Goal: Information Seeking & Learning: Learn about a topic

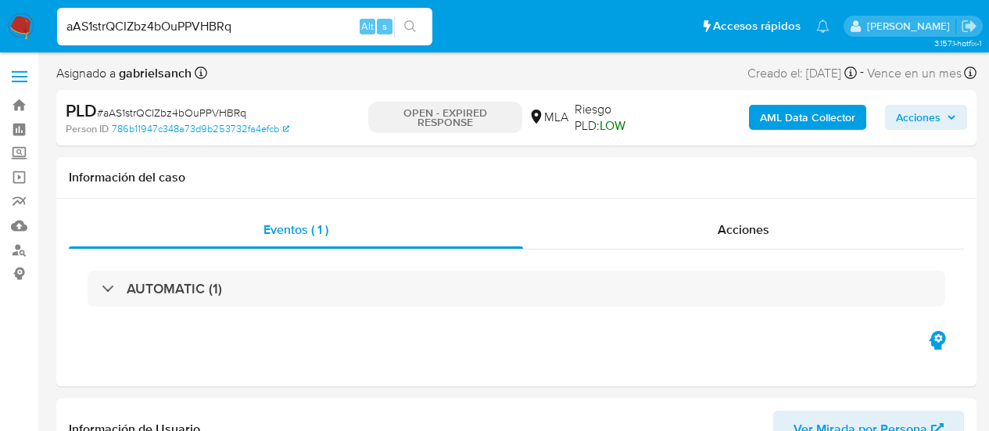
select select "10"
click at [213, 24] on input "aAS1strQCIZbz4bOuPPVHBRq" at bounding box center [244, 26] width 375 height 20
paste input "7uKpIcrQwq2UgjXEnSrSqJam"
type input "7uKpIcrQwq2UgjXEnSrSqJam"
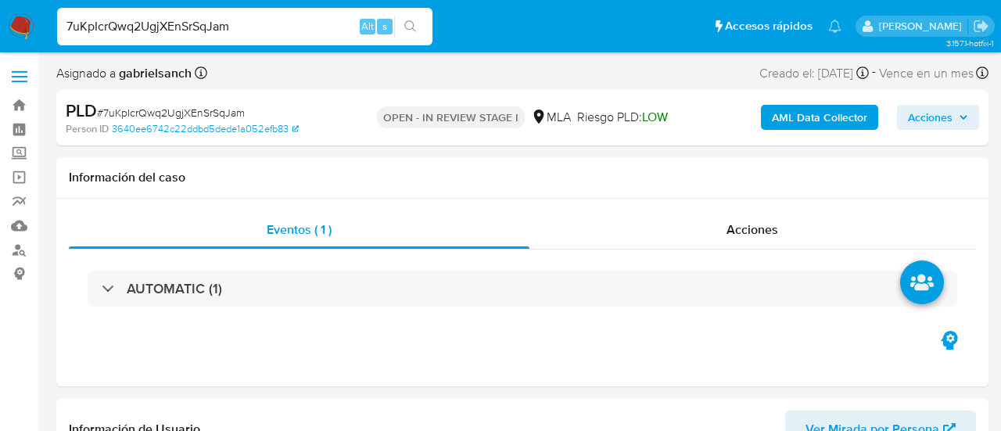
select select "10"
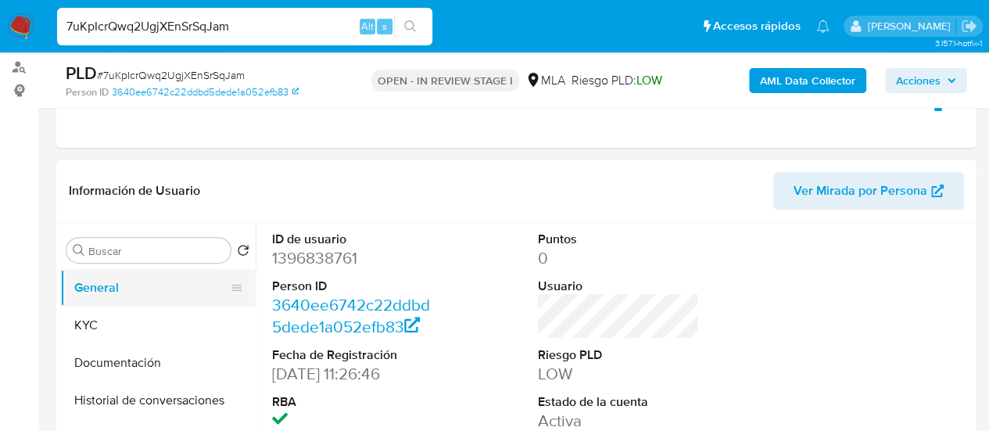
scroll to position [235, 0]
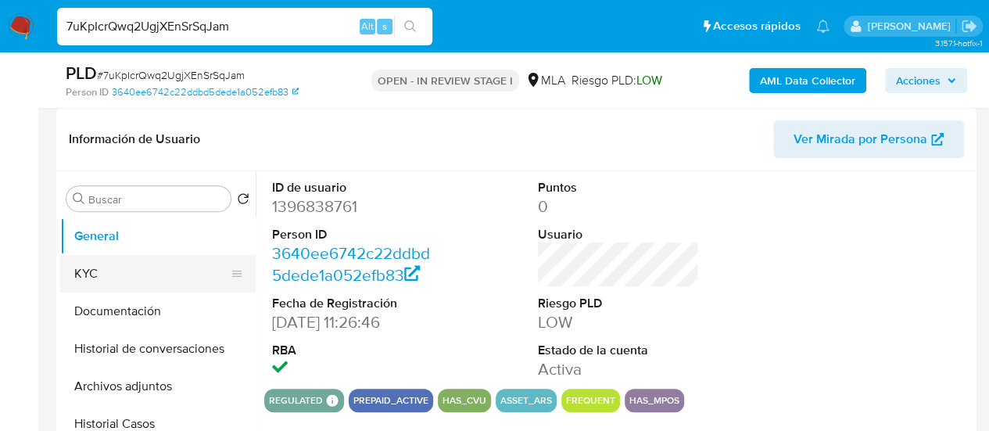
click at [161, 271] on button "KYC" at bounding box center [151, 274] width 183 height 38
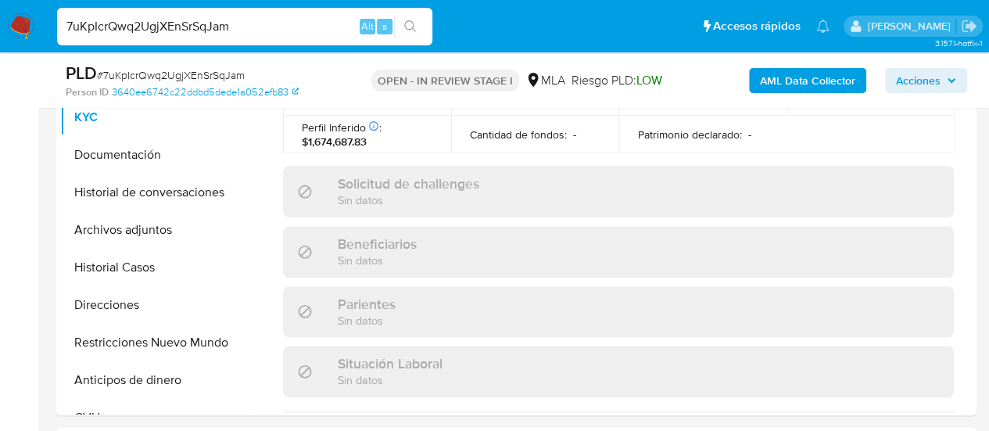
scroll to position [882, 0]
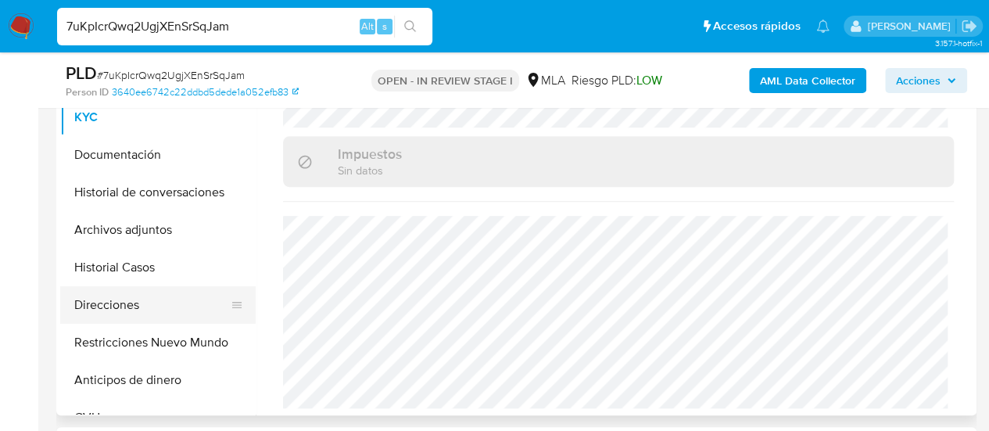
click at [117, 306] on button "Direcciones" at bounding box center [151, 305] width 183 height 38
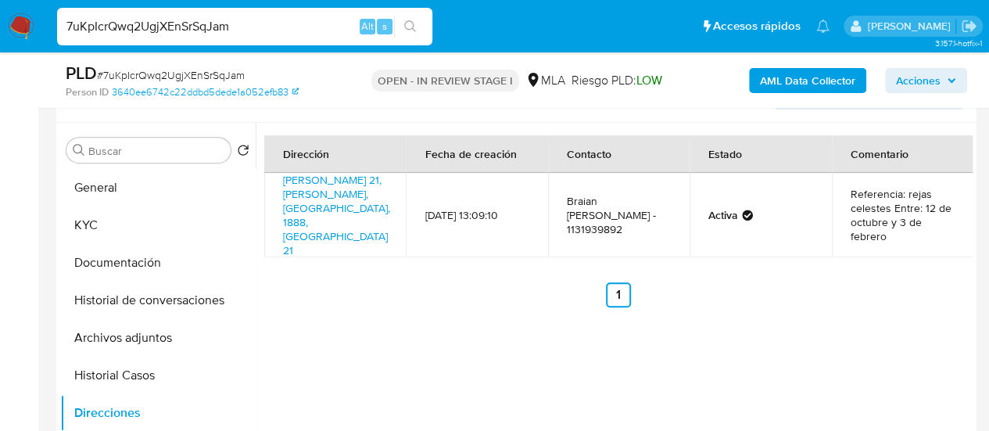
scroll to position [625, 0]
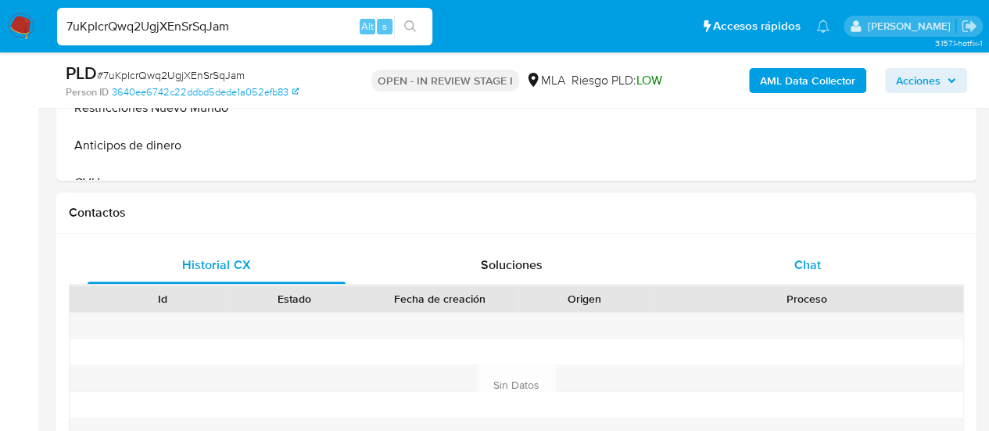
click at [845, 270] on div "Chat" at bounding box center [807, 265] width 258 height 38
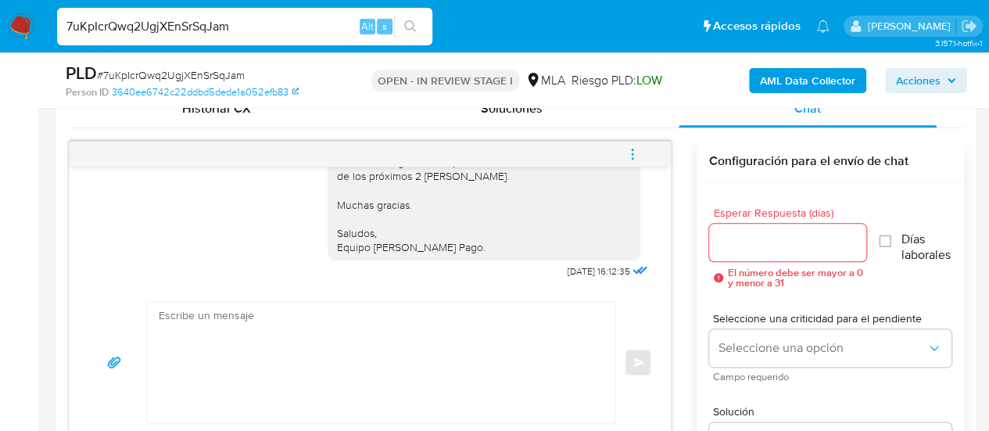
scroll to position [1470, 0]
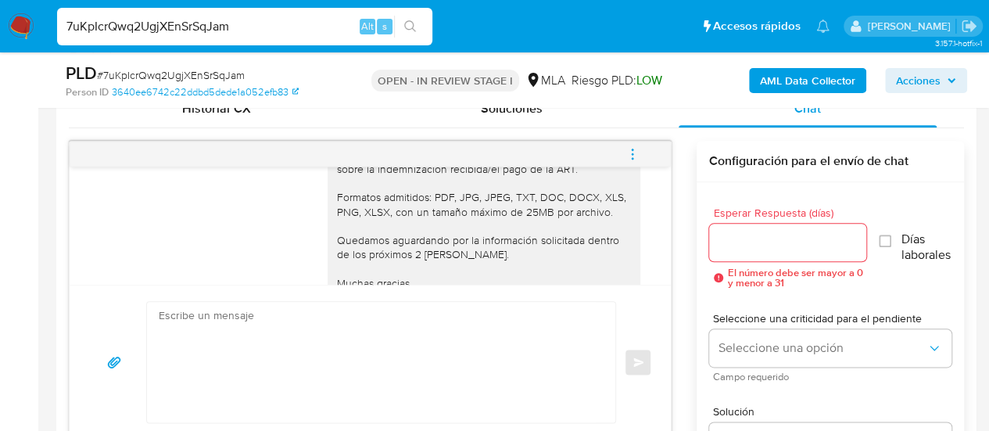
click at [195, 30] on input "7uKpIcrQwq2UgjXEnSrSqJam" at bounding box center [244, 26] width 375 height 20
paste input "PgqKVRUuEye9bWrIQzmCXEyF"
type input "PgqKVRUuEye9bWrIQzmCXEyF"
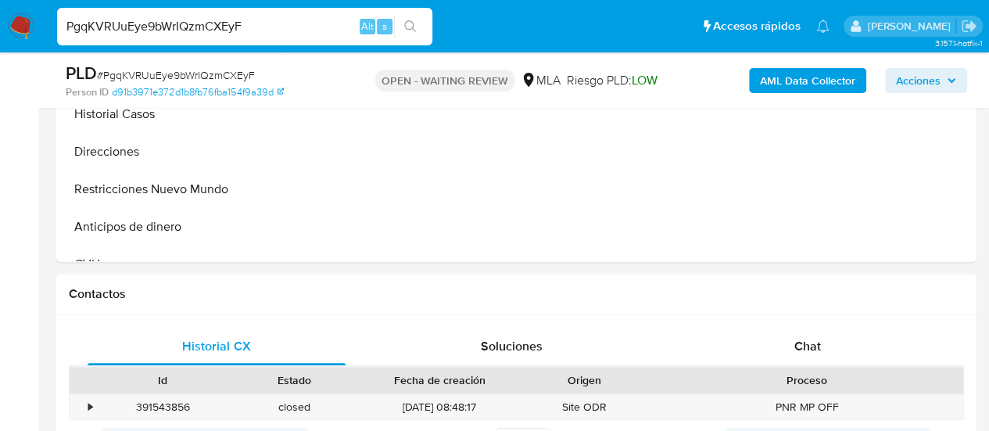
scroll to position [547, 0]
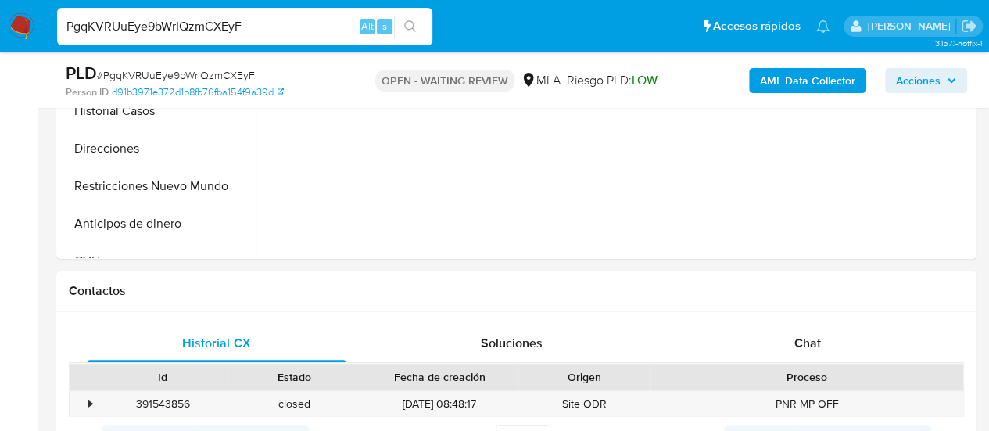
select select "10"
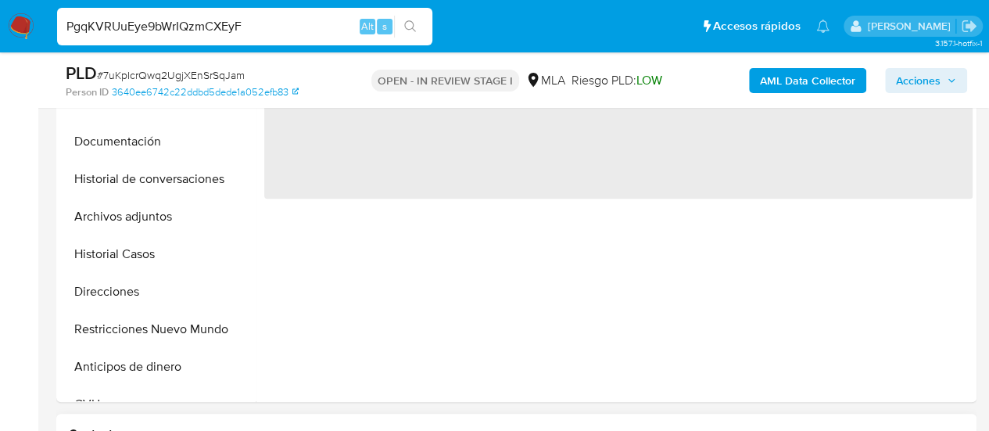
scroll to position [782, 0]
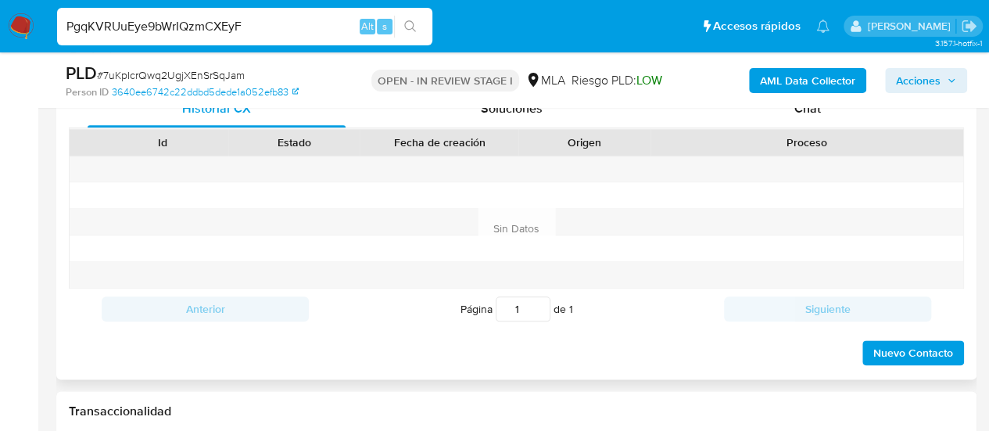
click at [765, 126] on div "Historial CX Soluciones Chat" at bounding box center [516, 109] width 895 height 38
click at [758, 114] on div "Chat" at bounding box center [807, 109] width 258 height 38
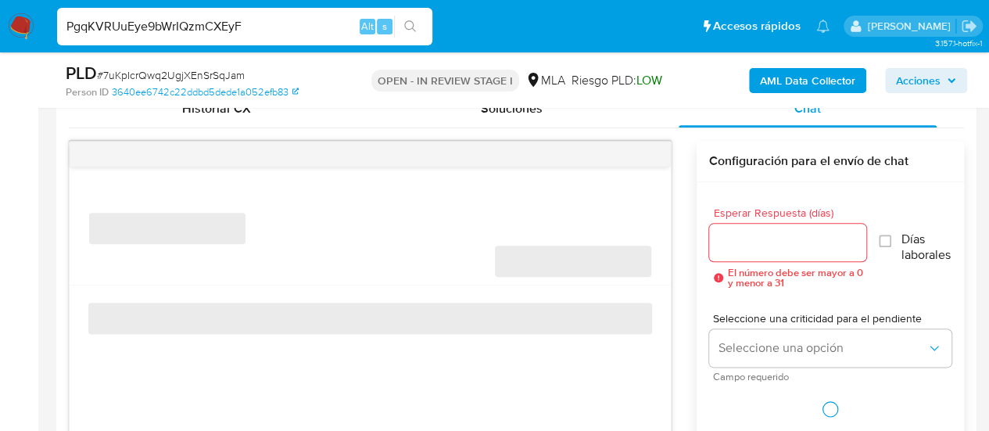
select select "10"
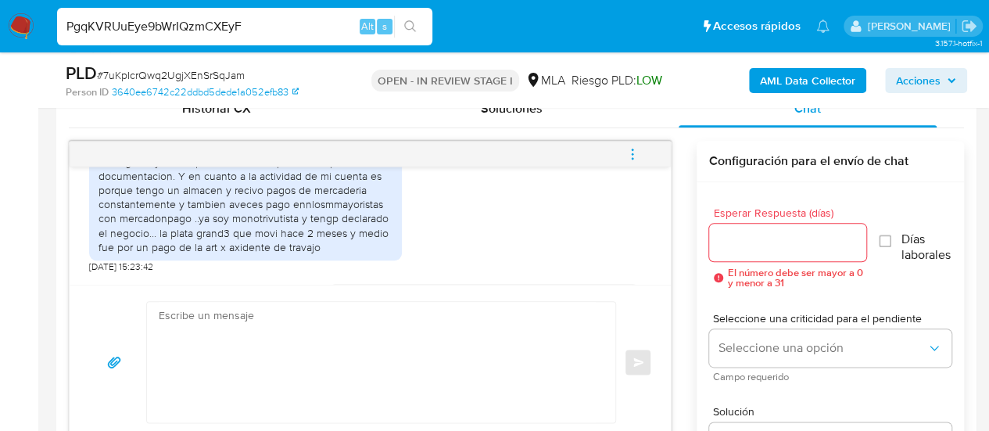
scroll to position [1236, 0]
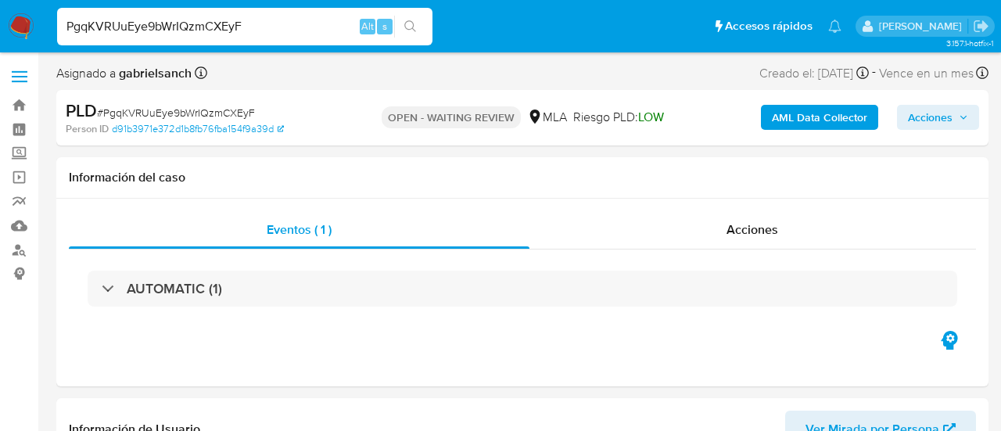
select select "10"
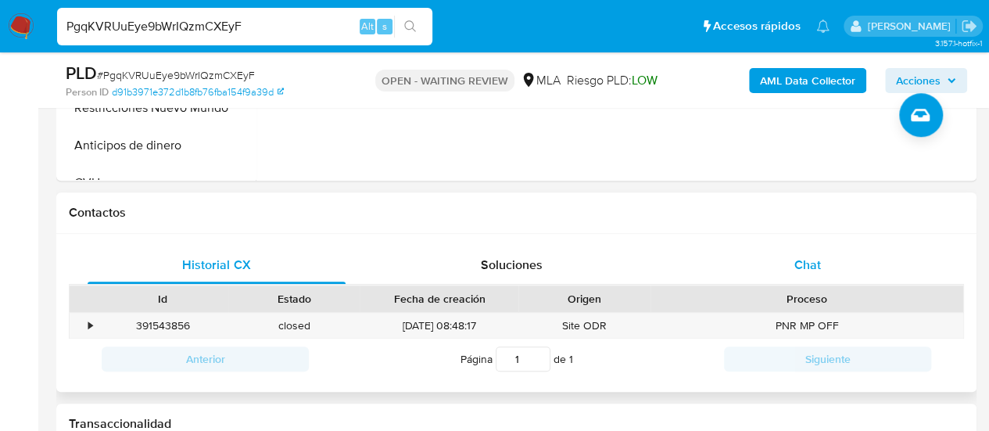
click at [782, 268] on div "Chat" at bounding box center [807, 265] width 258 height 38
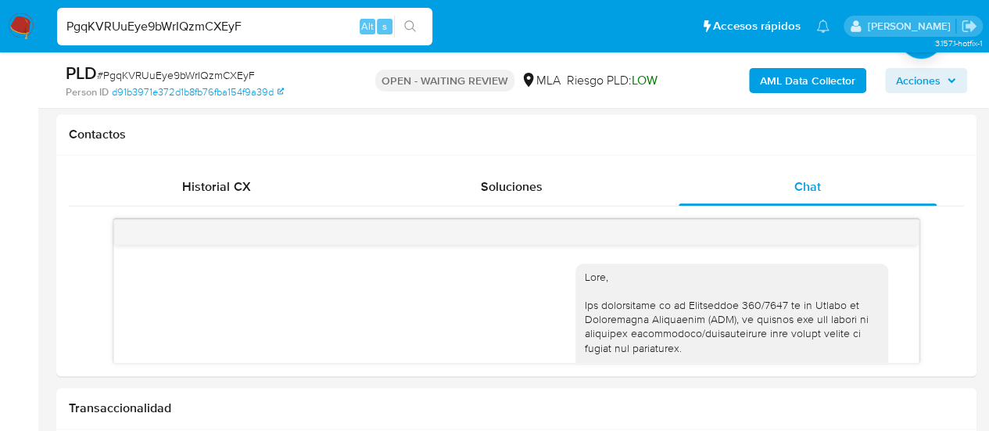
scroll to position [2044, 0]
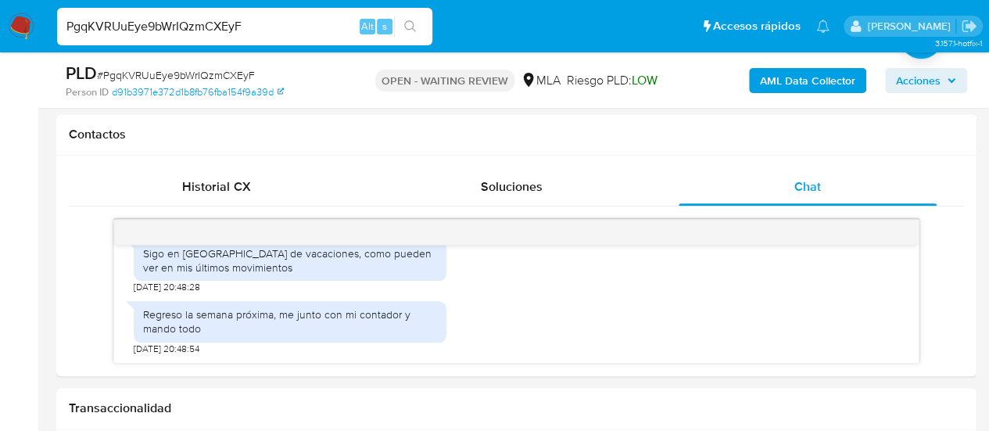
click at [199, 19] on input "PgqKVRUuEye9bWrIQzmCXEyF" at bounding box center [244, 26] width 375 height 20
paste input "kZebRQR2wvj9TZetXv5nJtsh"
type input "kZebRQR2wvj9TZetXv5nJtsh"
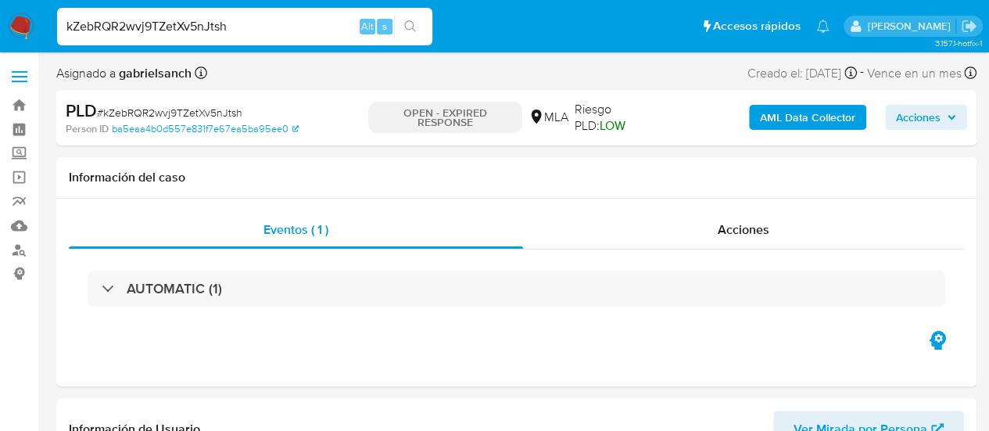
select select "10"
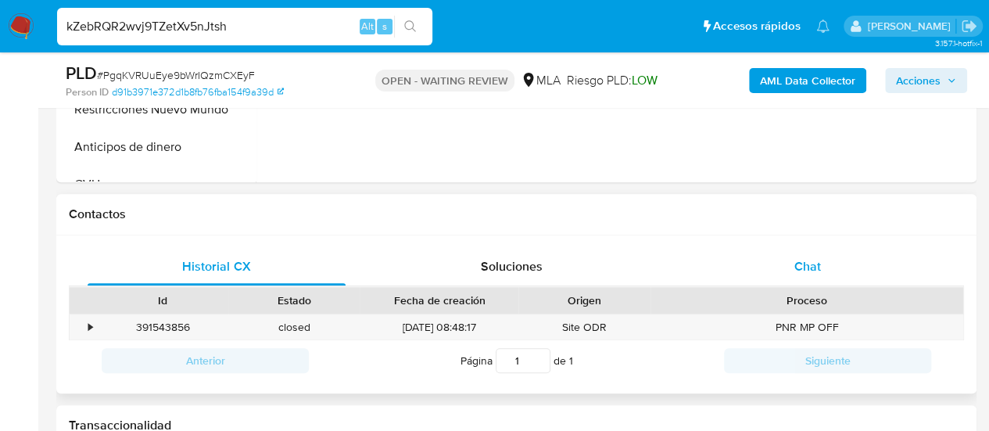
scroll to position [625, 0]
click at [820, 276] on div "Chat" at bounding box center [807, 265] width 258 height 38
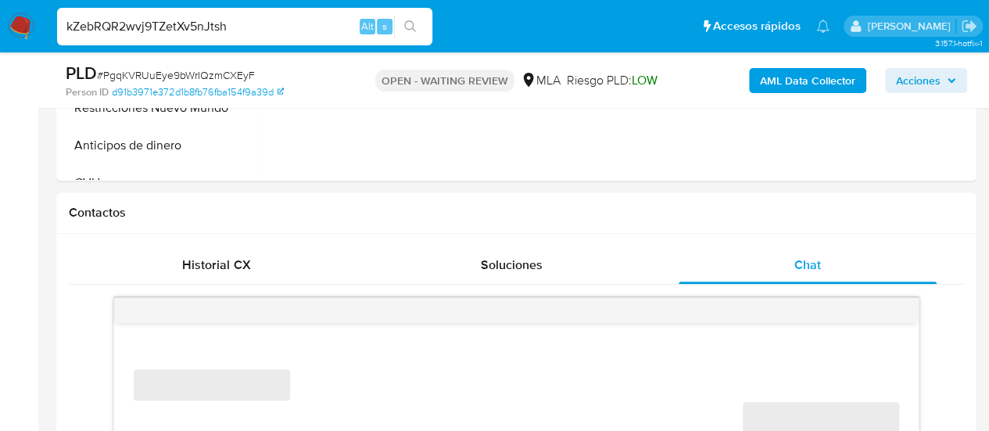
select select "10"
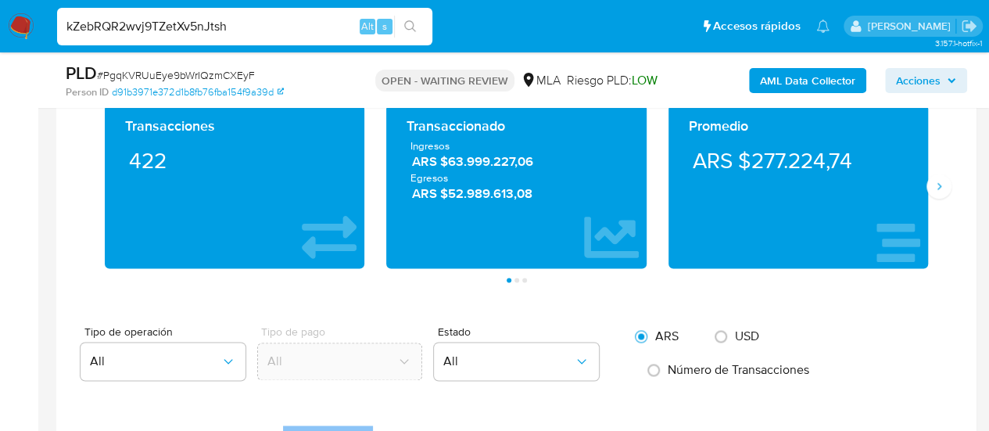
scroll to position [1016, 0]
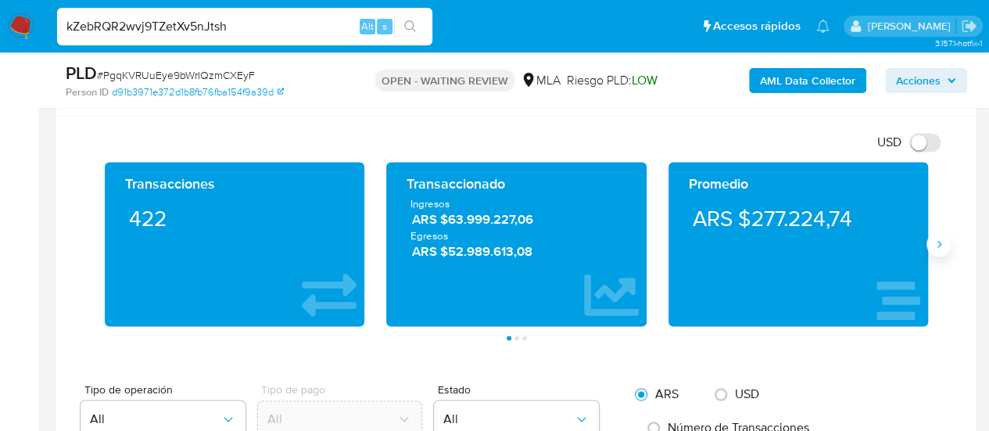
click at [942, 238] on icon "Siguiente" at bounding box center [939, 244] width 13 height 13
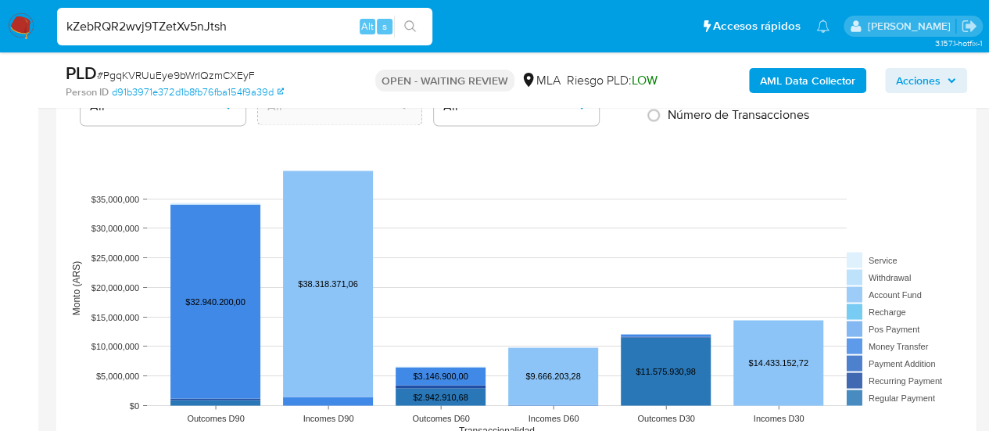
scroll to position [1642, 0]
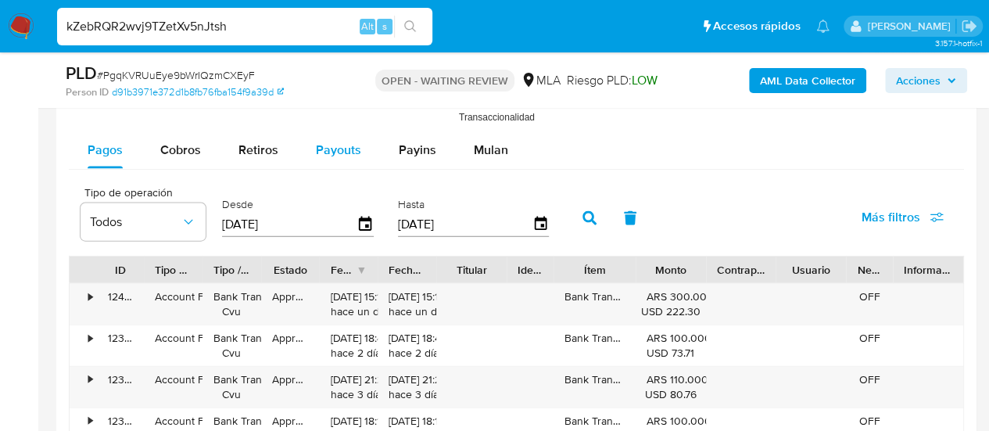
click at [336, 143] on span "Payouts" at bounding box center [338, 150] width 45 height 18
select select "10"
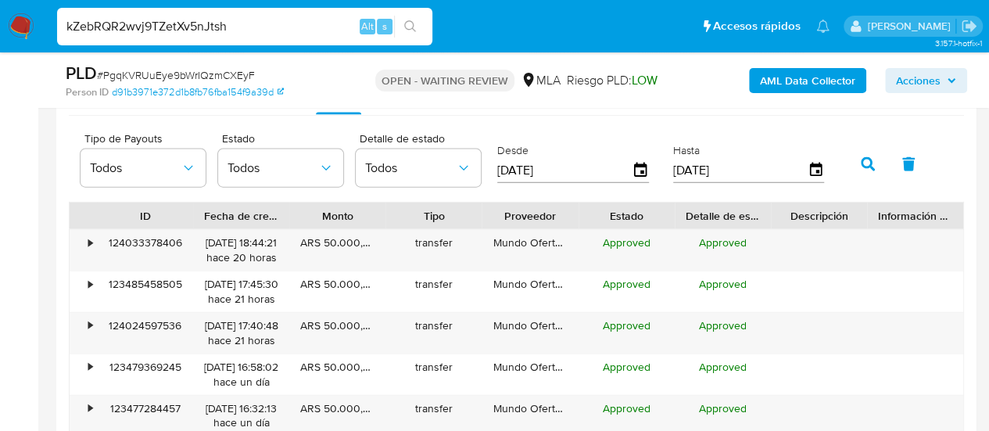
scroll to position [1720, 0]
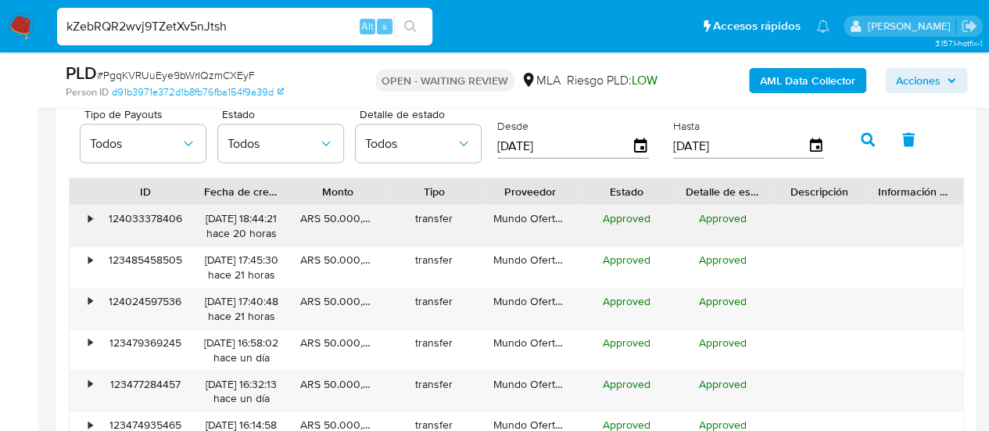
click at [91, 215] on div "•" at bounding box center [90, 218] width 4 height 15
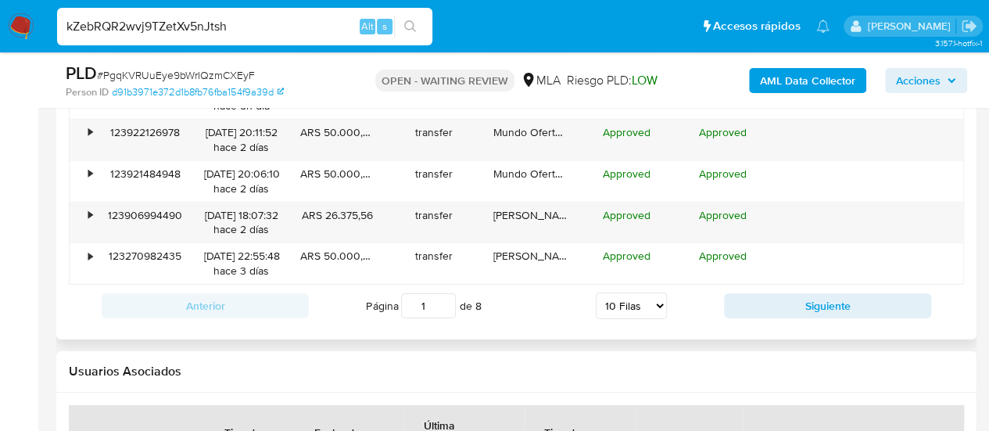
scroll to position [2267, 0]
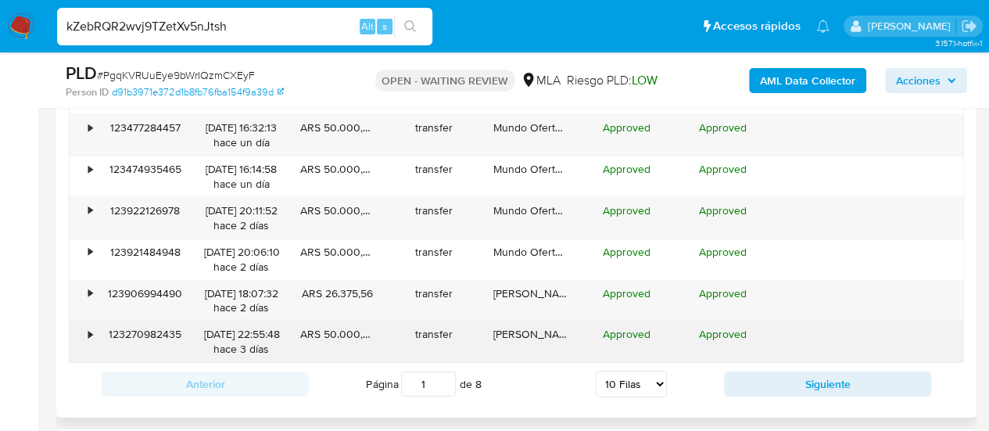
click at [88, 338] on div "•" at bounding box center [83, 341] width 27 height 41
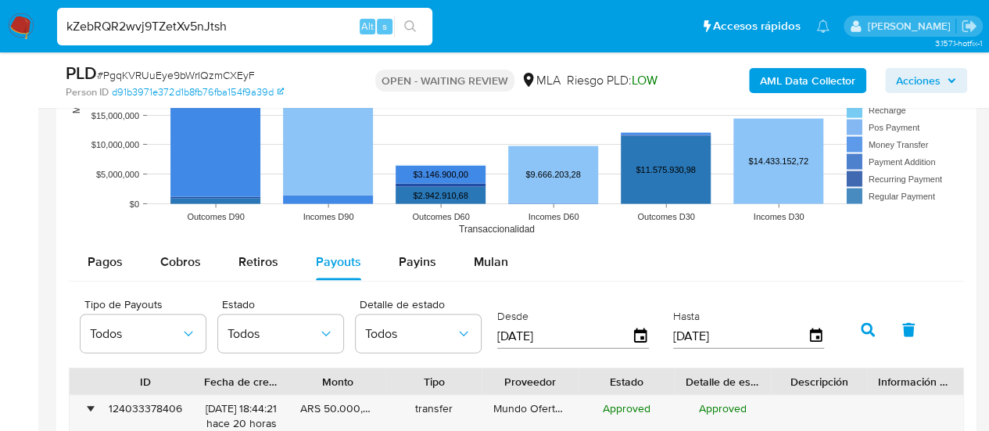
scroll to position [1485, 0]
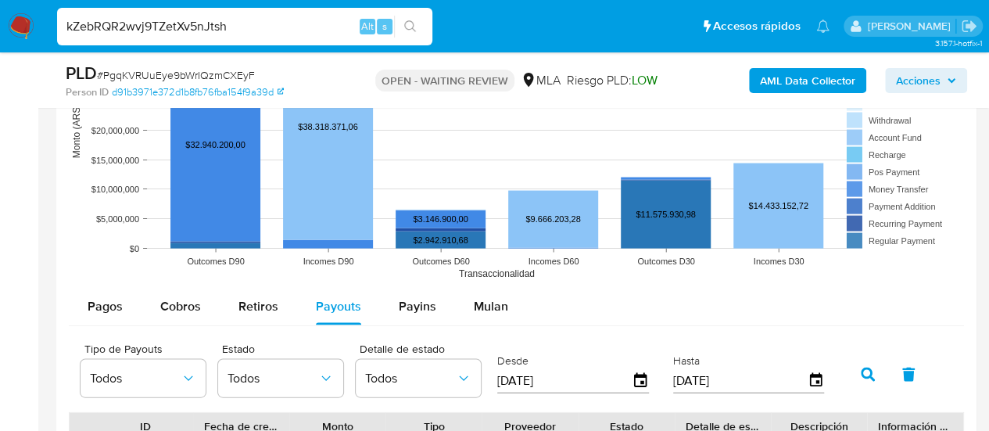
click at [186, 27] on input "kZebRQR2wvj9TZetXv5nJtsh" at bounding box center [244, 26] width 375 height 20
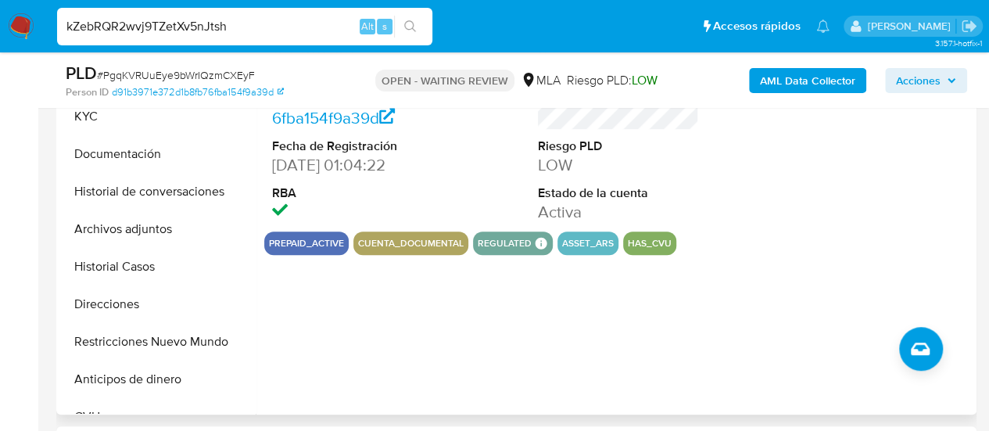
scroll to position [391, 0]
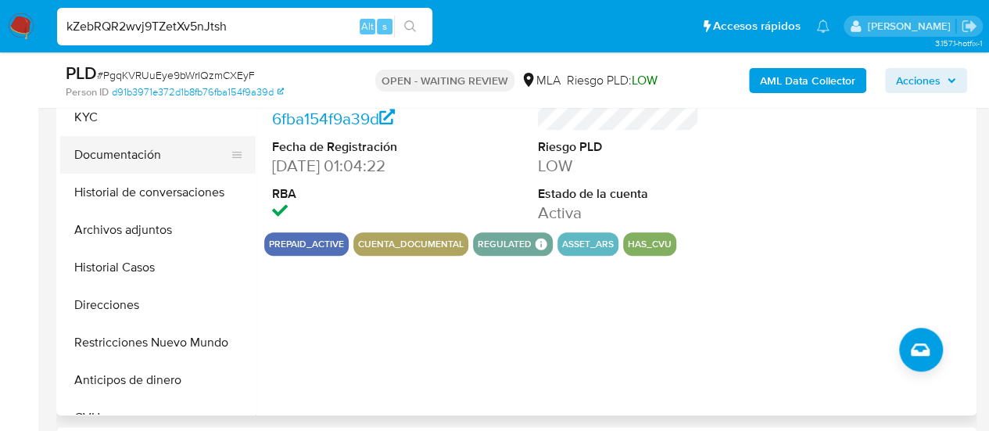
click at [128, 157] on button "Documentación" at bounding box center [151, 155] width 183 height 38
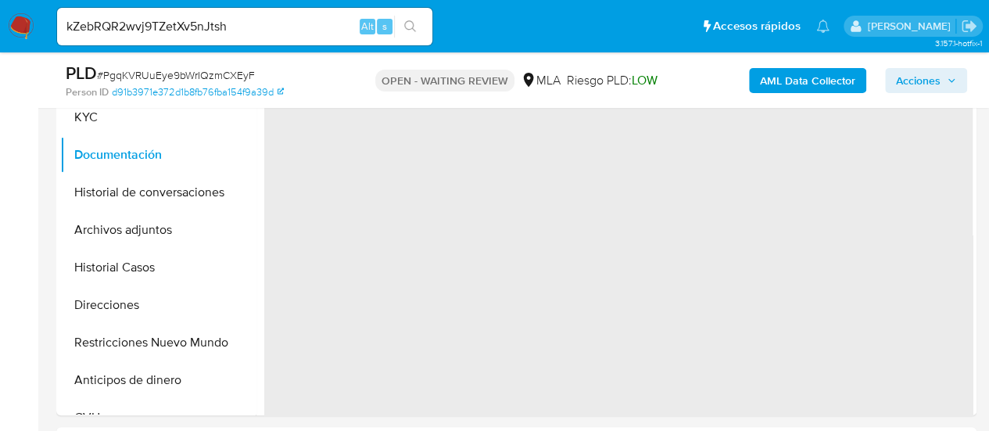
scroll to position [313, 0]
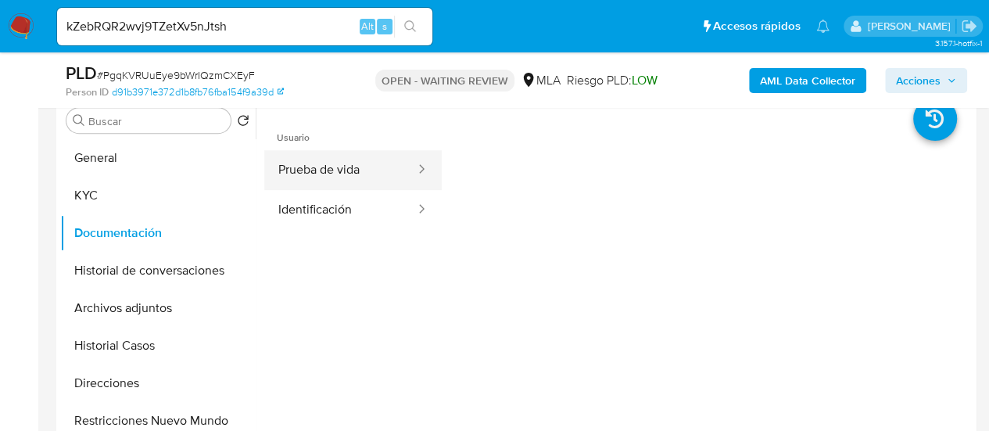
click at [299, 166] on button "Prueba de vida" at bounding box center [340, 170] width 152 height 40
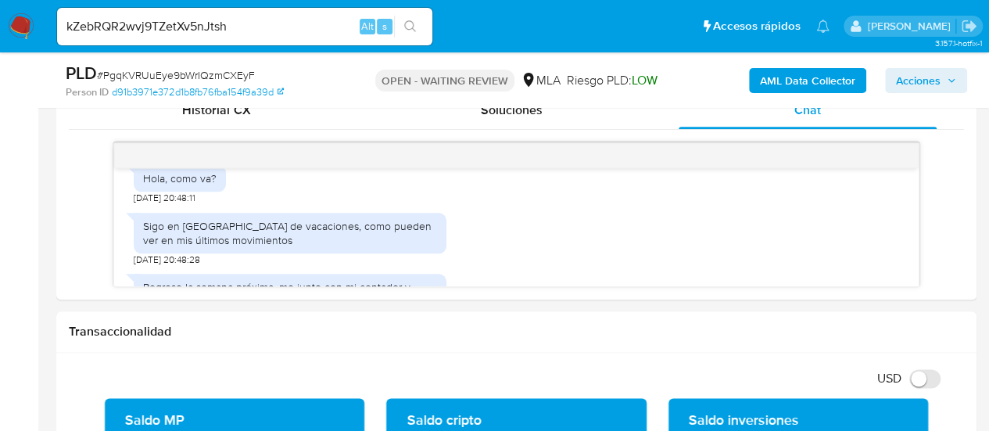
scroll to position [782, 0]
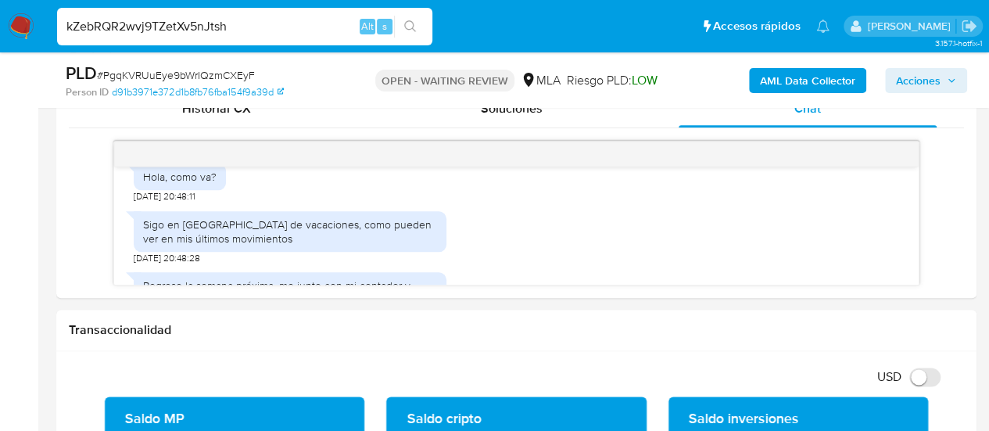
click at [305, 33] on input "kZebRQR2wvj9TZetXv5nJtsh" at bounding box center [244, 26] width 375 height 20
click at [249, 27] on input "kZebRQR2wvj9TZetXv5nJtsh" at bounding box center [244, 26] width 375 height 20
click at [194, 35] on input "kZebRQR2wvj9TZetXv5nJtsh" at bounding box center [244, 26] width 375 height 20
click at [188, 27] on input at bounding box center [244, 26] width 375 height 20
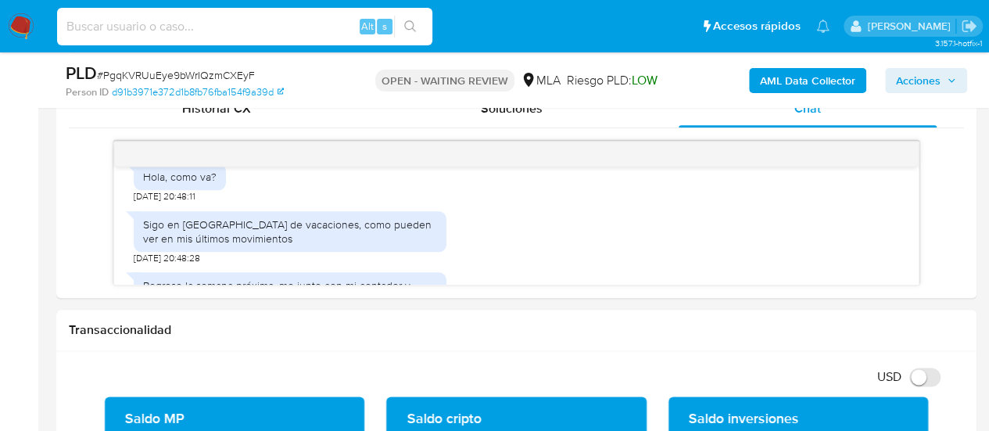
click at [20, 26] on img at bounding box center [21, 26] width 27 height 27
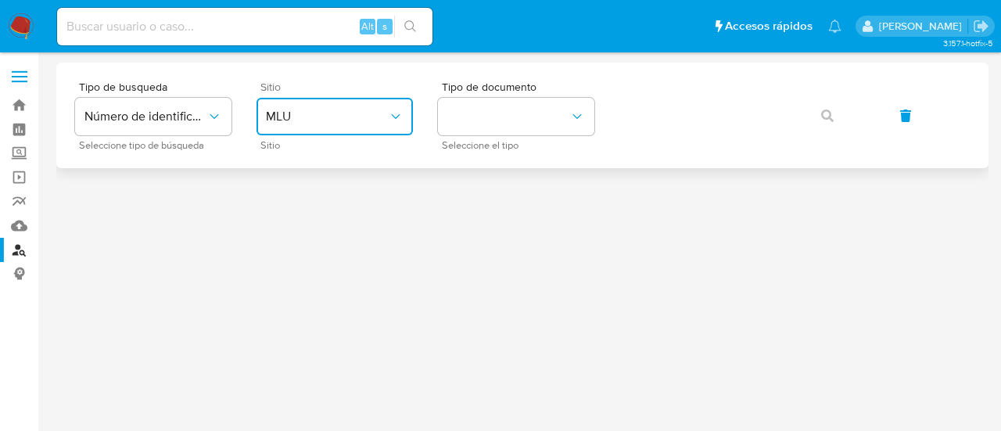
click at [364, 123] on span "MLU" at bounding box center [327, 117] width 122 height 16
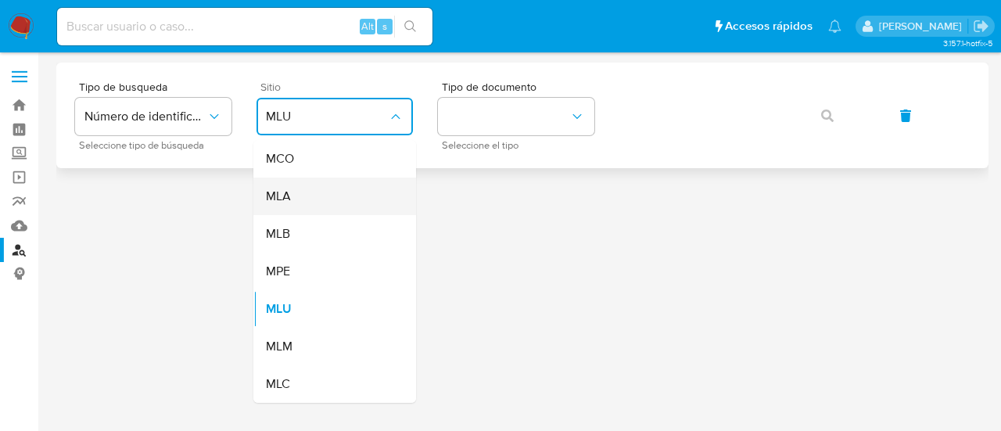
click at [353, 202] on div "MLA" at bounding box center [330, 196] width 128 height 38
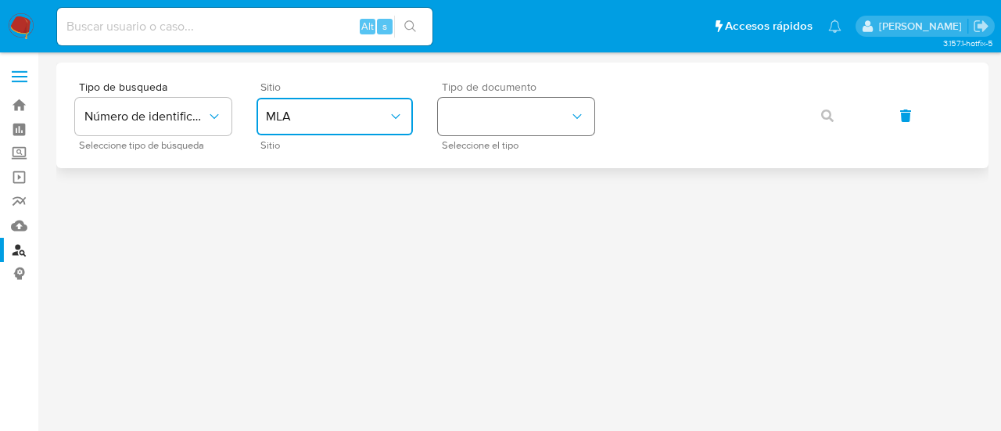
click at [578, 120] on icon "identificationType" at bounding box center [577, 117] width 16 height 16
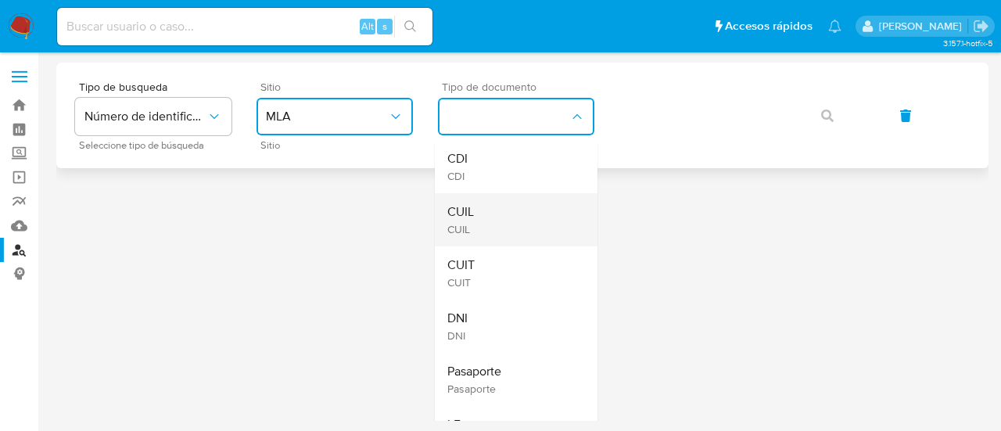
click at [541, 199] on div "CUIL CUIL" at bounding box center [511, 219] width 128 height 53
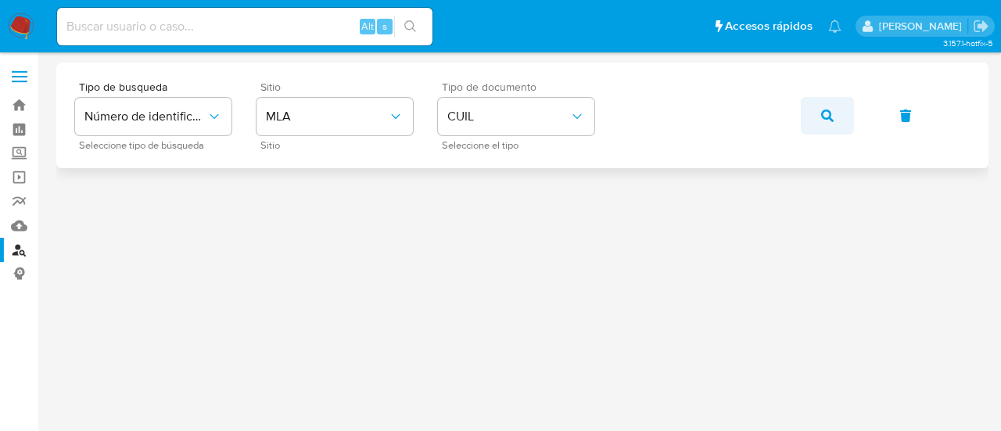
click at [815, 109] on button "button" at bounding box center [826, 116] width 53 height 38
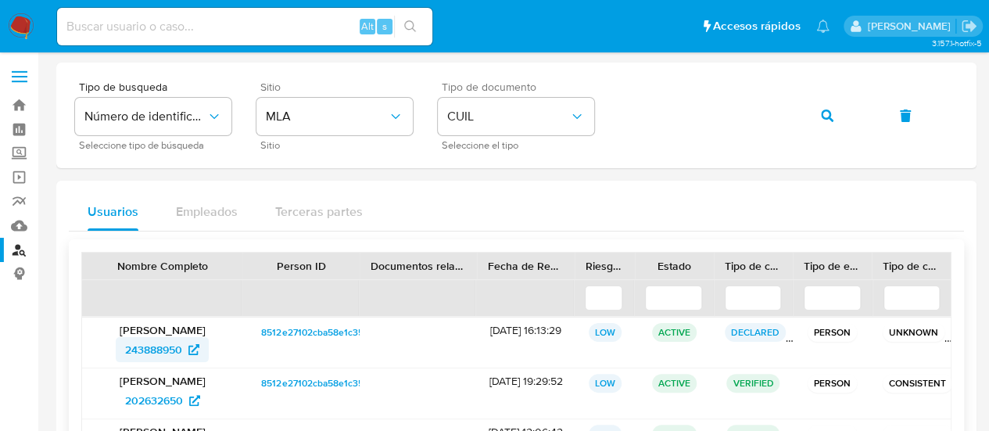
click at [153, 343] on span "243888950" at bounding box center [153, 349] width 57 height 25
click at [823, 109] on icon "button" at bounding box center [827, 115] width 13 height 13
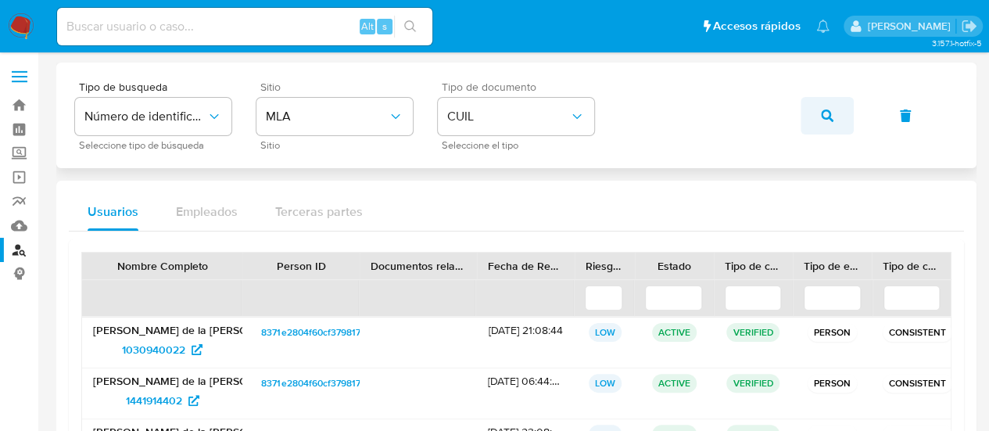
click at [826, 120] on icon "button" at bounding box center [827, 115] width 13 height 13
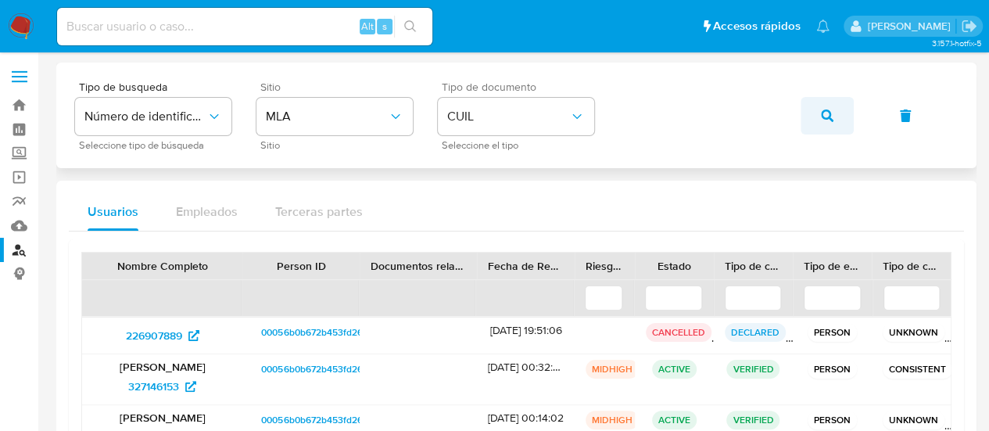
click at [811, 118] on button "button" at bounding box center [826, 116] width 53 height 38
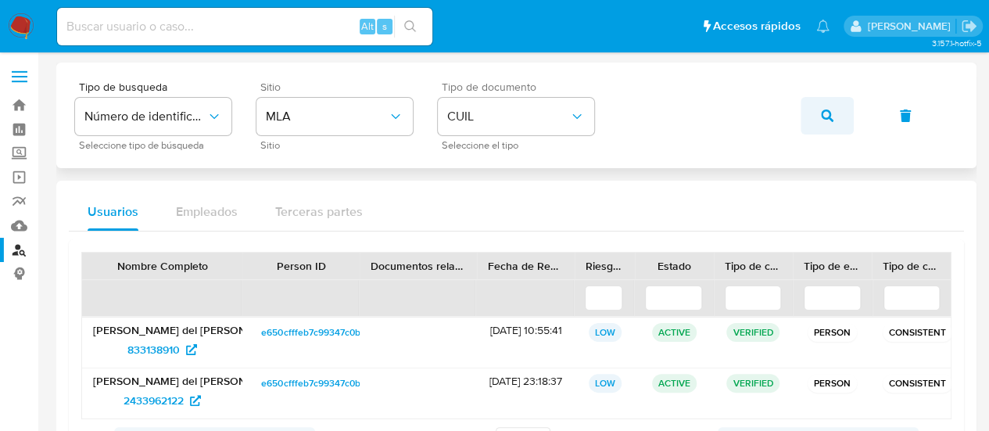
click at [824, 107] on span "button" at bounding box center [827, 115] width 13 height 34
click at [809, 105] on button "button" at bounding box center [826, 116] width 53 height 38
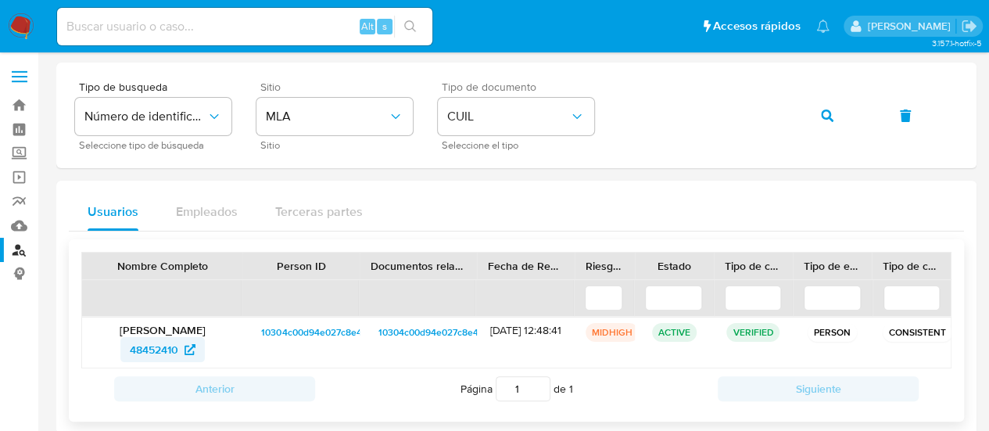
click at [150, 353] on span "48452410" at bounding box center [154, 349] width 48 height 25
click at [830, 119] on icon "button" at bounding box center [827, 115] width 13 height 13
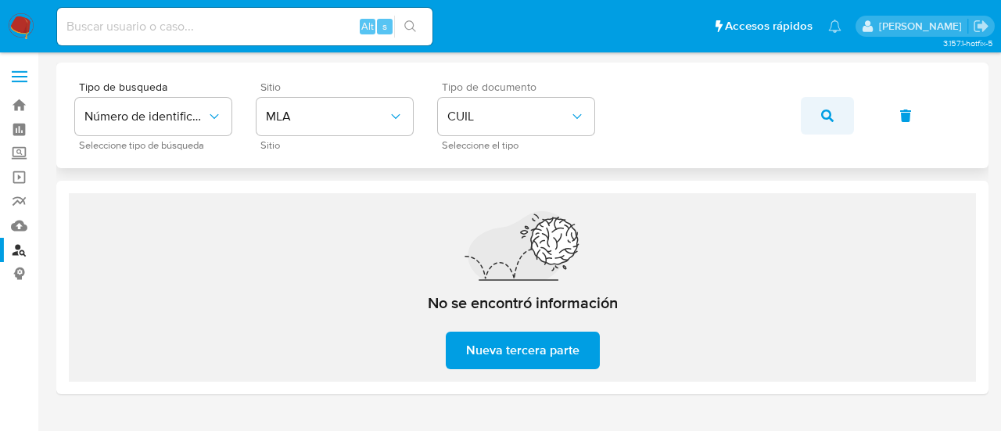
click at [824, 98] on span "button" at bounding box center [827, 115] width 13 height 34
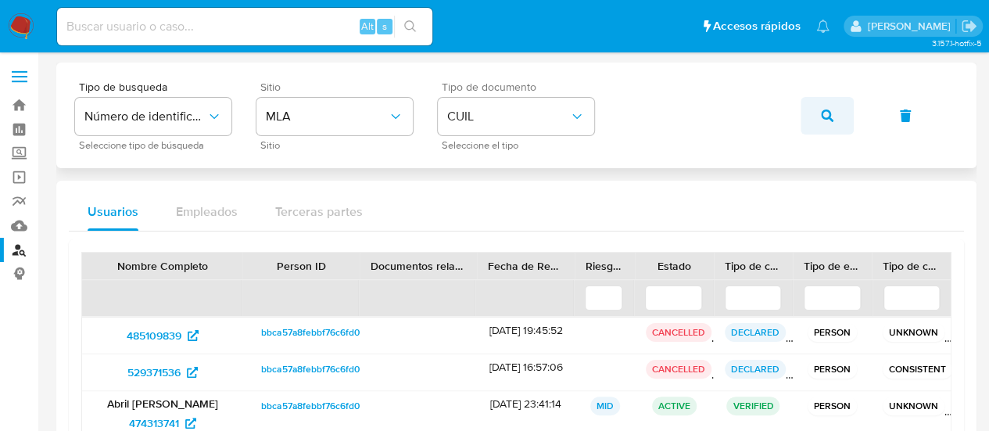
click at [807, 120] on button "button" at bounding box center [826, 116] width 53 height 38
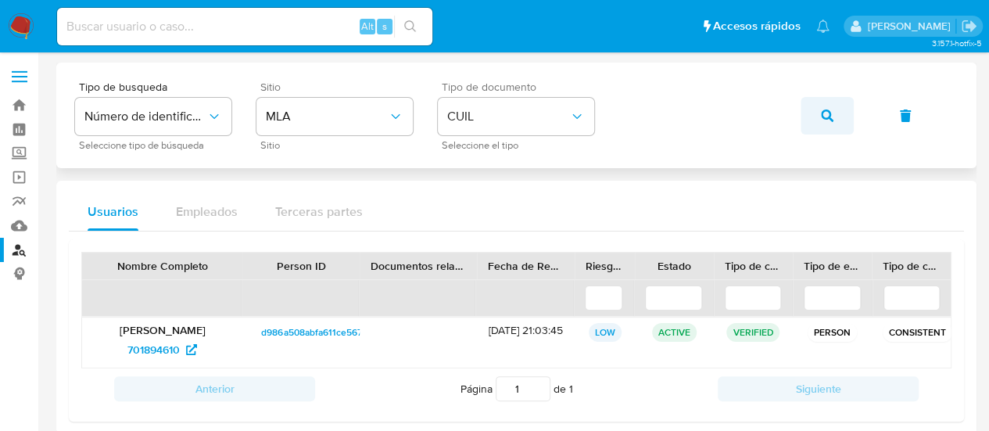
click at [840, 104] on button "button" at bounding box center [826, 116] width 53 height 38
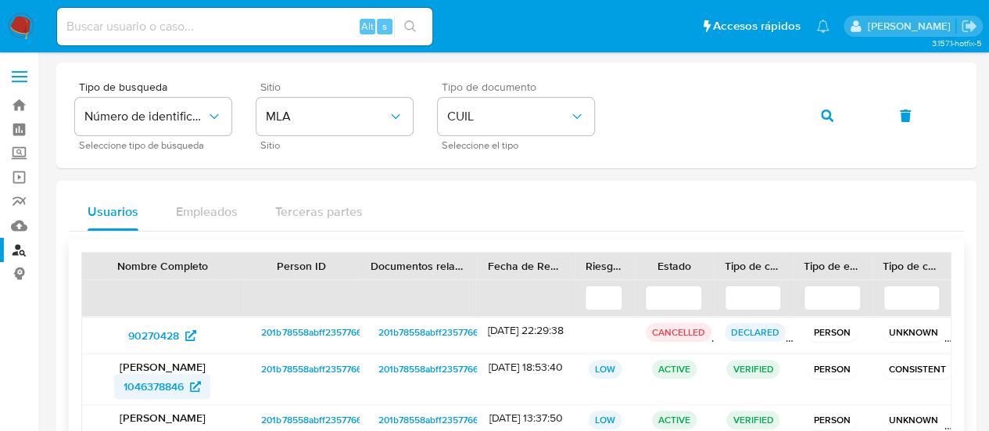
click at [161, 385] on span "1046378846" at bounding box center [154, 386] width 60 height 25
click at [819, 129] on button "button" at bounding box center [826, 116] width 53 height 38
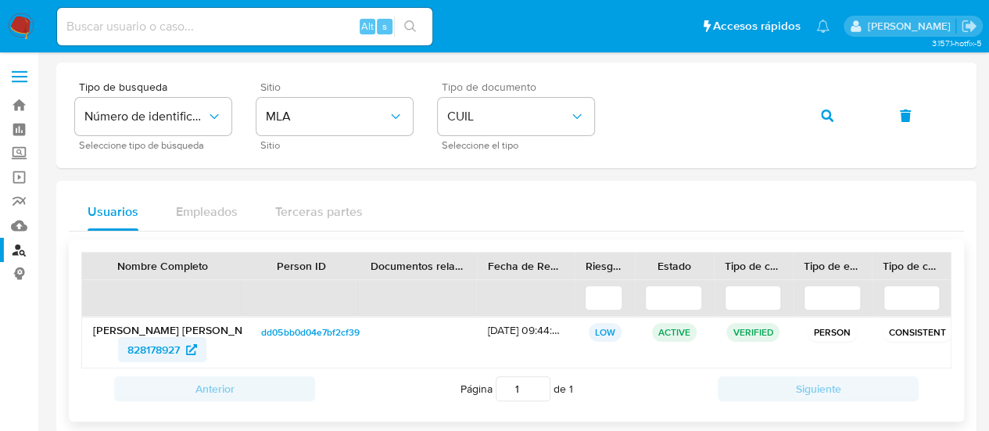
click at [169, 349] on span "828178927" at bounding box center [153, 349] width 52 height 25
click at [821, 117] on icon "button" at bounding box center [827, 115] width 13 height 13
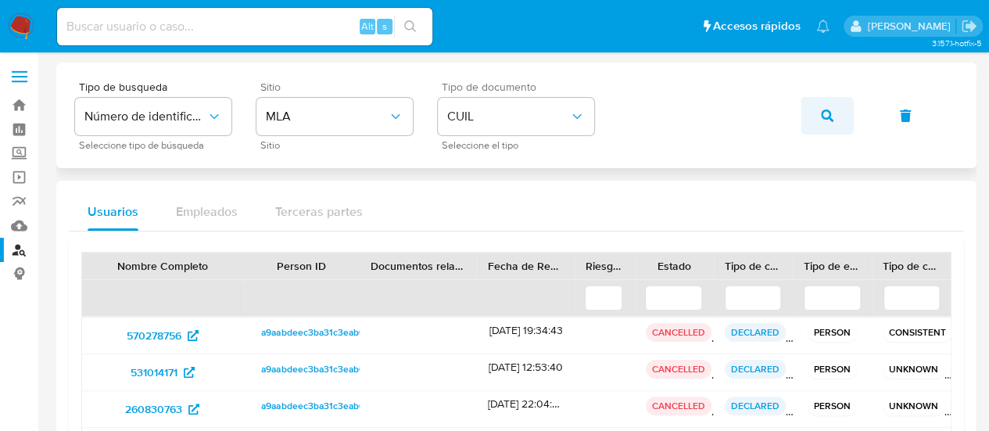
click at [800, 115] on button "button" at bounding box center [826, 116] width 53 height 38
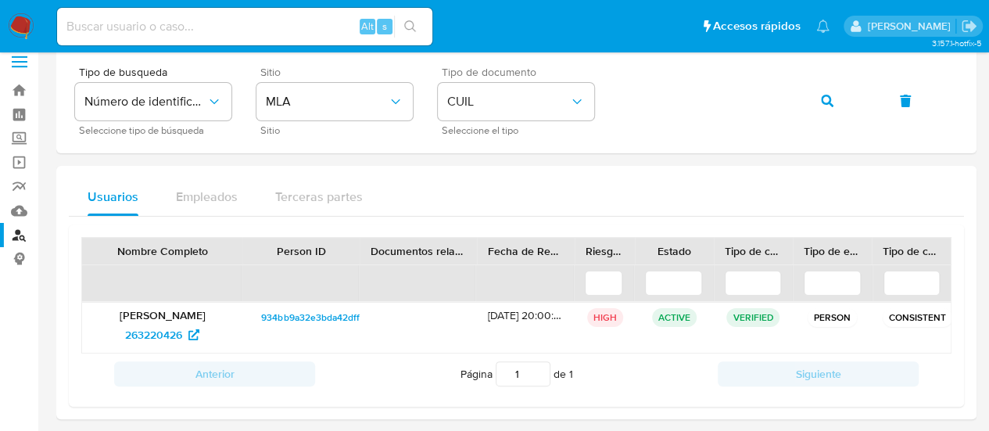
scroll to position [23, 0]
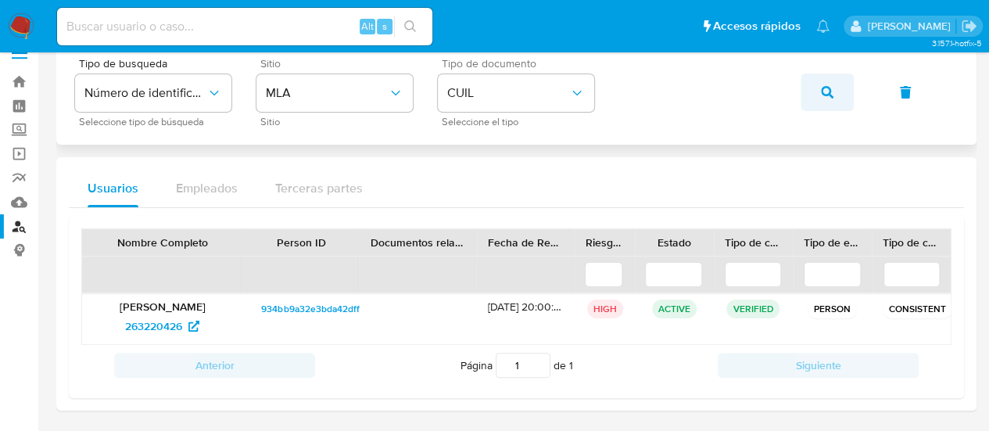
click at [834, 76] on button "button" at bounding box center [826, 92] width 53 height 38
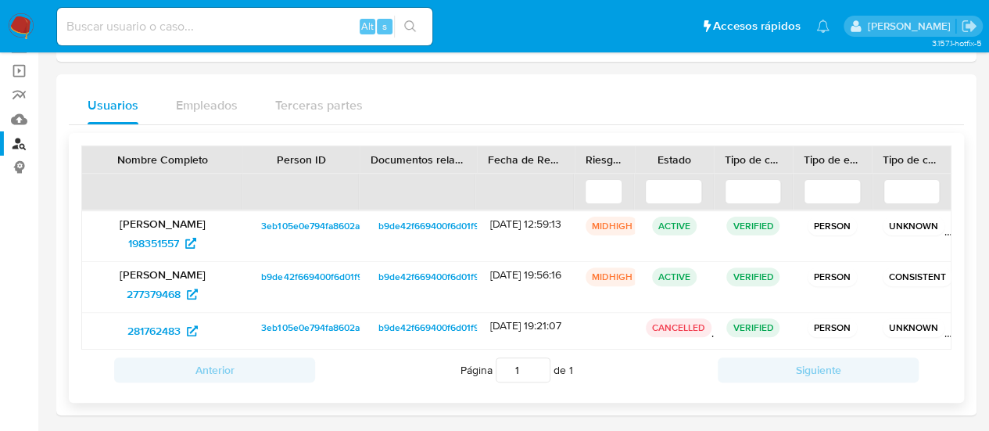
scroll to position [110, 0]
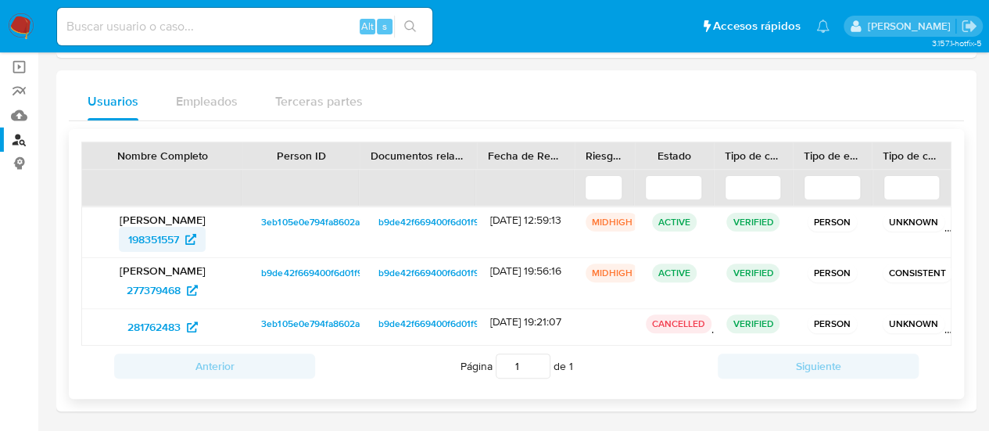
click at [154, 232] on span "198351557" at bounding box center [153, 239] width 51 height 25
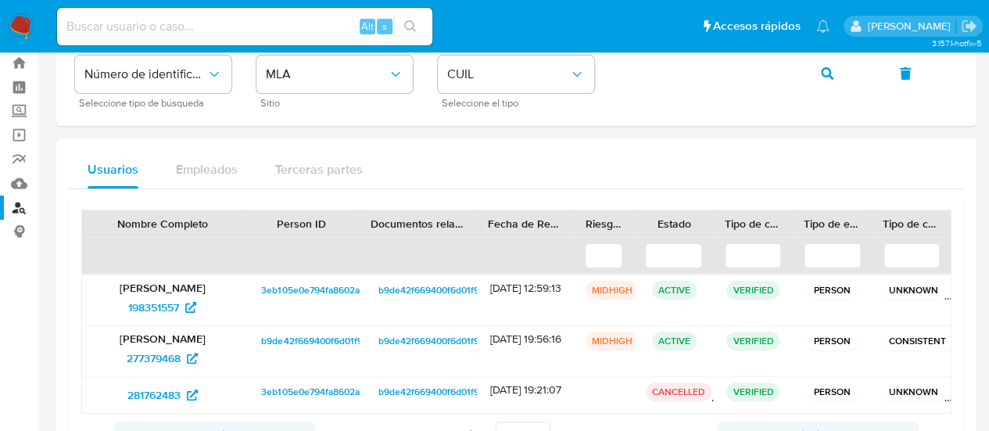
scroll to position [0, 0]
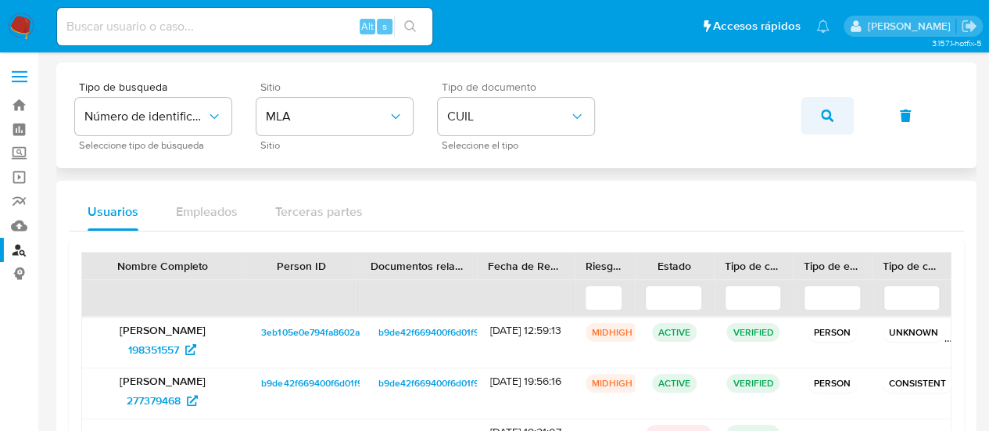
click at [812, 112] on button "button" at bounding box center [826, 116] width 53 height 38
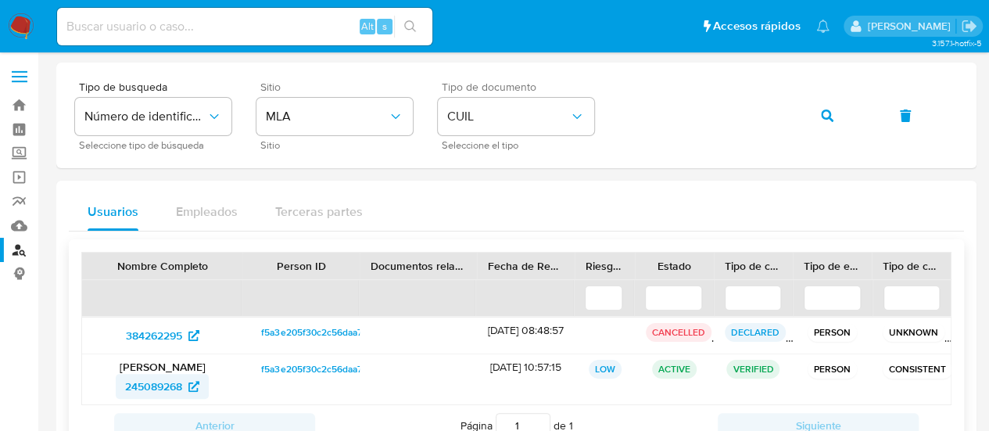
click at [195, 374] on span "245089268" at bounding box center [162, 386] width 74 height 25
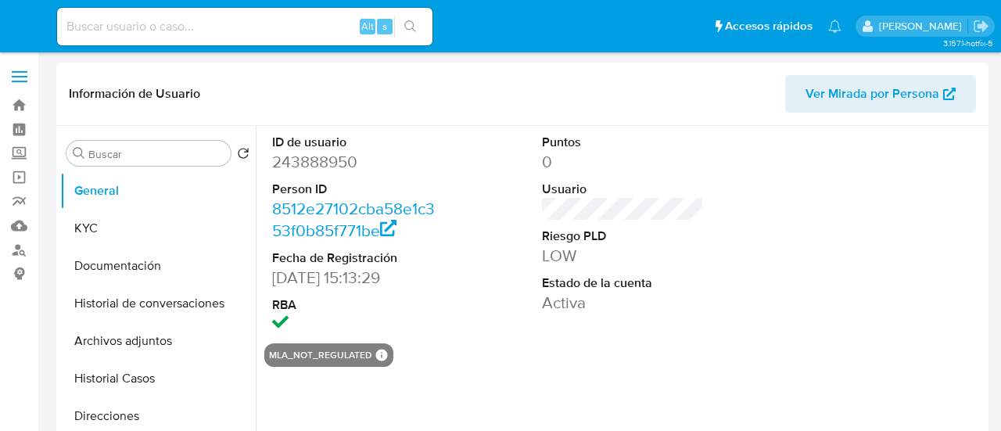
select select "10"
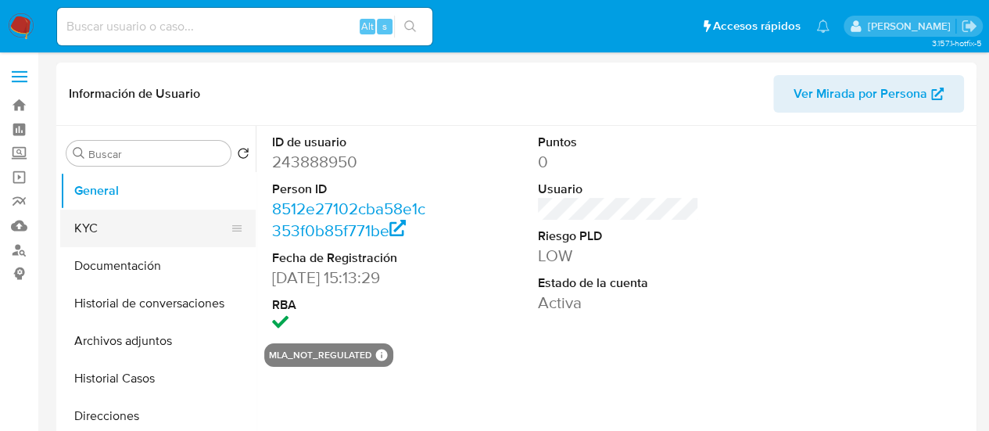
click at [117, 233] on button "KYC" at bounding box center [151, 228] width 183 height 38
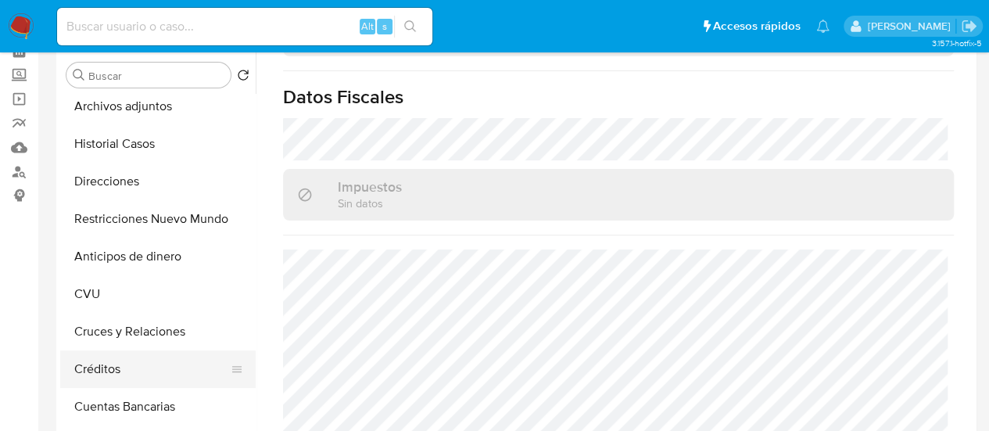
scroll to position [156, 0]
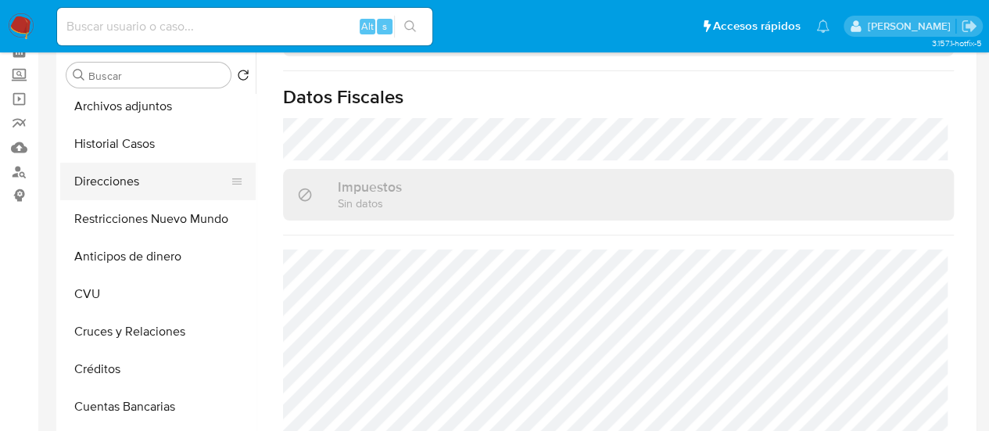
click at [103, 184] on button "Direcciones" at bounding box center [151, 182] width 183 height 38
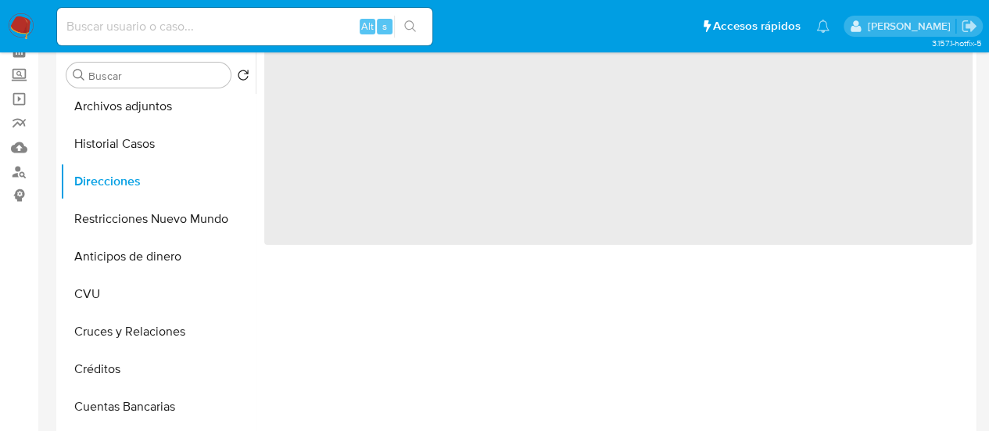
scroll to position [0, 0]
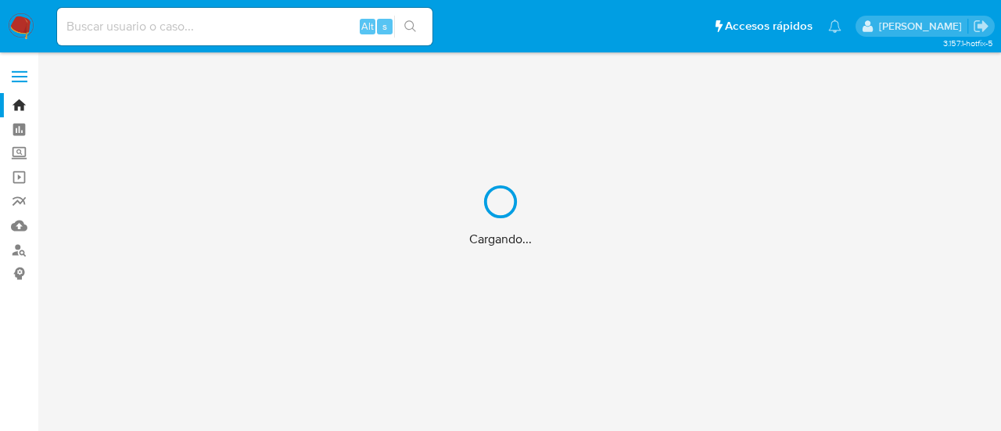
click at [141, 30] on div "Cargando..." at bounding box center [500, 215] width 1001 height 431
click at [131, 21] on div "Cargando..." at bounding box center [500, 215] width 1001 height 431
click at [245, 28] on div "Cargando..." at bounding box center [500, 215] width 1001 height 431
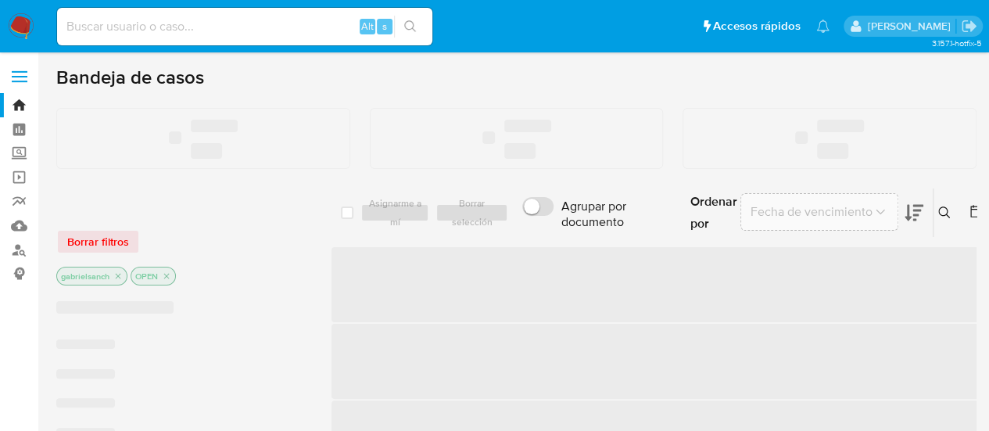
click at [200, 32] on input at bounding box center [244, 26] width 375 height 20
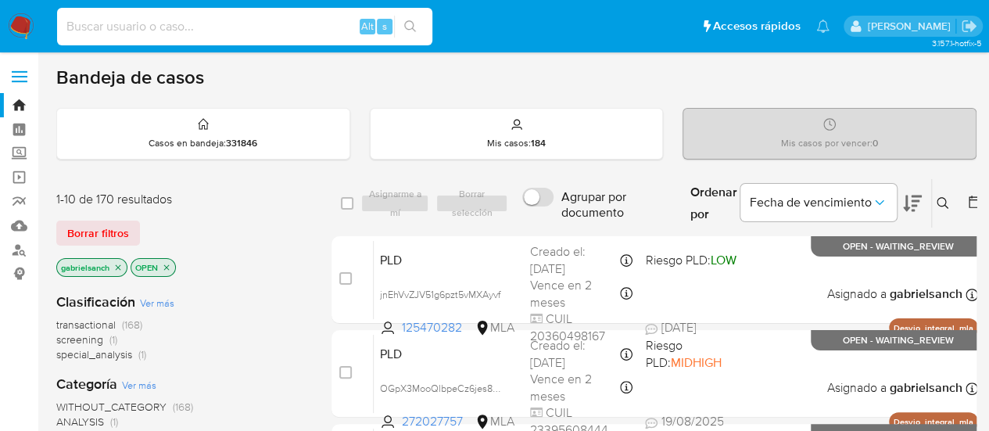
paste input "kZebRQR2wvj9TZetXv5nJtsh"
type input "kZebRQR2wvj9TZetXv5nJtsh"
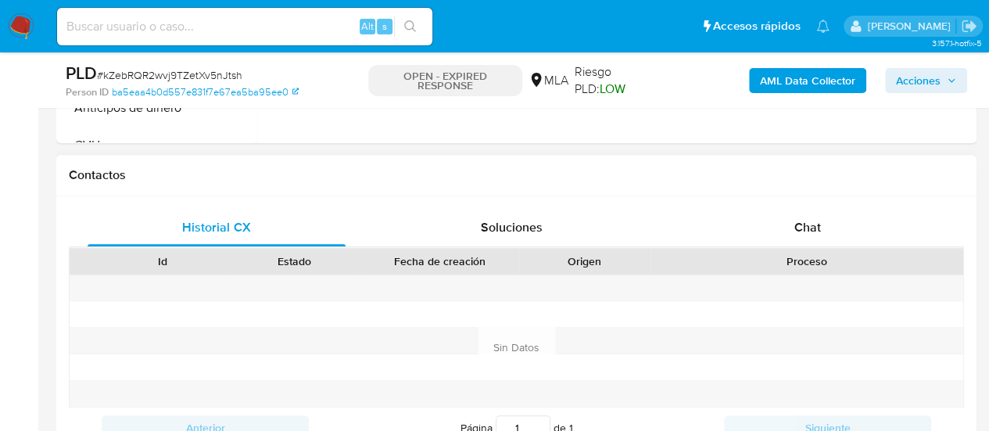
scroll to position [704, 0]
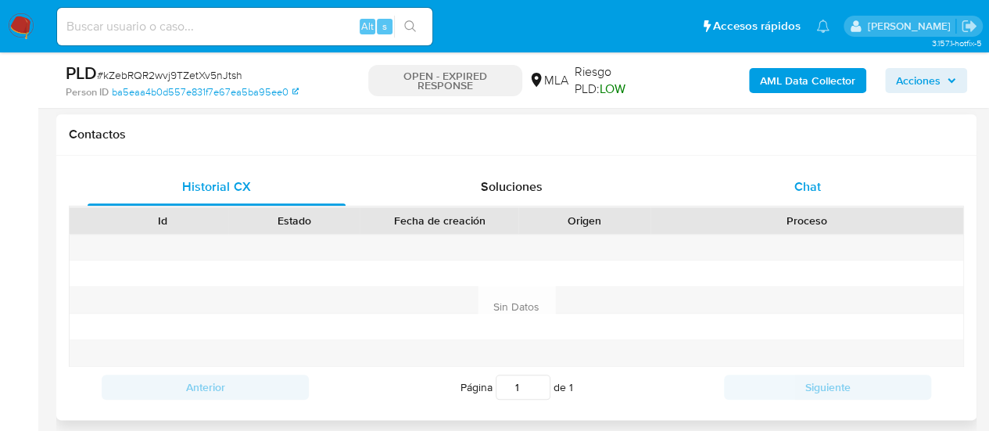
click at [797, 198] on div "Chat" at bounding box center [807, 187] width 258 height 38
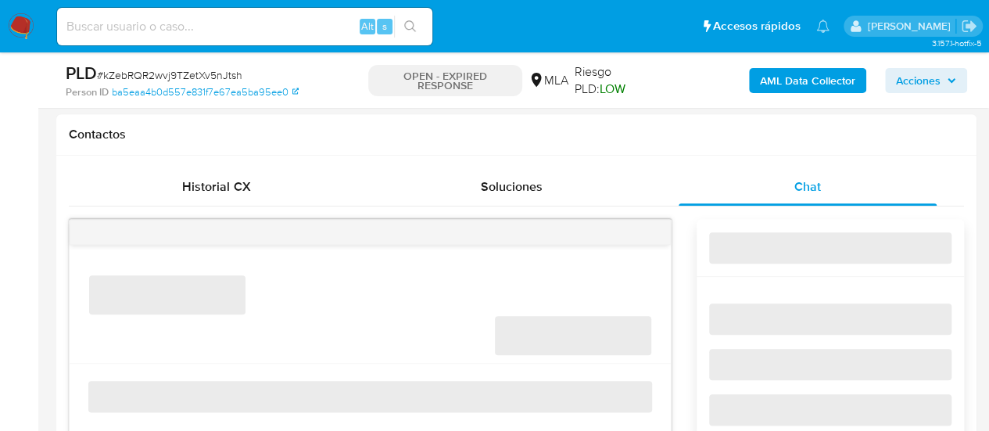
select select "10"
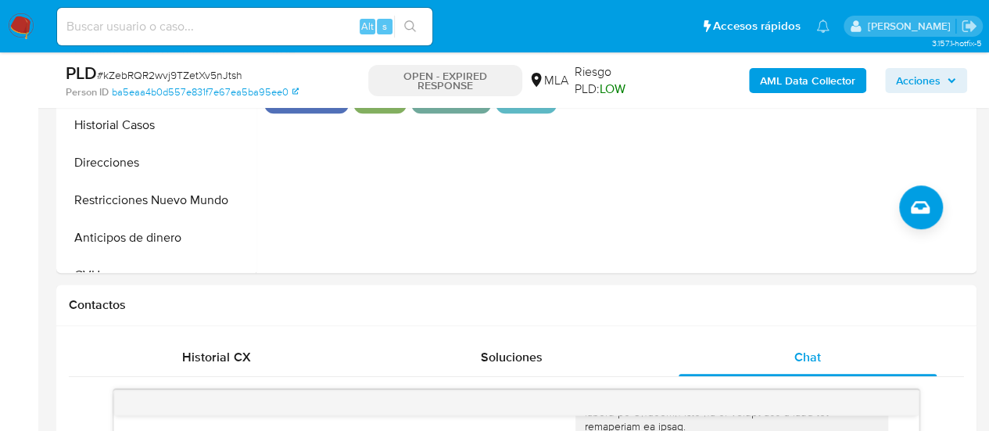
scroll to position [313, 0]
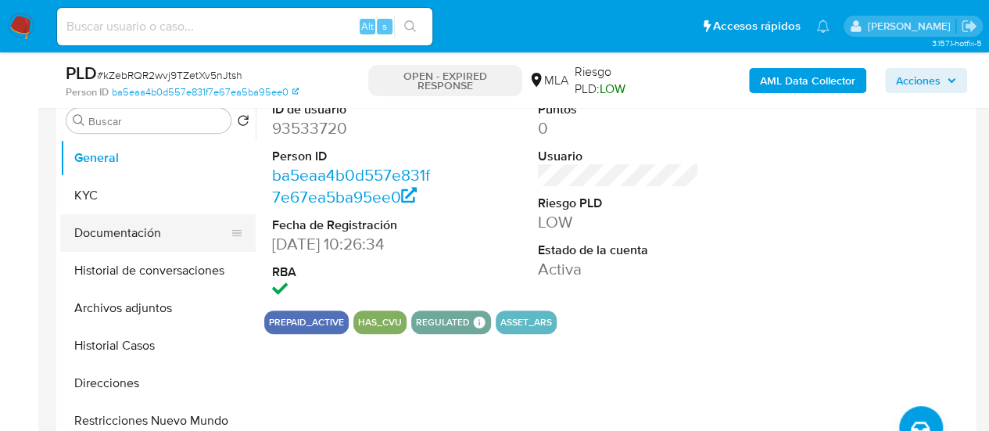
click at [109, 242] on button "Documentación" at bounding box center [151, 233] width 183 height 38
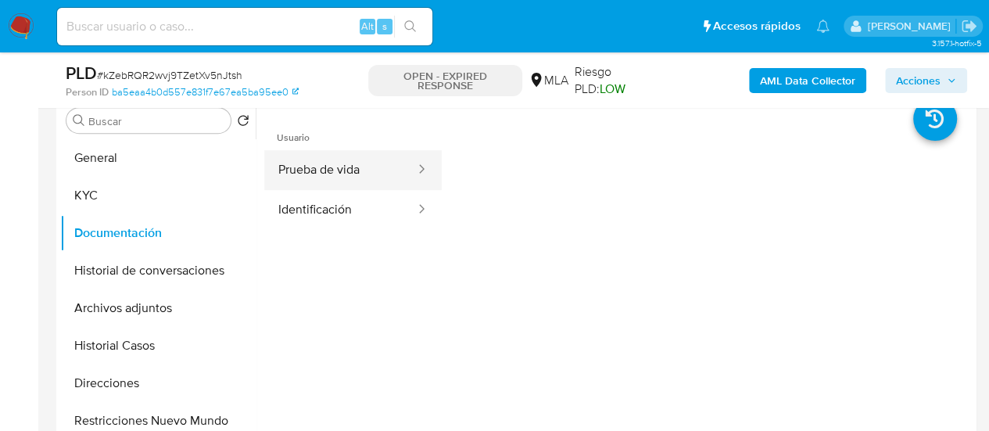
click at [375, 179] on button "Prueba de vida" at bounding box center [340, 170] width 152 height 40
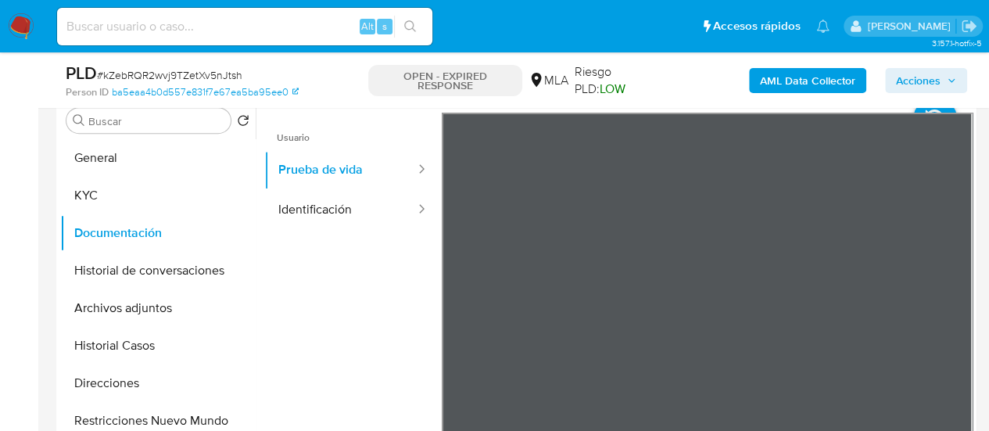
click at [166, 20] on input at bounding box center [244, 26] width 375 height 20
paste input "tAnYAXQNJ1oeNr7bBIx582Vs"
type input "tAnYAXQNJ1oeNr7bBIx582Vs"
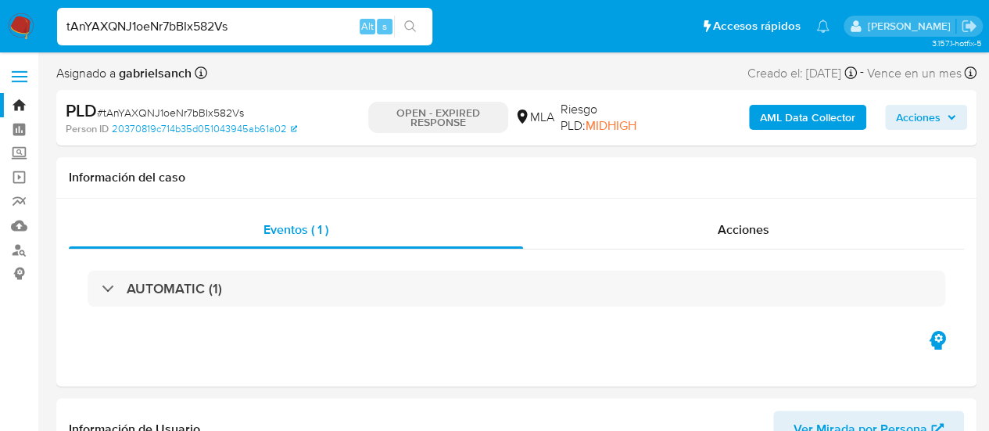
select select "10"
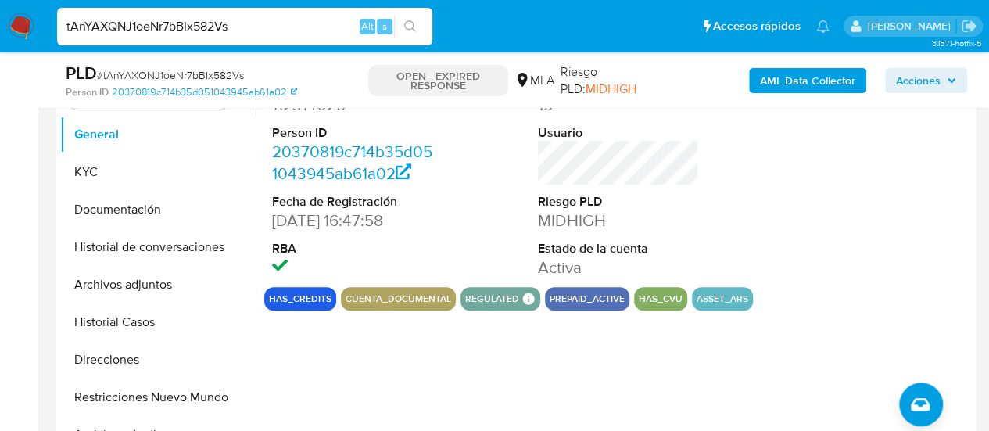
scroll to position [547, 0]
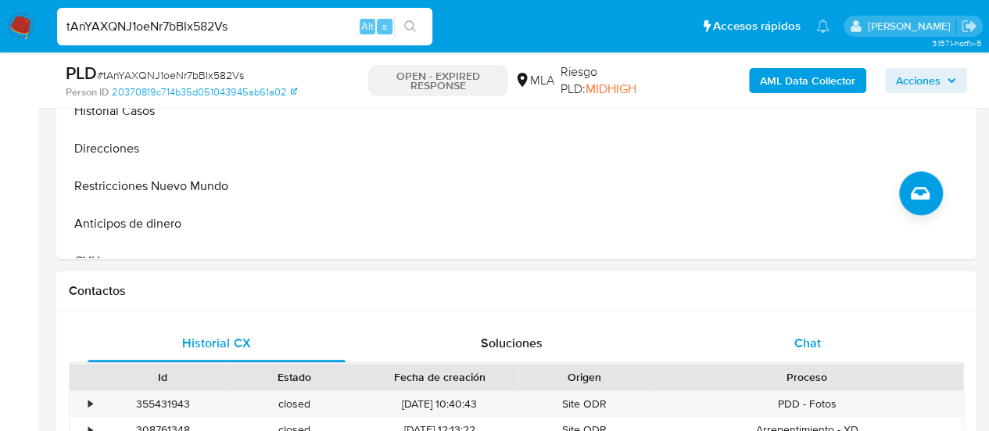
click at [769, 334] on div "Chat" at bounding box center [807, 343] width 258 height 38
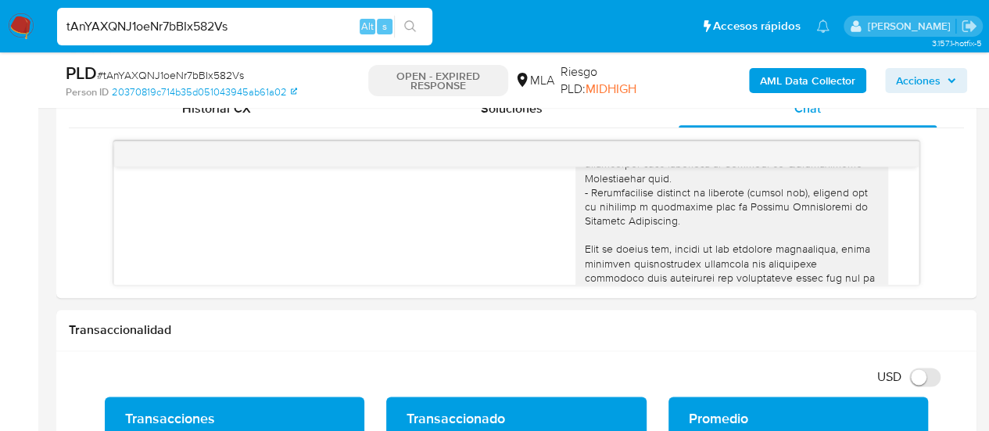
scroll to position [313, 0]
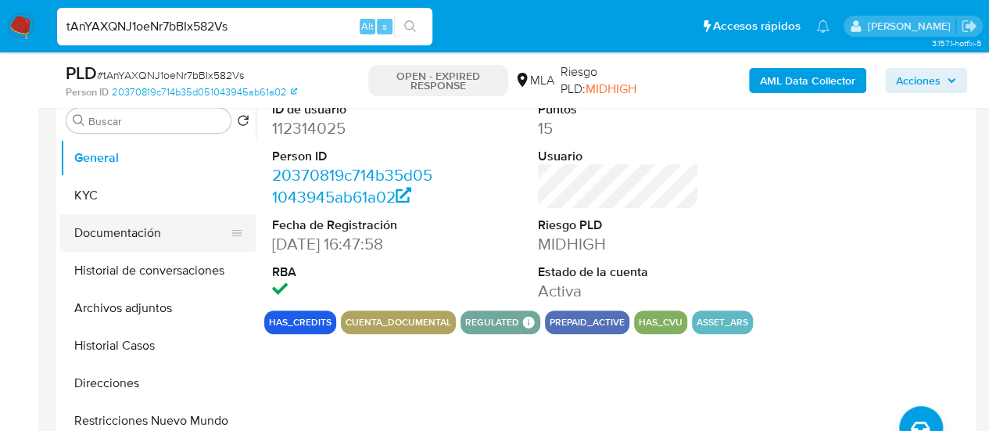
click at [124, 236] on button "Documentación" at bounding box center [151, 233] width 183 height 38
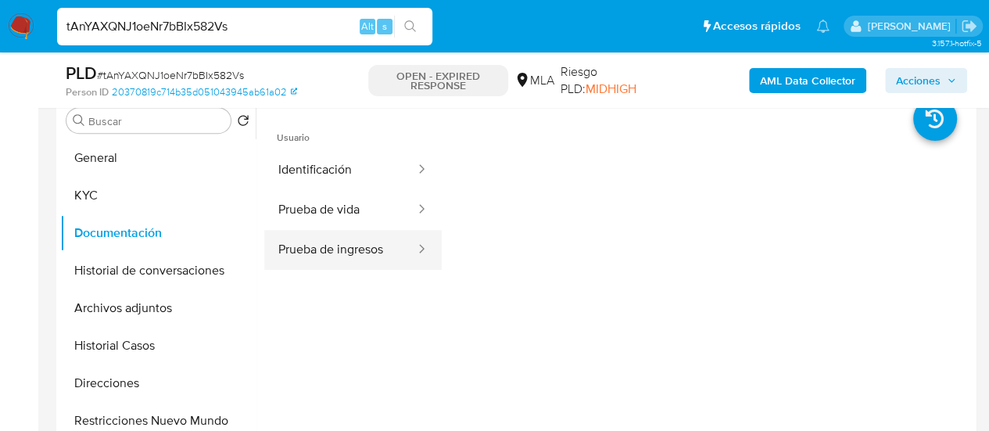
click at [338, 245] on button "Prueba de ingresos" at bounding box center [340, 250] width 152 height 40
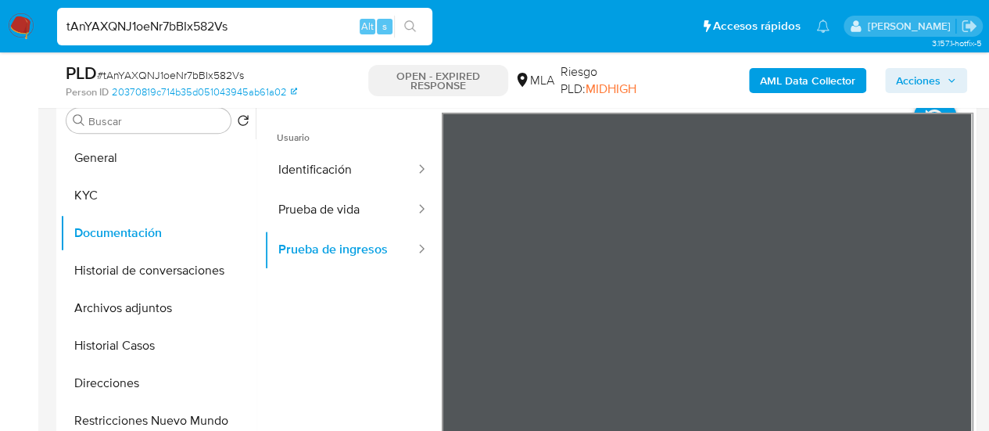
click at [176, 24] on input "tAnYAXQNJ1oeNr7bBIx582Vs" at bounding box center [244, 26] width 375 height 20
paste input "aiBWtaDzWxTVIOaEkQgWPHIk"
type input "aiBWtaDzWxTVIOaEkQgWPHIk"
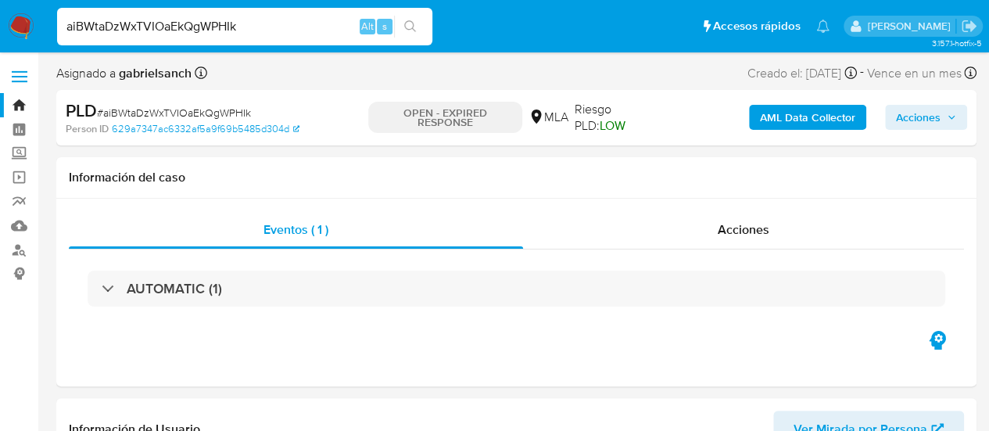
select select "10"
click at [122, 23] on input "aiBWtaDzWxTVIOaEkQgWPHIk" at bounding box center [244, 26] width 375 height 20
paste input "JtiVGixWgqAOQlt7xUWfe9UM"
type input "JtiVGixWgqAOQlt7xUWfe9UM"
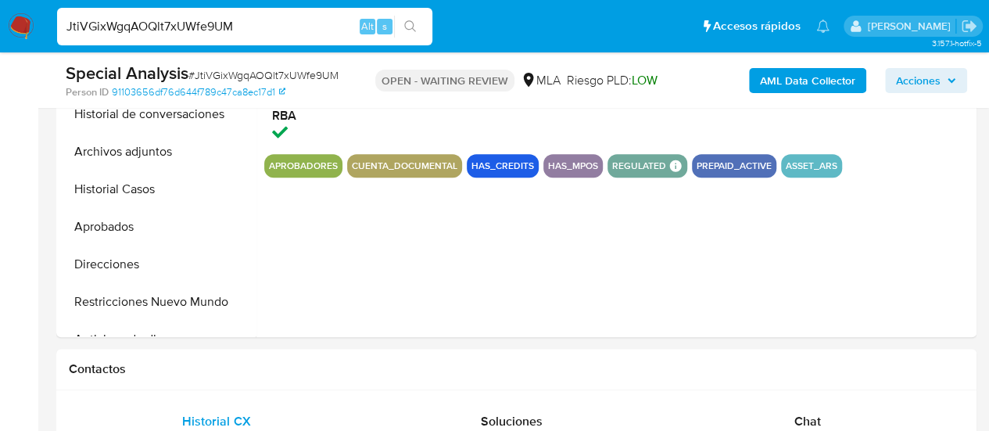
scroll to position [704, 0]
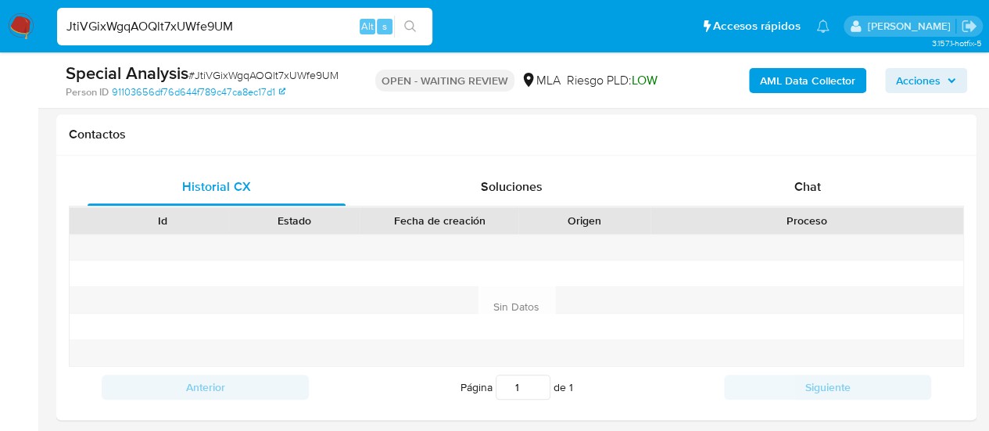
select select "10"
click at [183, 19] on input "JtiVGixWgqAOQlt7xUWfe9UM" at bounding box center [244, 26] width 375 height 20
paste input "gSdL2RZVqOIMLG7usmG05SBt"
type input "gSdL2RZVqOIMLG7usmG05SBt"
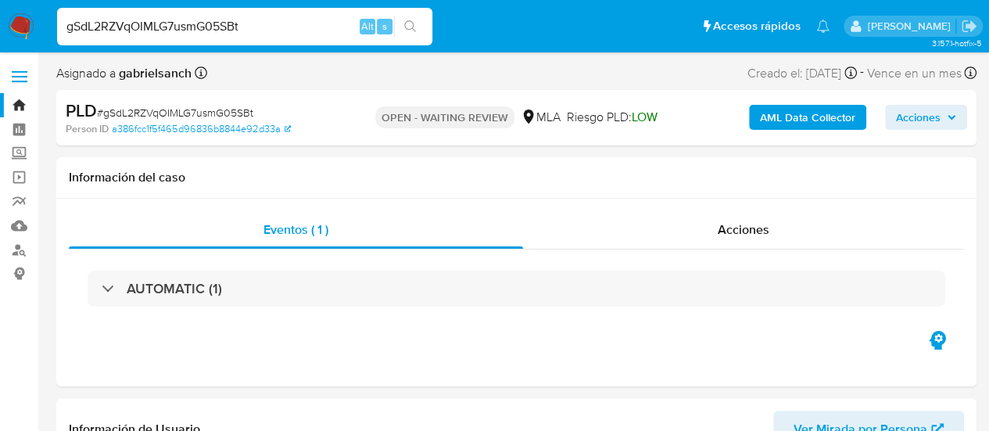
select select "10"
click at [158, 16] on input "gSdL2RZVqOIMLG7usmG05SBt" at bounding box center [244, 26] width 375 height 20
paste input "}"
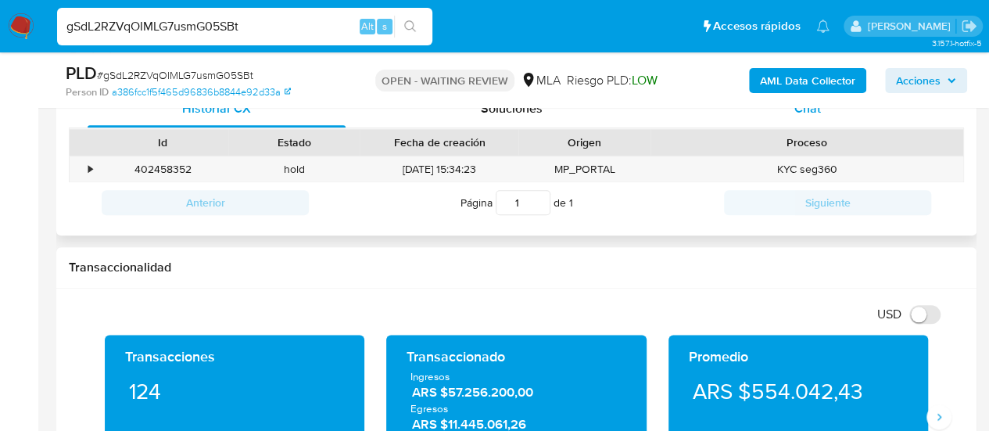
scroll to position [625, 0]
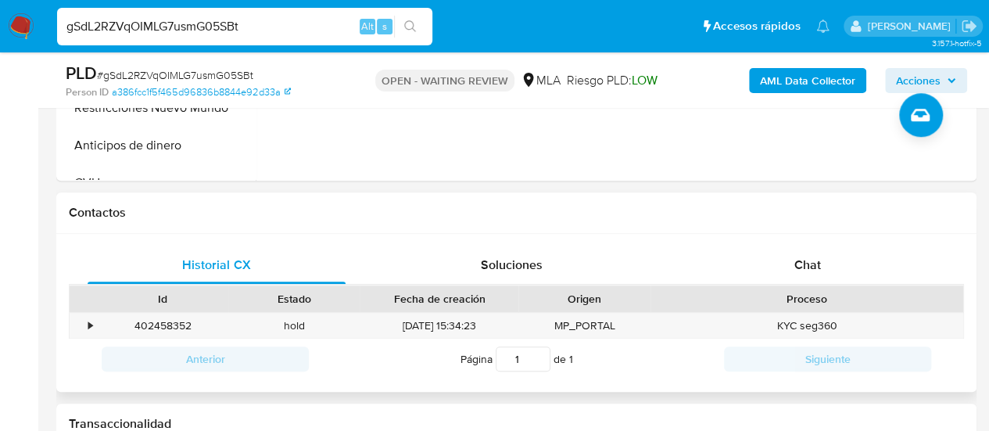
click at [832, 227] on div "Contactos" at bounding box center [516, 212] width 920 height 41
click at [841, 248] on div "Chat" at bounding box center [807, 265] width 258 height 38
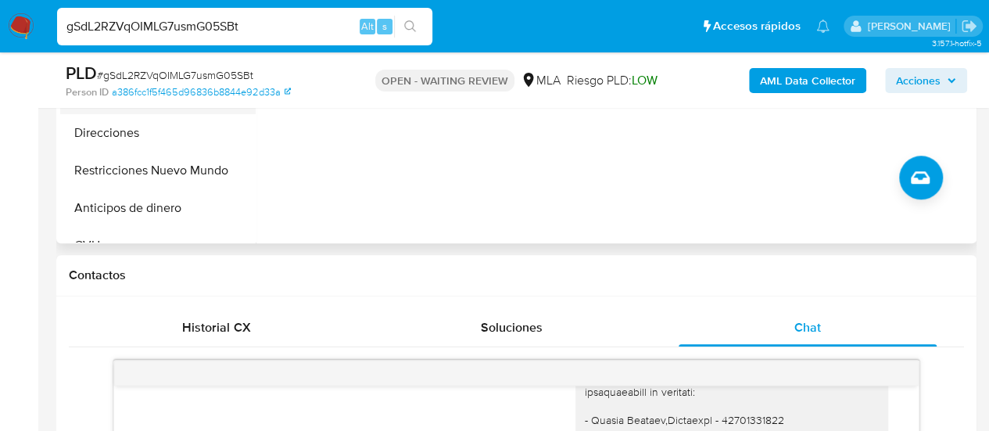
scroll to position [391, 0]
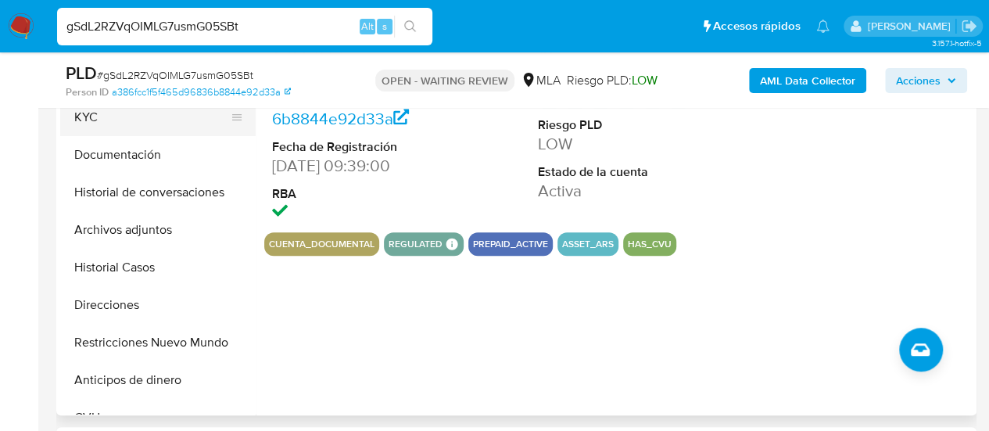
click at [98, 123] on button "KYC" at bounding box center [151, 117] width 183 height 38
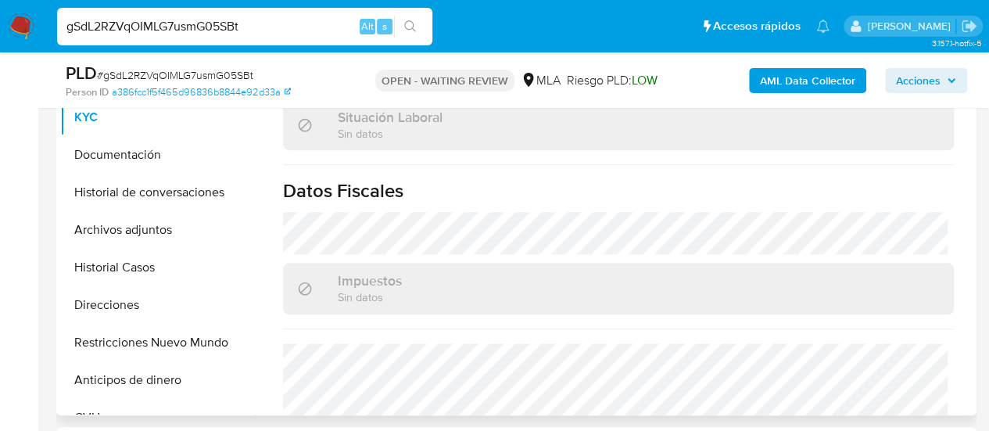
scroll to position [867, 0]
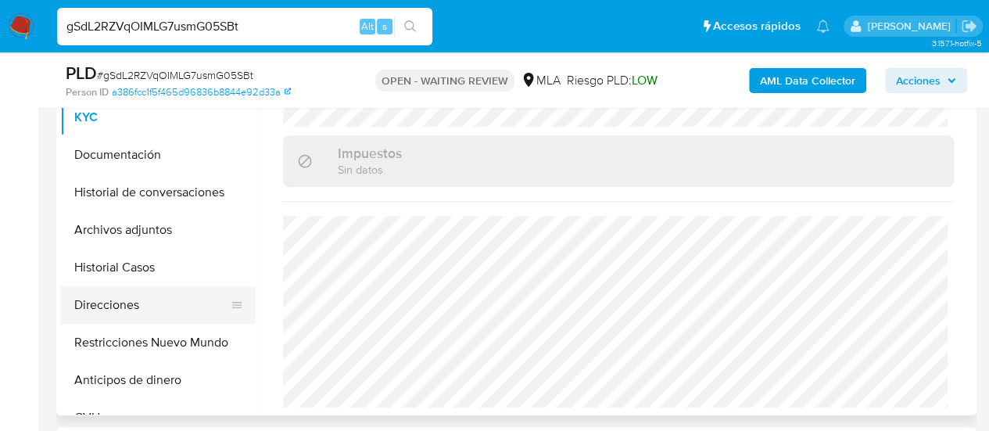
click at [105, 303] on button "Direcciones" at bounding box center [151, 305] width 183 height 38
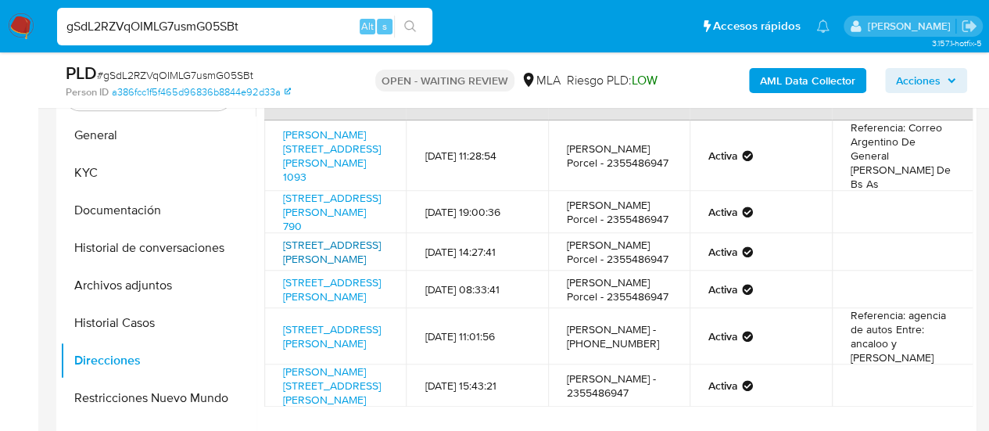
scroll to position [313, 0]
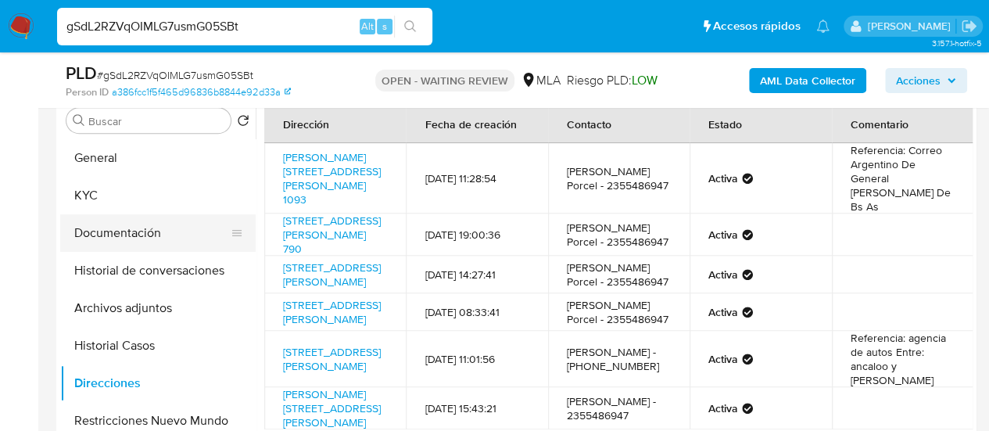
click at [127, 229] on button "Documentación" at bounding box center [151, 233] width 183 height 38
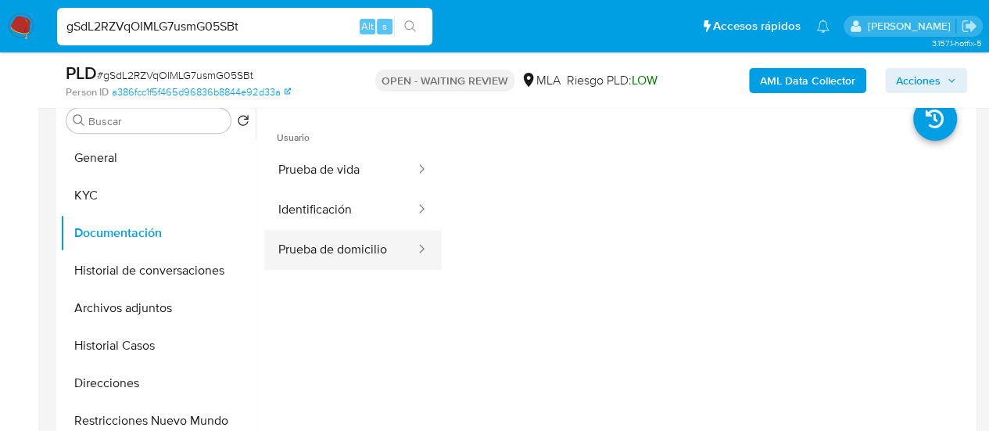
click at [363, 237] on button "Prueba de domicilio" at bounding box center [340, 250] width 152 height 40
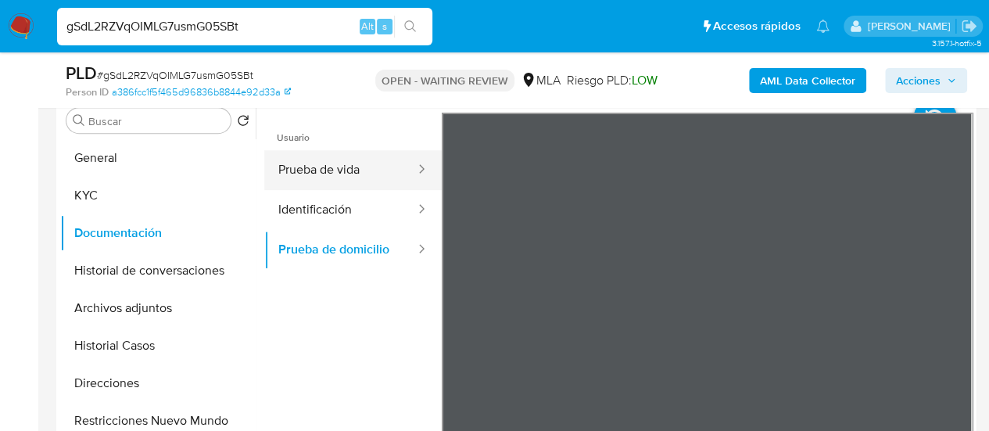
click at [345, 158] on button "Prueba de vida" at bounding box center [340, 170] width 152 height 40
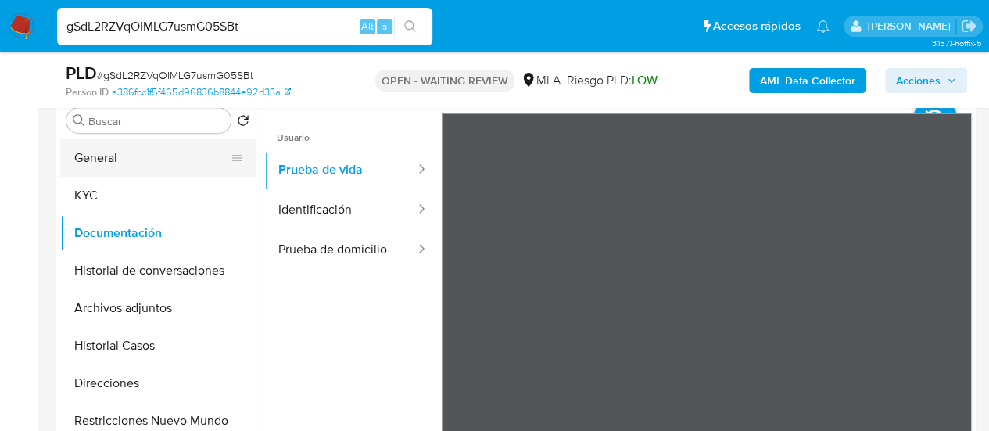
click at [108, 152] on button "General" at bounding box center [151, 158] width 183 height 38
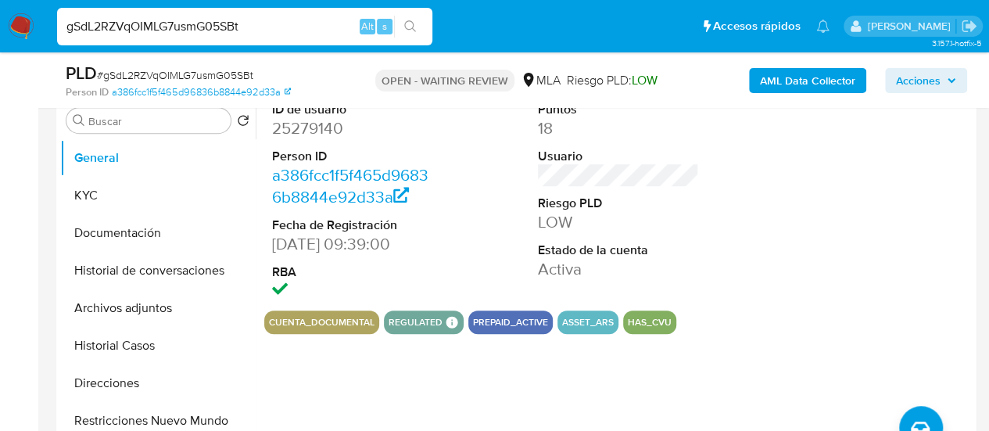
click at [226, 22] on input "gSdL2RZVqOIMLG7usmG05SBt" at bounding box center [244, 26] width 375 height 20
paste input "Fsw7mogWXle8UNragArnUSoJ"
type input "Fsw7mogWXle8UNragArnUSoJ"
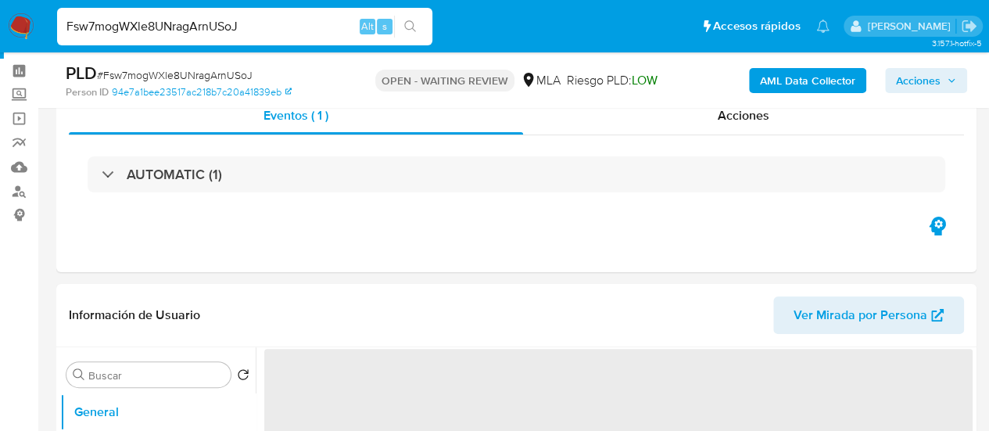
scroll to position [235, 0]
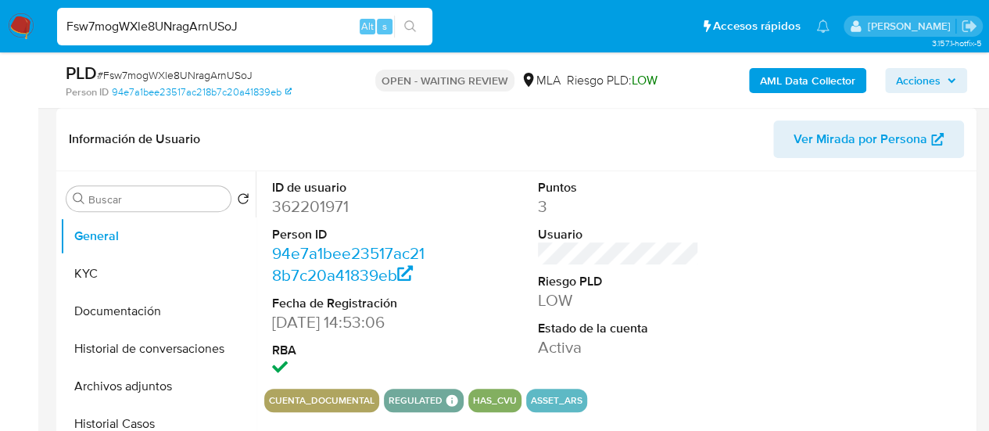
select select "10"
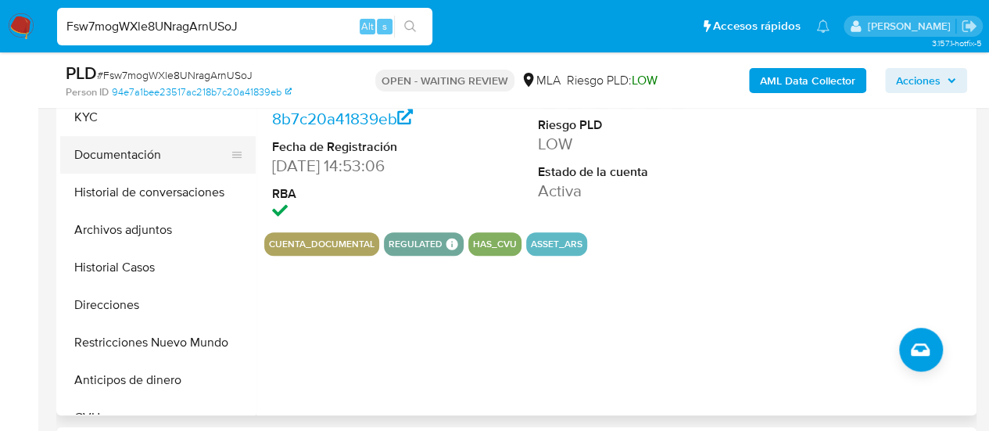
click at [120, 171] on button "Documentación" at bounding box center [151, 155] width 183 height 38
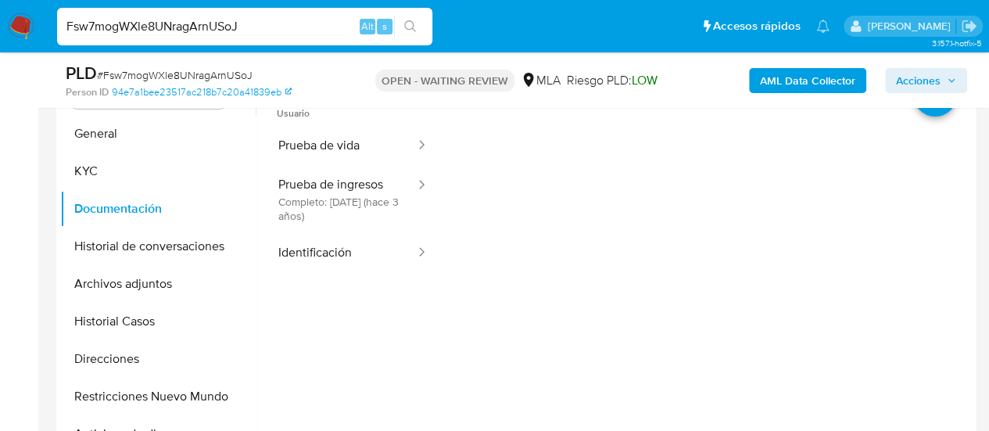
scroll to position [313, 0]
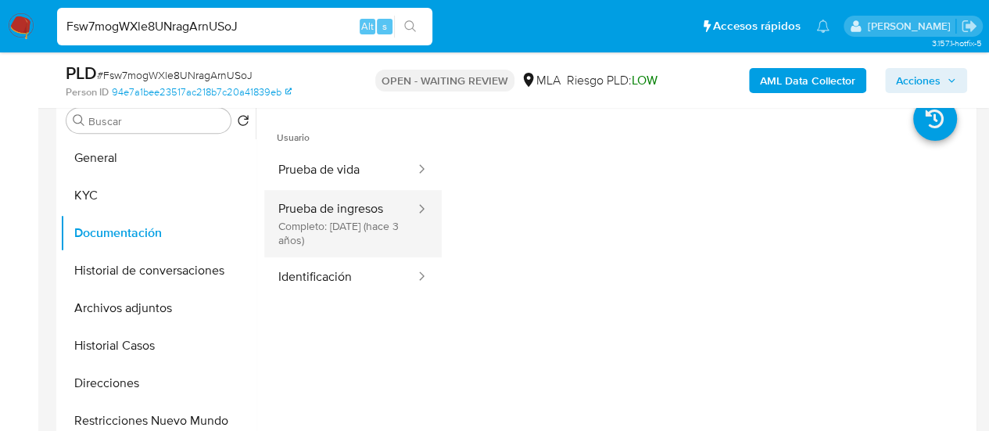
click at [343, 215] on button "Prueba de ingresos Completo: 30/11/2022 (hace 3 años)" at bounding box center [340, 223] width 152 height 67
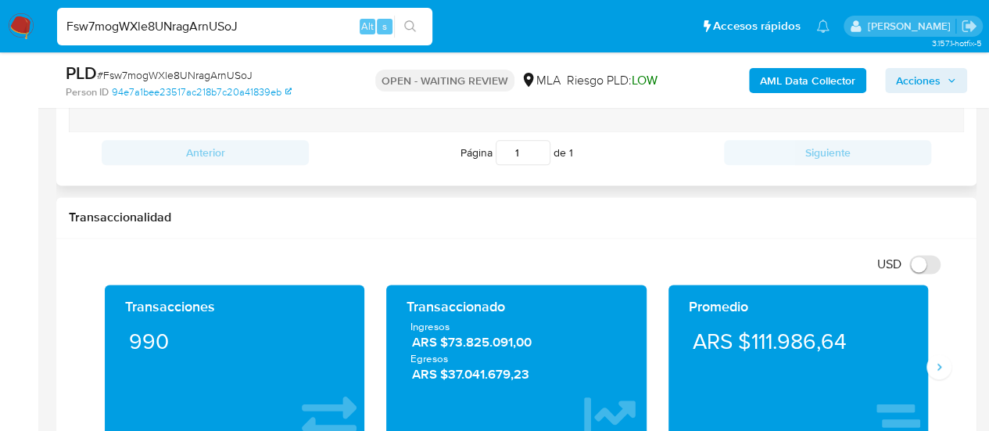
scroll to position [625, 0]
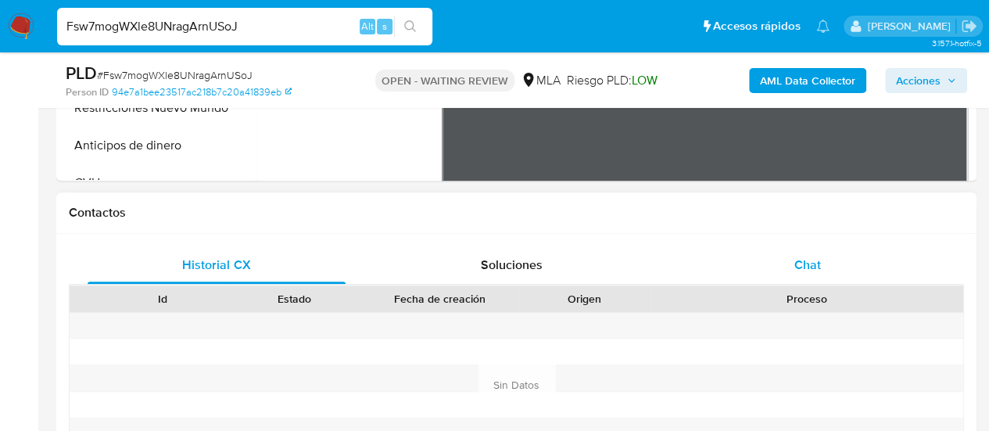
click at [855, 267] on div "Chat" at bounding box center [807, 265] width 258 height 38
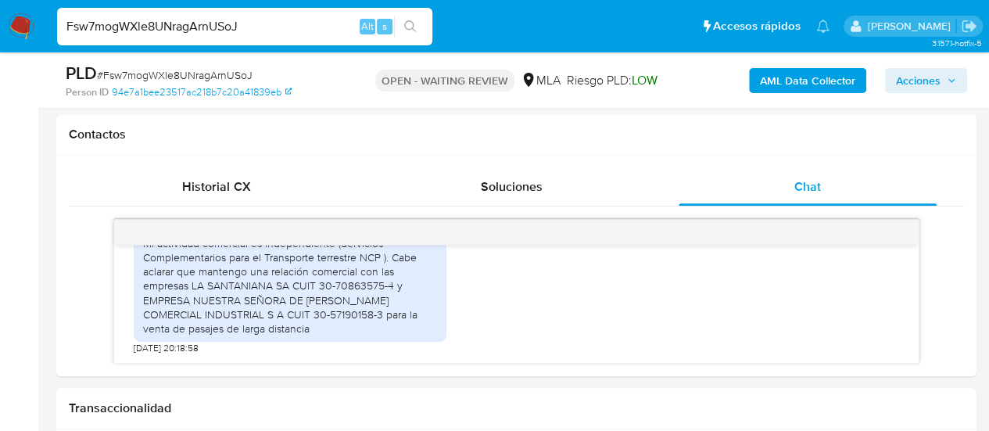
scroll to position [313, 0]
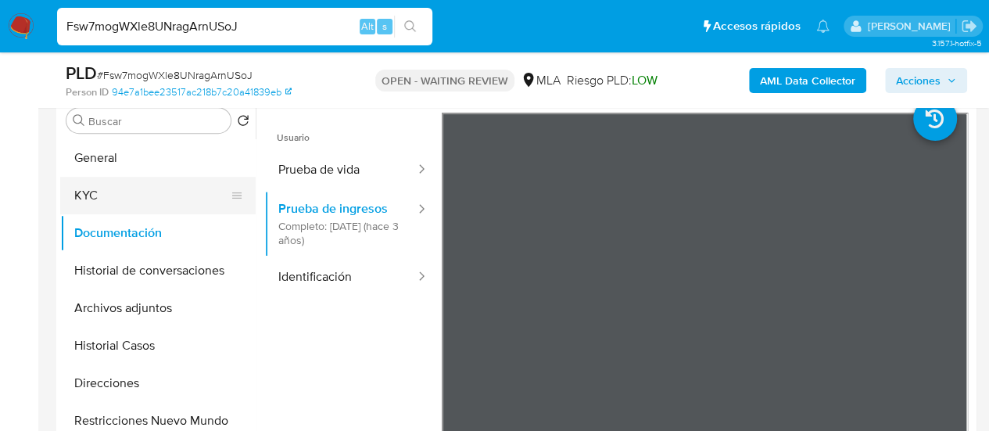
click at [184, 181] on button "KYC" at bounding box center [151, 196] width 183 height 38
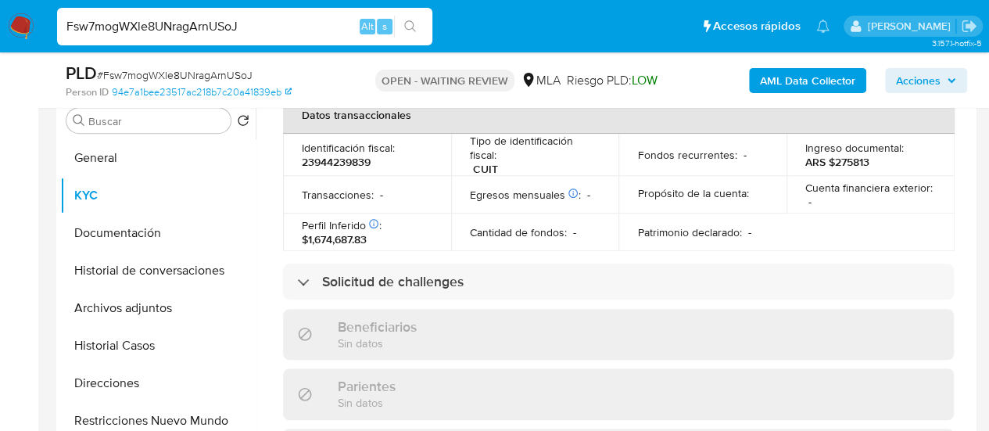
scroll to position [867, 0]
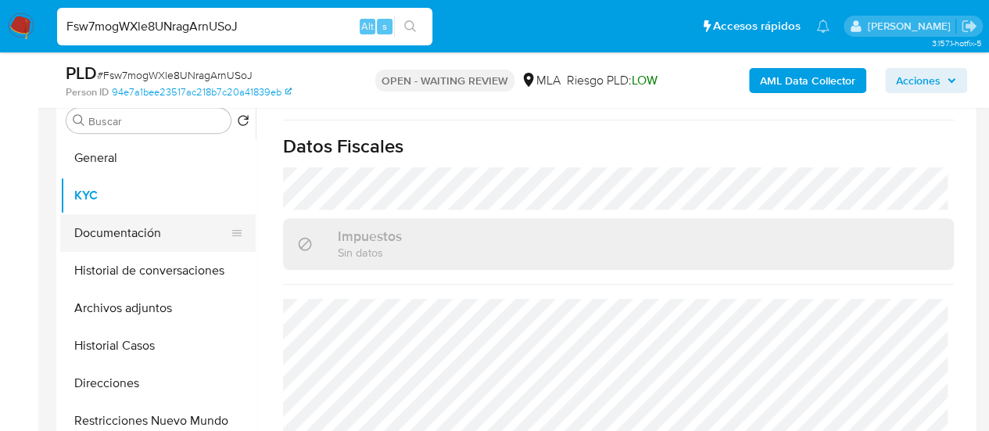
click at [108, 224] on button "Documentación" at bounding box center [151, 233] width 183 height 38
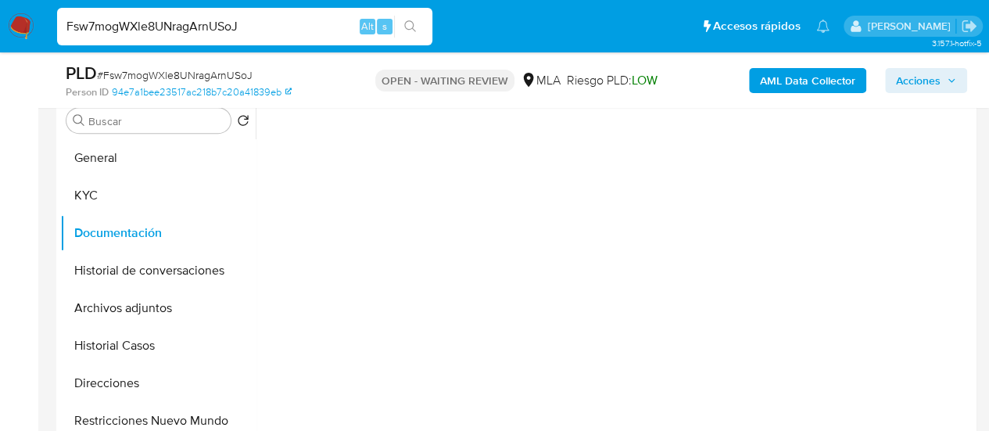
scroll to position [0, 0]
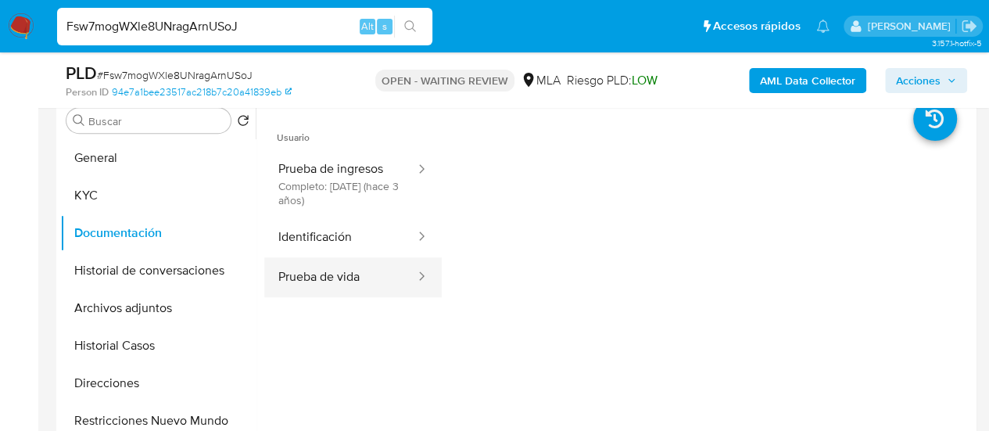
click at [355, 270] on button "Prueba de vida" at bounding box center [340, 277] width 152 height 40
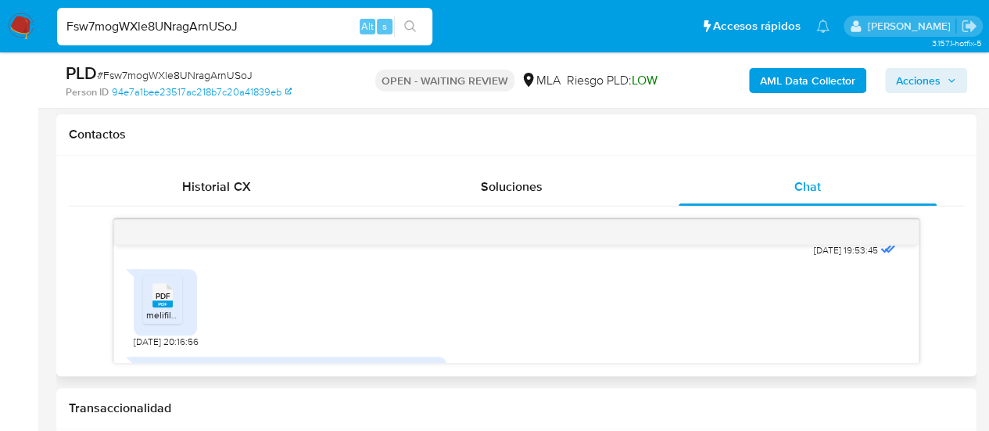
scroll to position [871, 0]
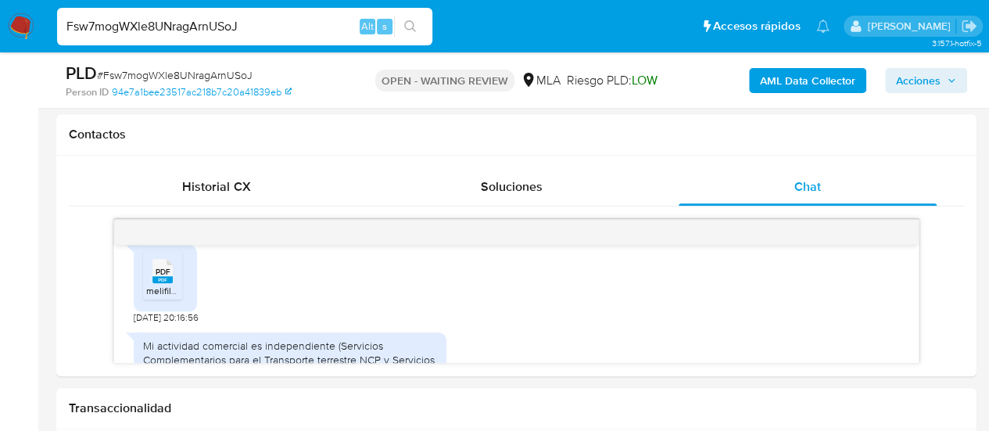
click at [189, 35] on input "Fsw7mogWXle8UNragArnUSoJ" at bounding box center [244, 26] width 375 height 20
paste input "PFaJLwI6nz19m3o4MB02dJKD"
type input "PFaJLwI6nz19m3o4MB02dJKD"
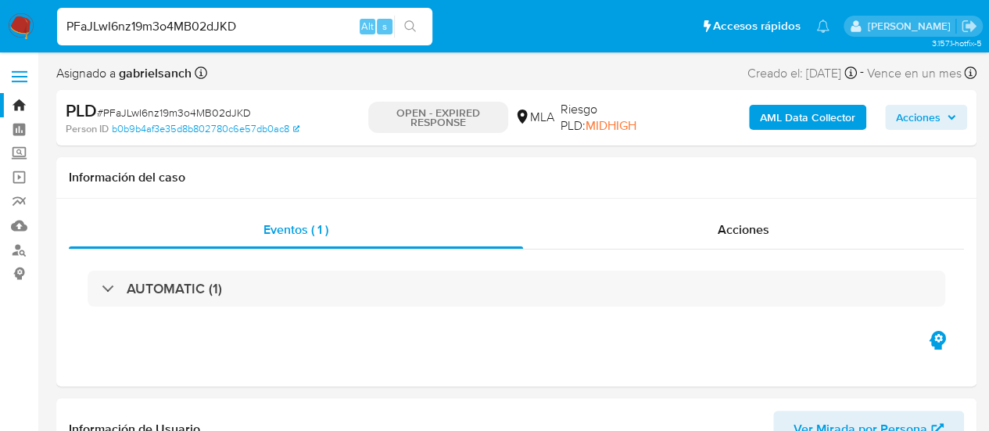
select select "10"
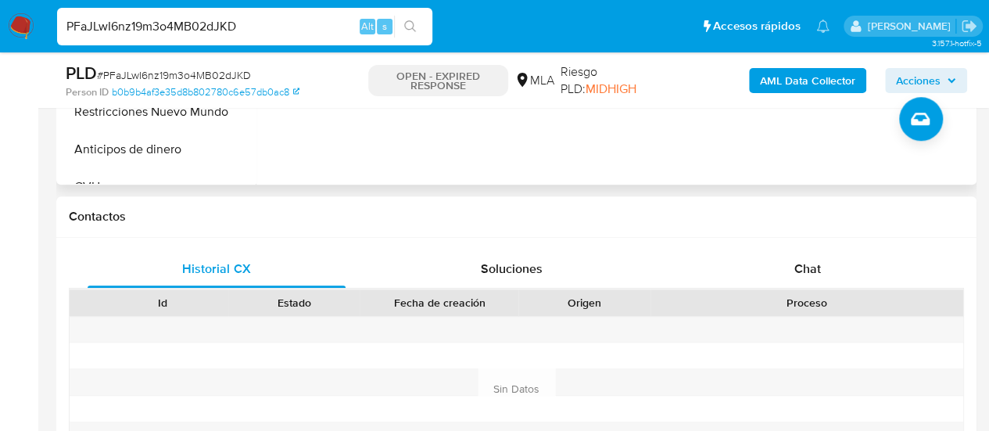
scroll to position [625, 0]
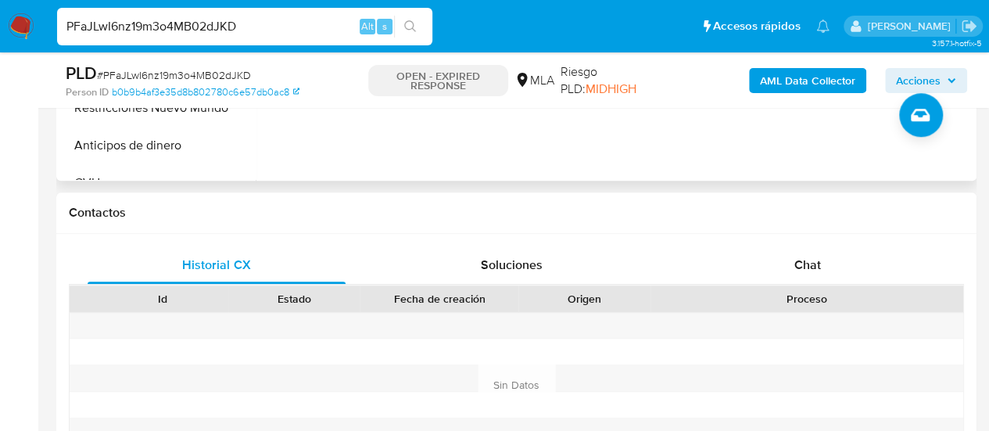
click at [771, 260] on div "Chat" at bounding box center [807, 265] width 258 height 38
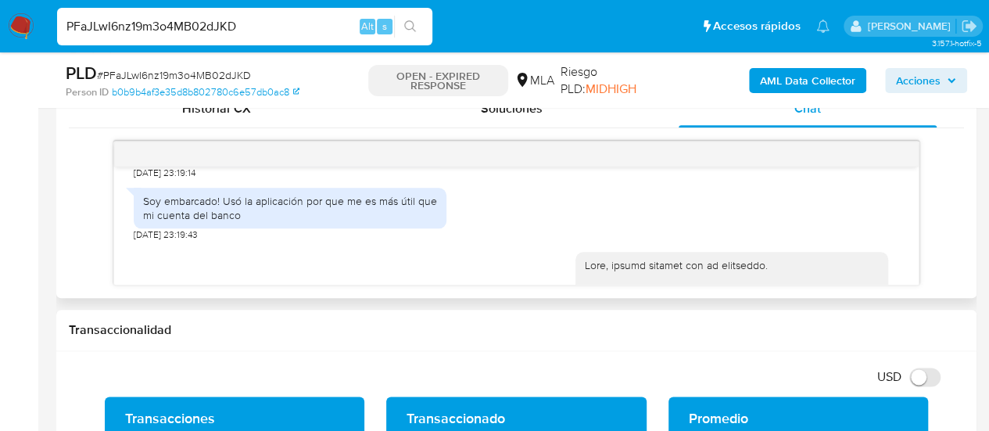
scroll to position [1016, 0]
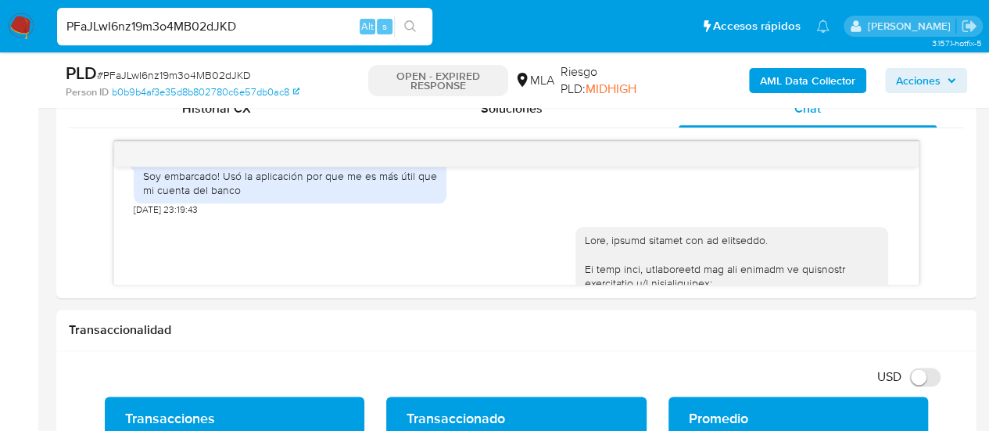
click at [214, 22] on input "PFaJLwI6nz19m3o4MB02dJKD" at bounding box center [244, 26] width 375 height 20
paste input "tSWGAfFiolZSSMAwfI8rykMd"
type input "tSWGAfFiolZSSMAwfI8rykMd"
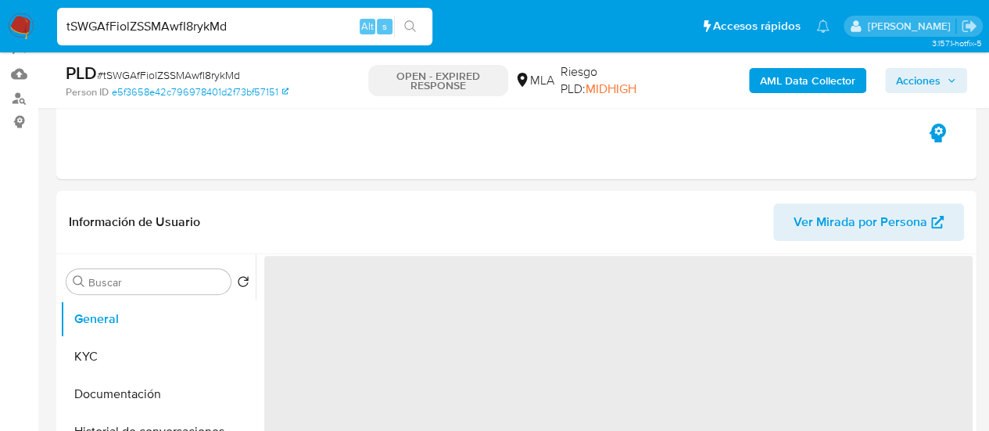
scroll to position [235, 0]
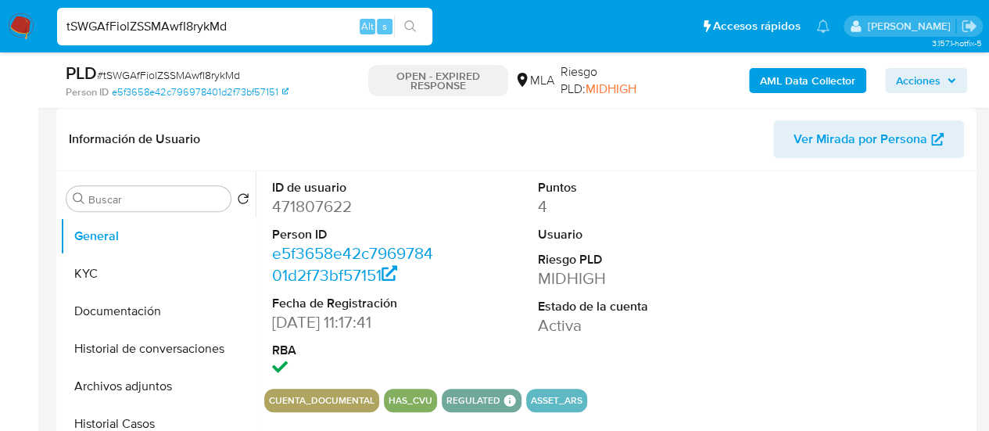
select select "10"
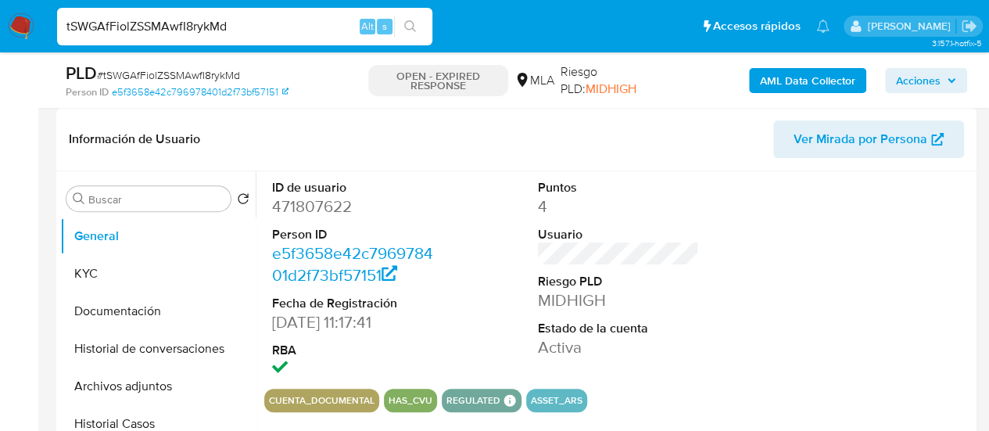
click at [172, 22] on input "tSWGAfFiolZSSMAwfI8rykMd" at bounding box center [244, 26] width 375 height 20
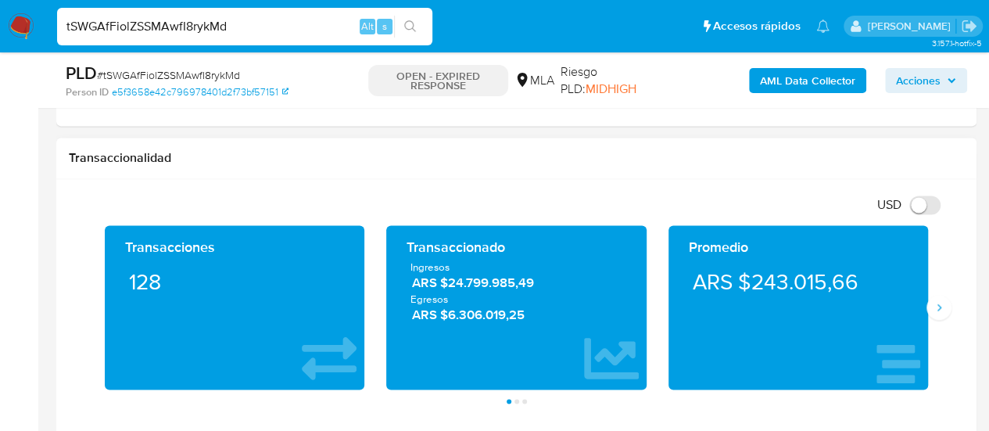
scroll to position [1016, 0]
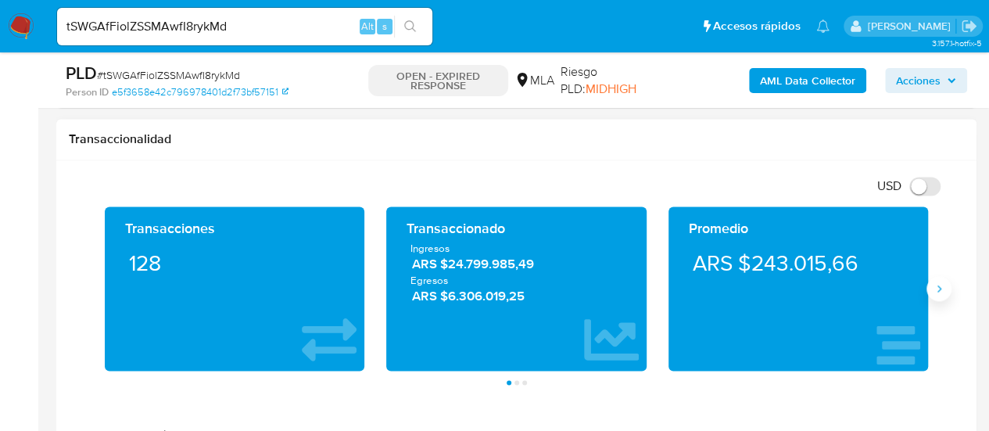
click at [930, 288] on button "Siguiente" at bounding box center [938, 288] width 25 height 25
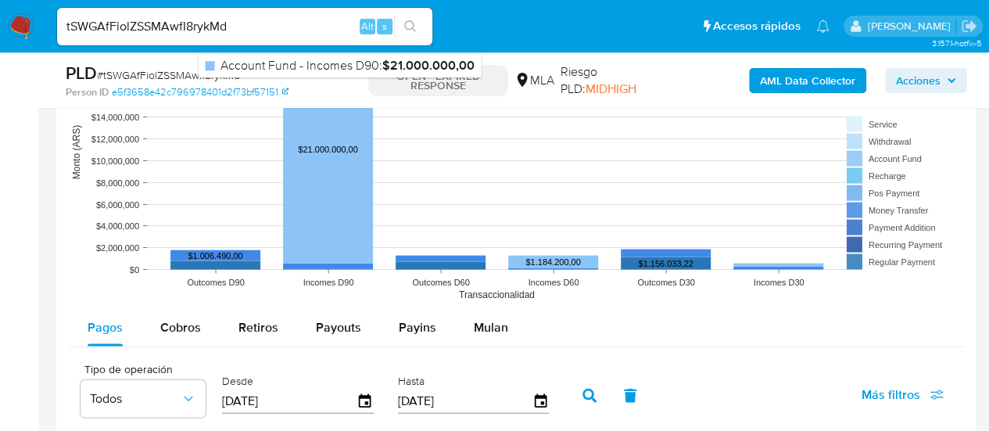
scroll to position [1642, 0]
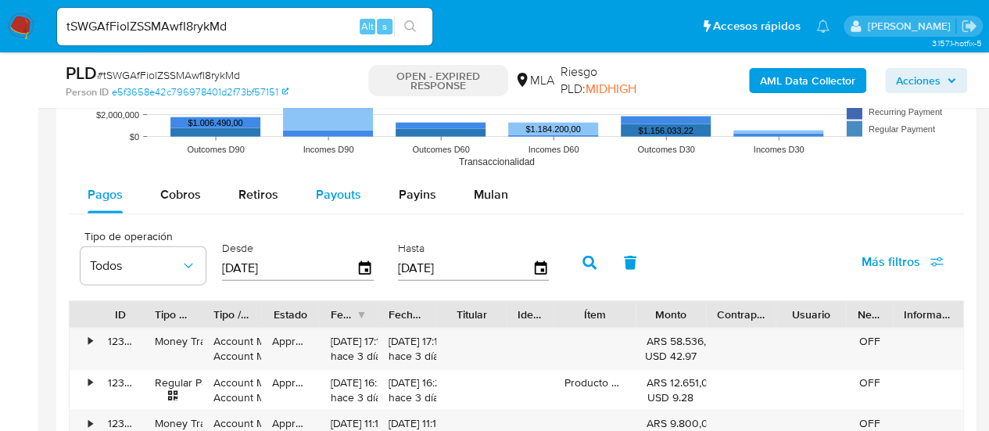
click at [352, 185] on span "Payouts" at bounding box center [338, 194] width 45 height 18
select select "10"
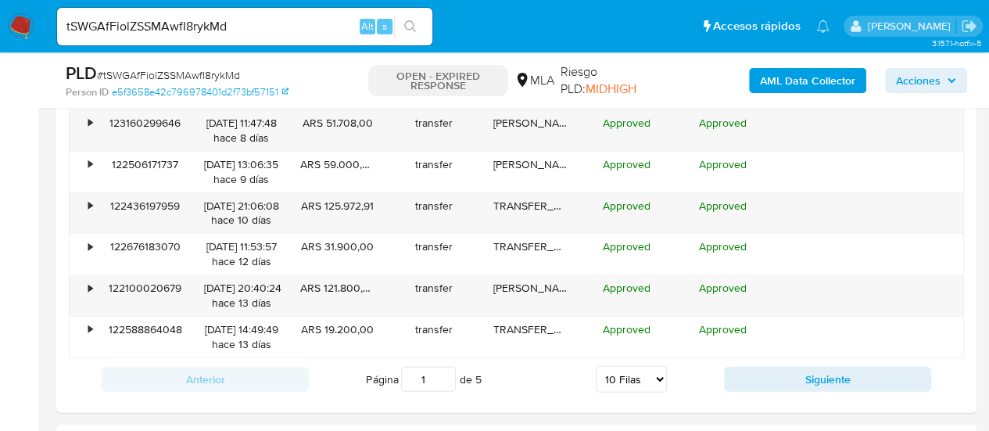
scroll to position [1820, 0]
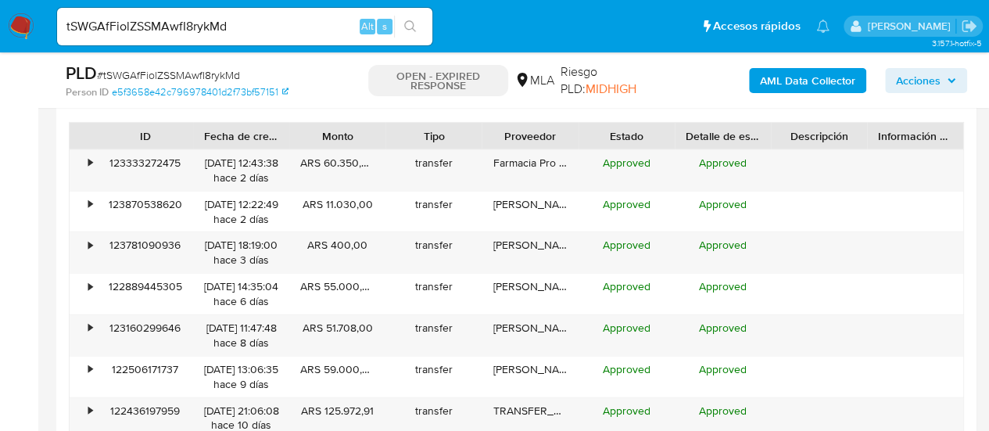
click at [205, 34] on input "tSWGAfFiolZSSMAwfI8rykMd" at bounding box center [244, 26] width 375 height 20
paste input "8j5Jl4yU2kUtvVYIo5DX5mqG"
type input "8j5Jl4yU2kUtvVYIo5DX5mqG"
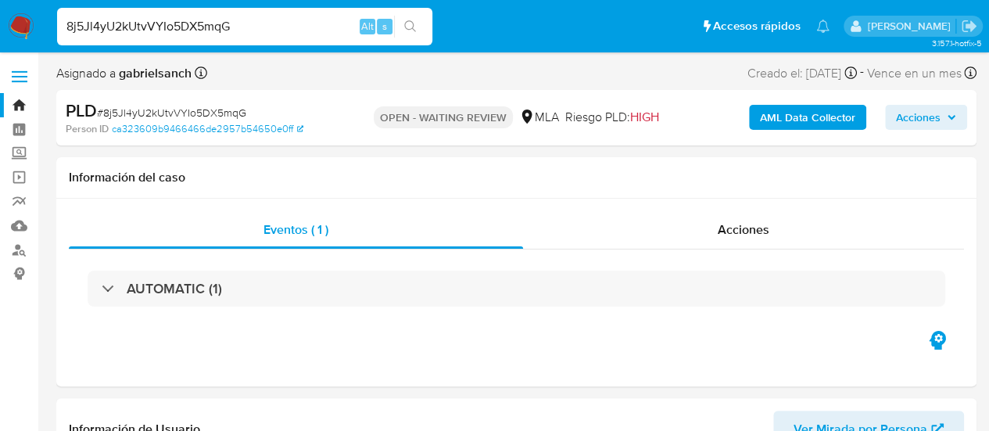
select select "10"
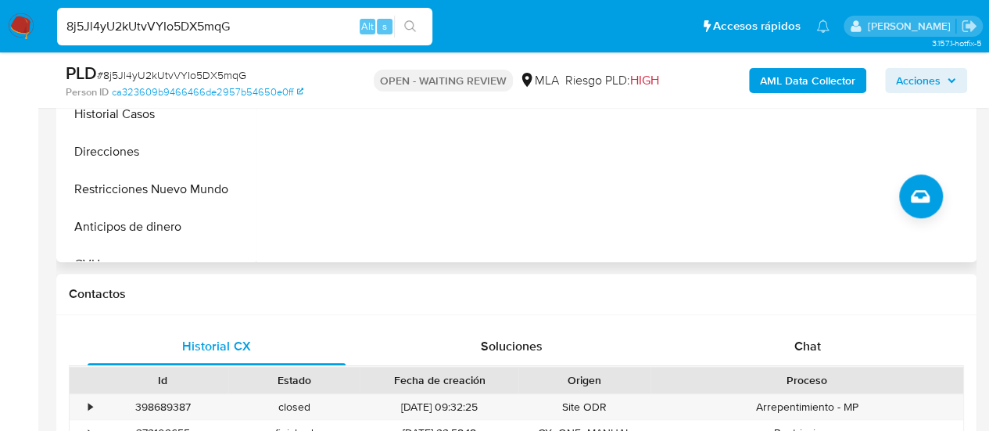
scroll to position [547, 0]
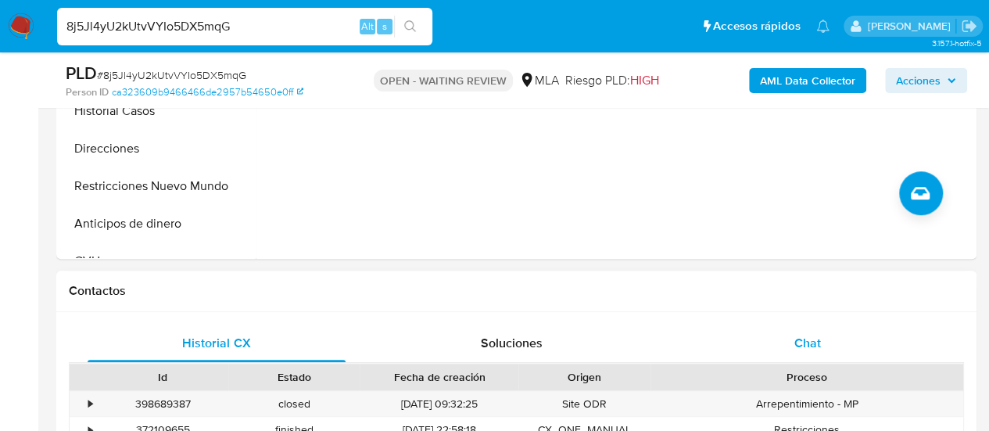
click at [810, 334] on span "Chat" at bounding box center [807, 343] width 27 height 18
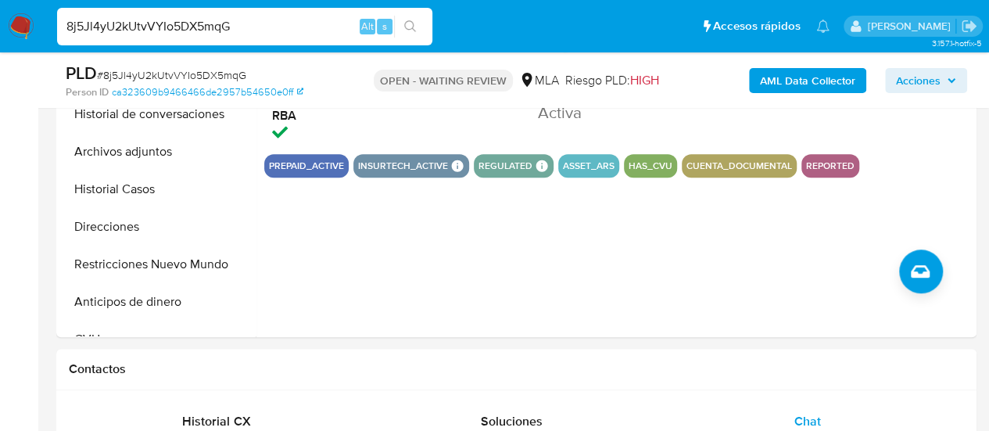
scroll to position [235, 0]
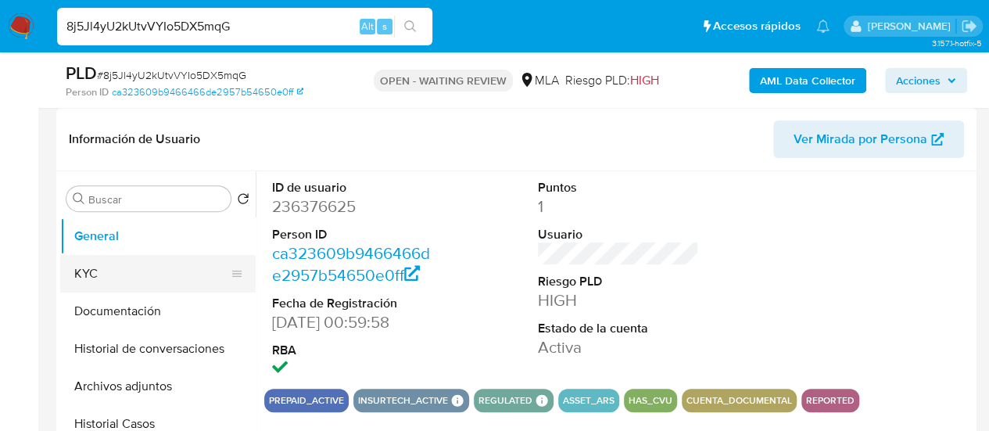
click at [90, 259] on button "KYC" at bounding box center [151, 274] width 183 height 38
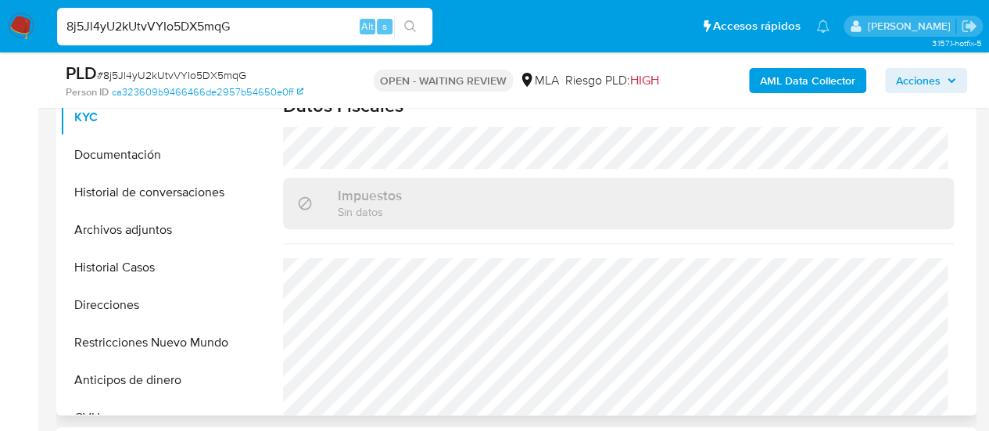
scroll to position [872, 0]
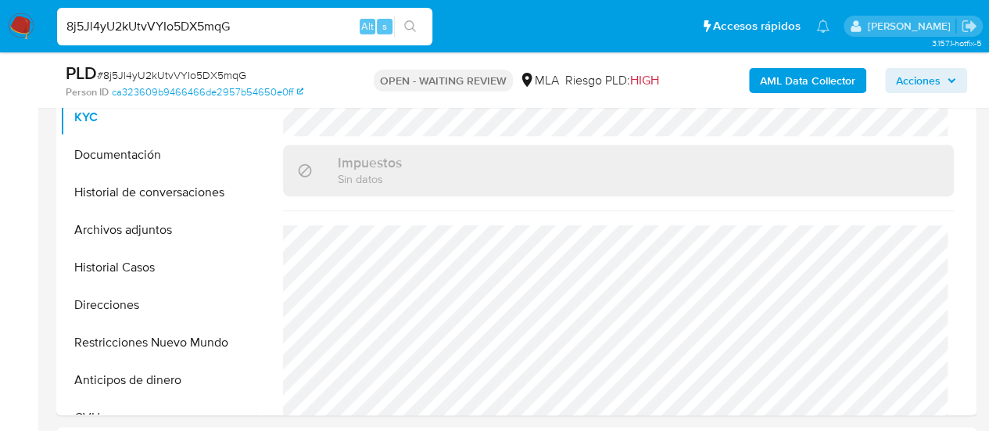
click at [225, 29] on input "8j5Jl4yU2kUtvVYIo5DX5mqG" at bounding box center [244, 26] width 375 height 20
click at [225, 27] on input "8j5Jl4yU2kUtvVYIo5DX5mqG" at bounding box center [244, 26] width 375 height 20
paste input "i5LJMfdtT2NeDIFzW5At5qYx"
type input "i5LJMfdtT2NeDIFzW5At5qYx"
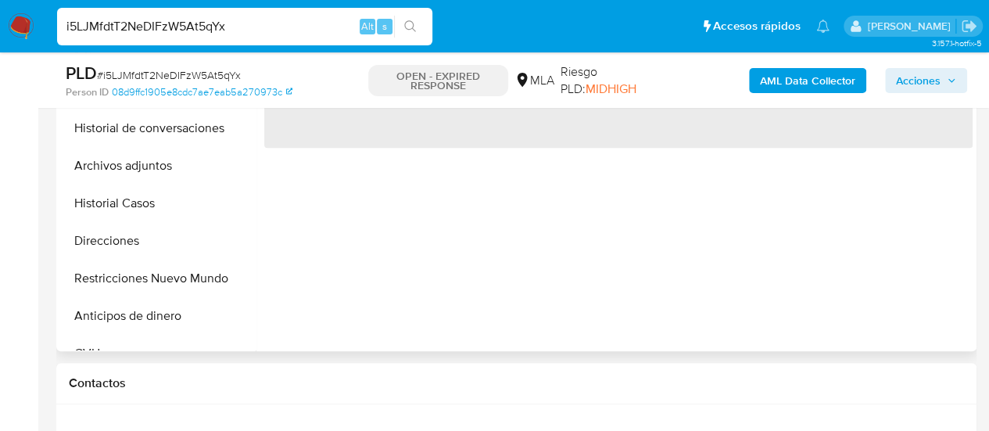
scroll to position [547, 0]
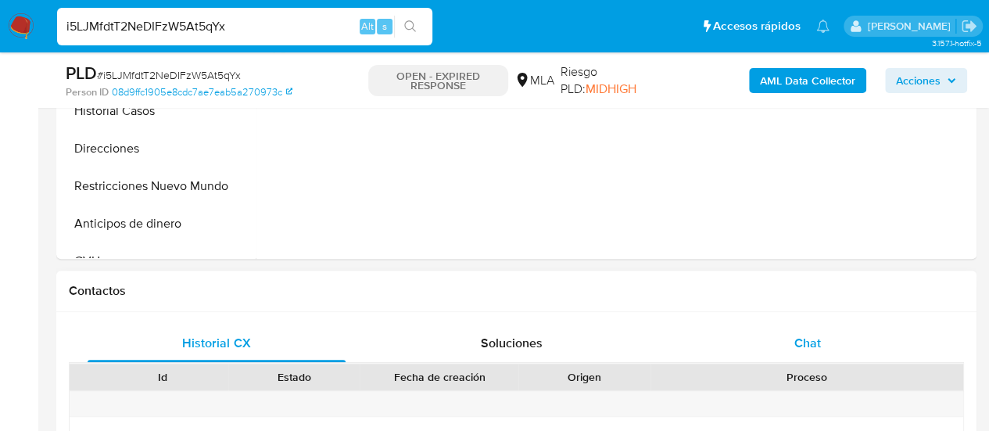
click at [840, 324] on div "Chat" at bounding box center [807, 343] width 258 height 38
select select "10"
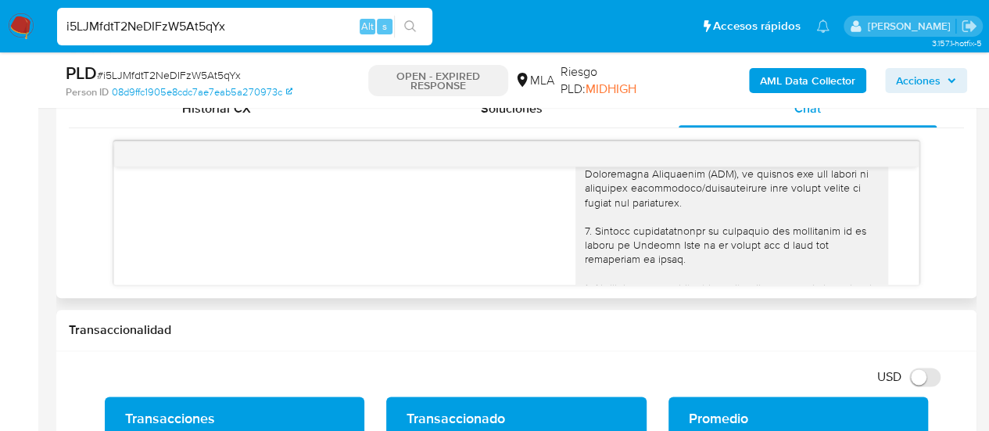
scroll to position [0, 0]
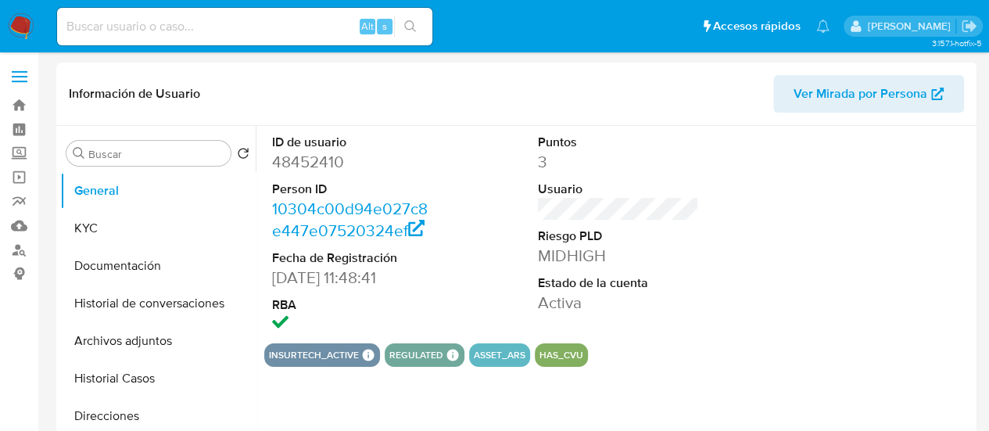
select select "10"
click at [116, 367] on button "Historial Casos" at bounding box center [151, 379] width 183 height 38
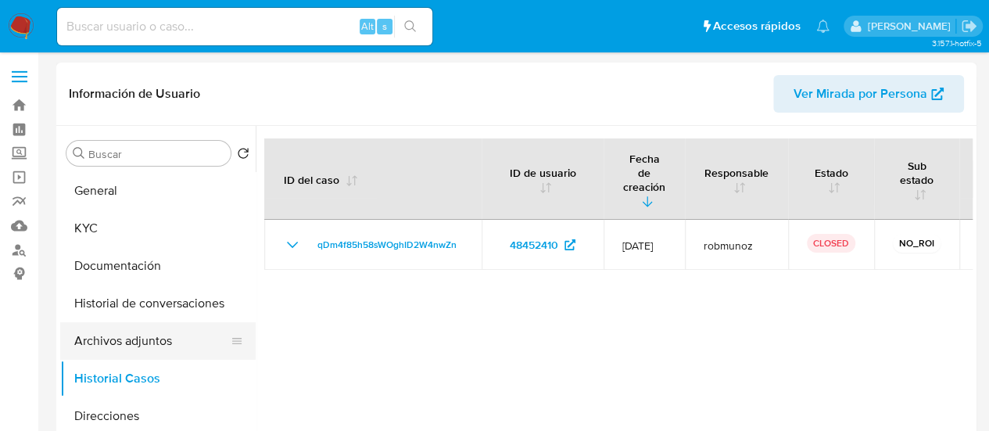
click at [115, 340] on button "Archivos adjuntos" at bounding box center [151, 341] width 183 height 38
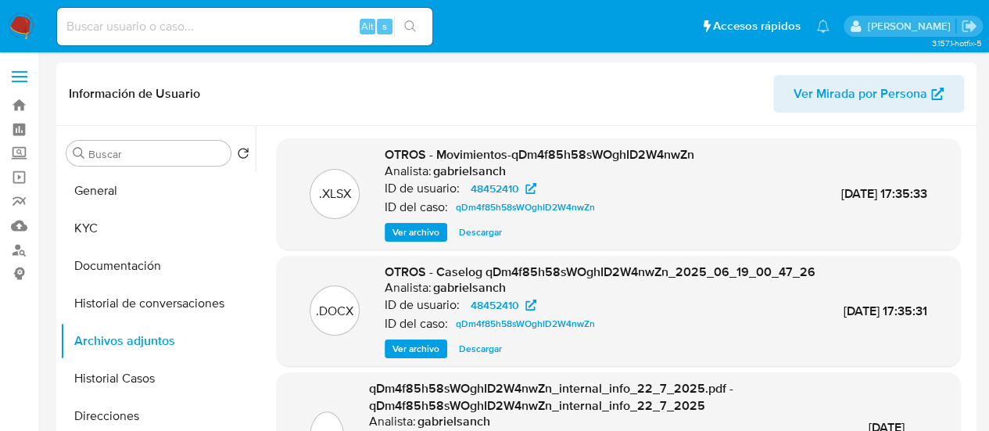
click at [430, 356] on span "Ver archivo" at bounding box center [415, 349] width 47 height 16
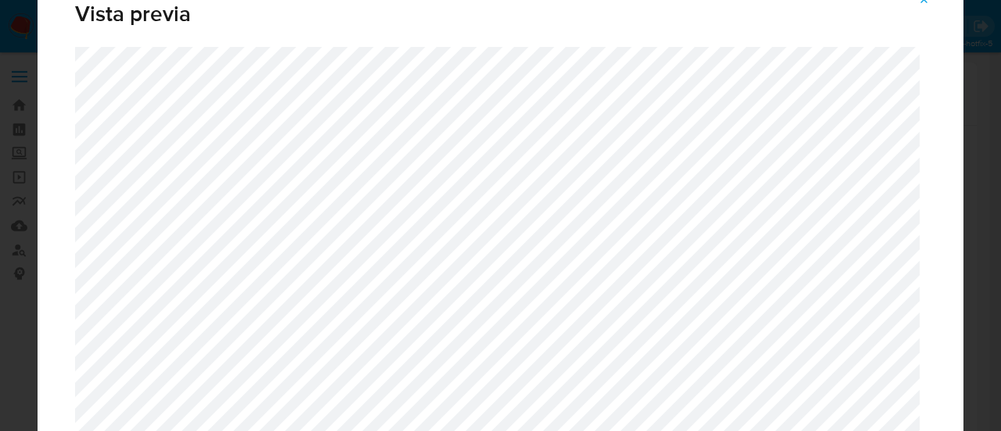
click at [929, 0] on icon "Attachment preview" at bounding box center [924, 0] width 13 height 13
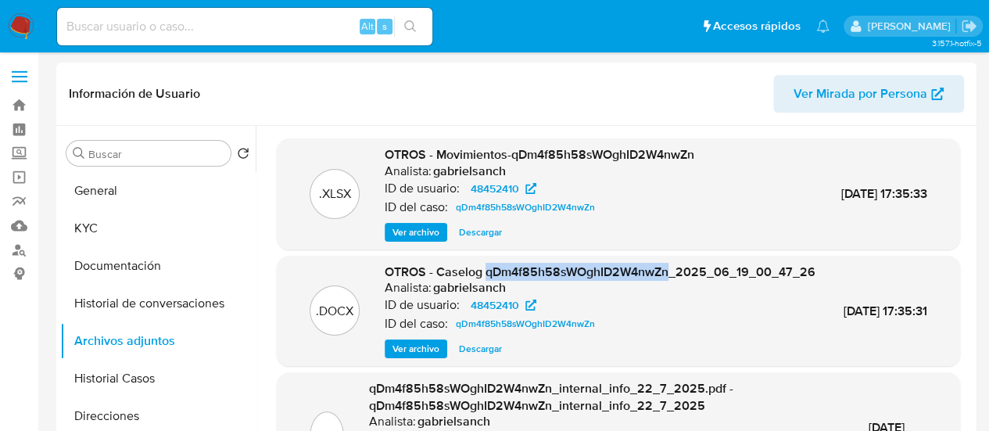
drag, startPoint x: 378, startPoint y: 286, endPoint x: 567, endPoint y: 286, distance: 189.2
click at [567, 286] on div ".DOCX OTROS - Caselog qDm4f85h58sWOghID2W4nwZn_2025_06_19_00_47_26 Analista: ga…" at bounding box center [619, 310] width 668 height 95
copy span "qDm4f85h58sWOghID2W4nwZn"
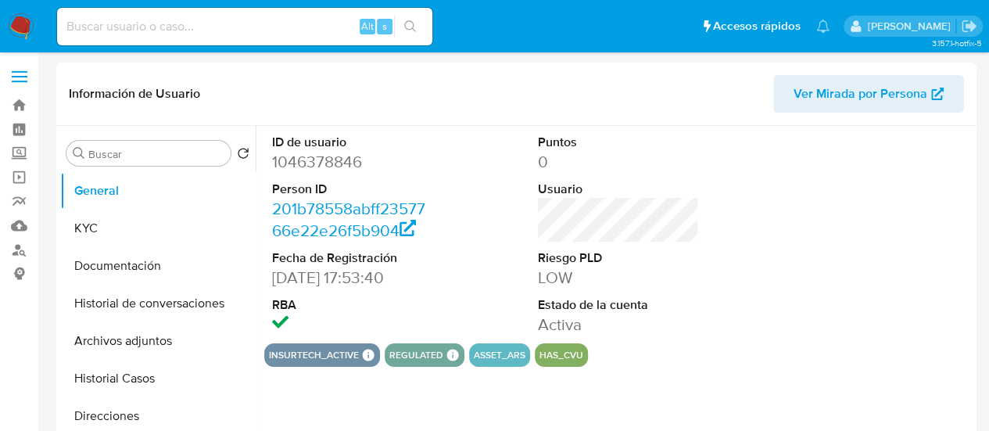
select select "10"
click at [84, 221] on button "KYC" at bounding box center [151, 228] width 183 height 38
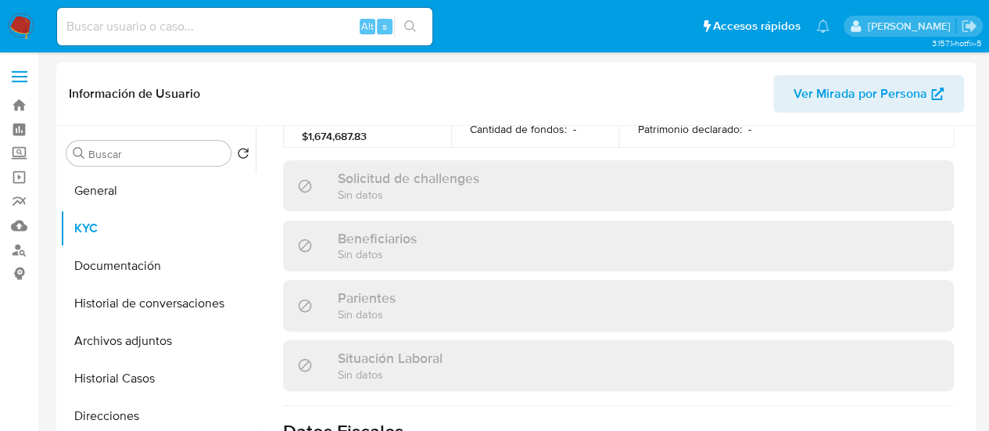
scroll to position [882, 0]
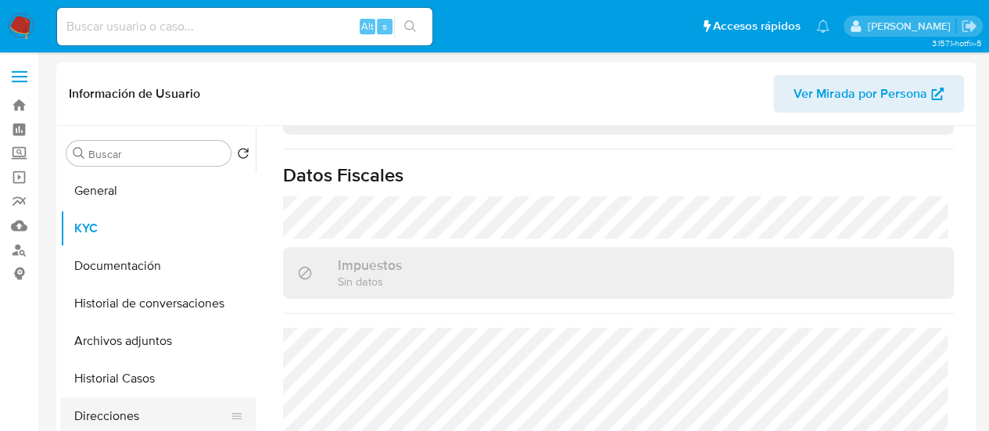
click at [130, 417] on button "Direcciones" at bounding box center [151, 416] width 183 height 38
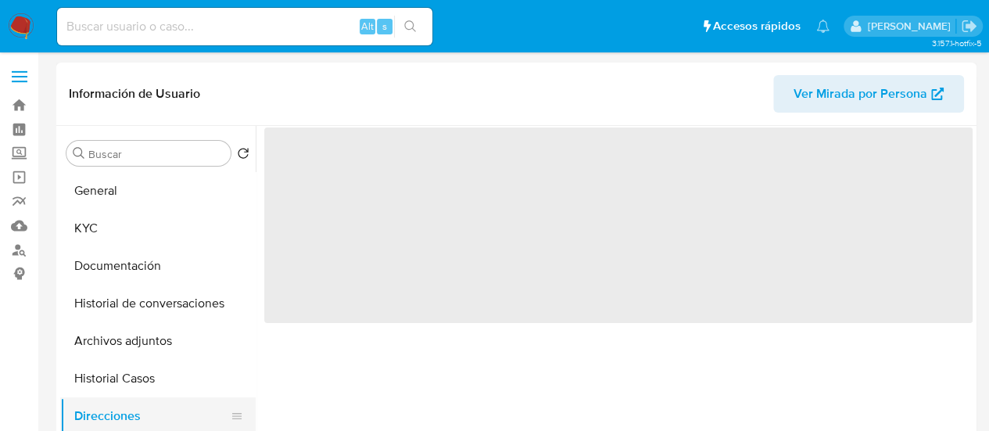
scroll to position [0, 0]
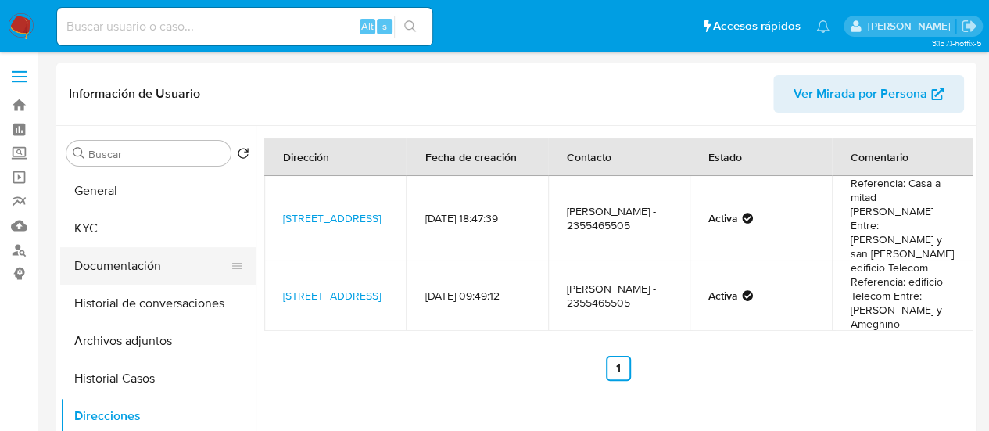
click at [94, 274] on button "Documentación" at bounding box center [151, 266] width 183 height 38
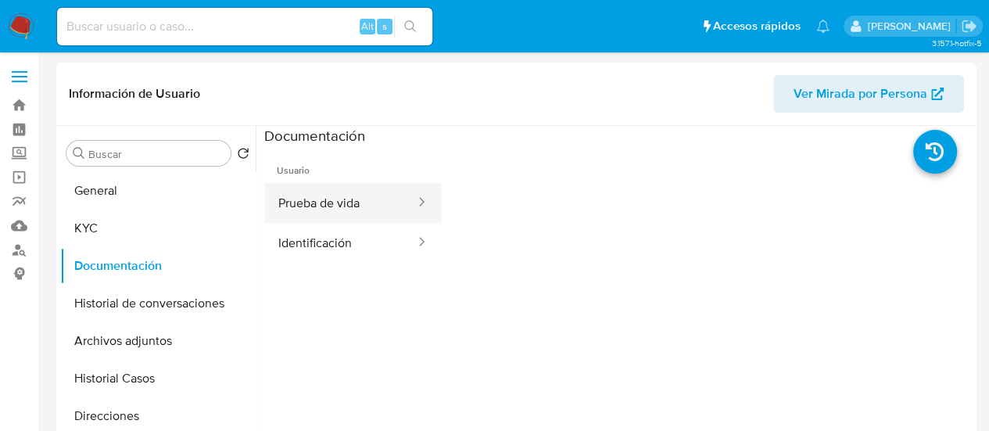
click at [317, 209] on button "Prueba de vida" at bounding box center [340, 203] width 152 height 40
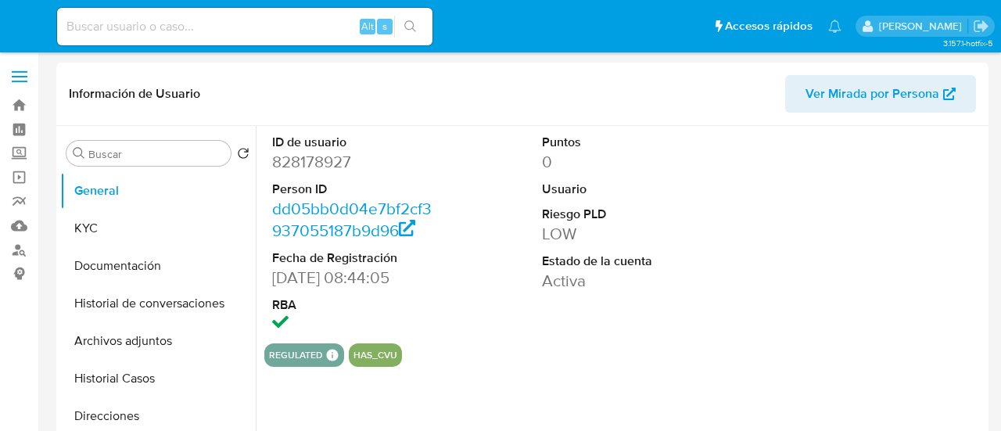
select select "10"
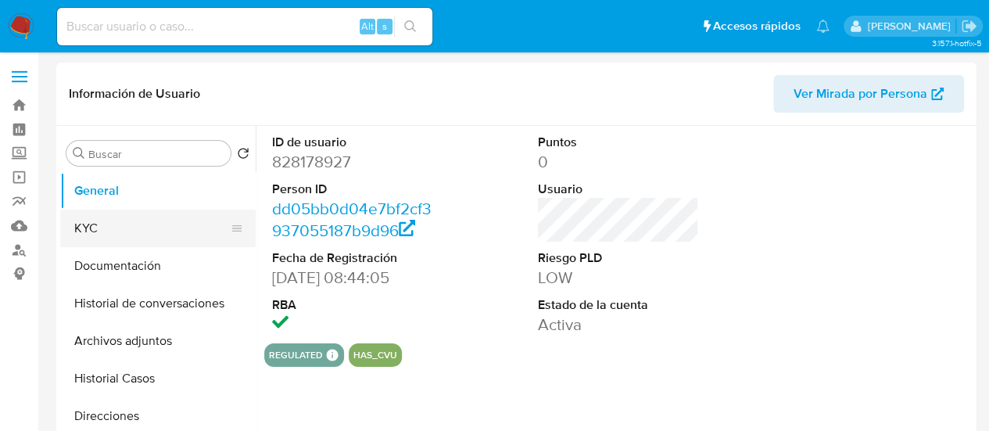
click at [106, 231] on button "KYC" at bounding box center [151, 228] width 183 height 38
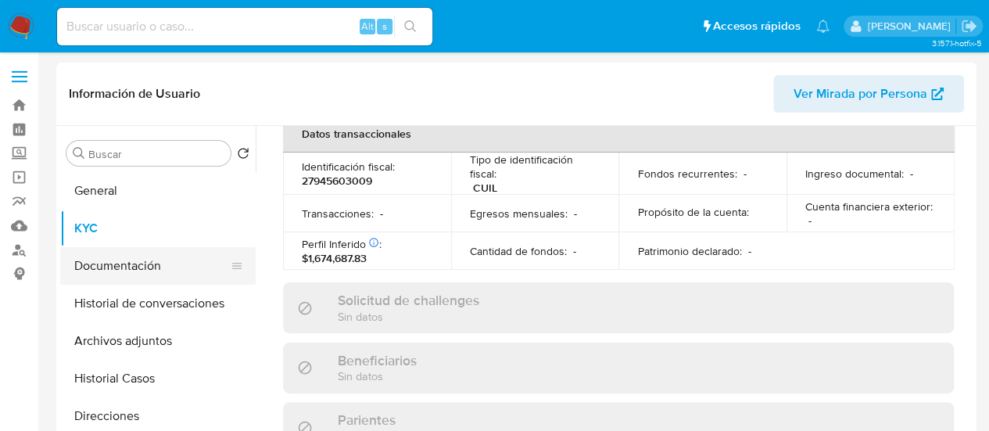
scroll to position [886, 0]
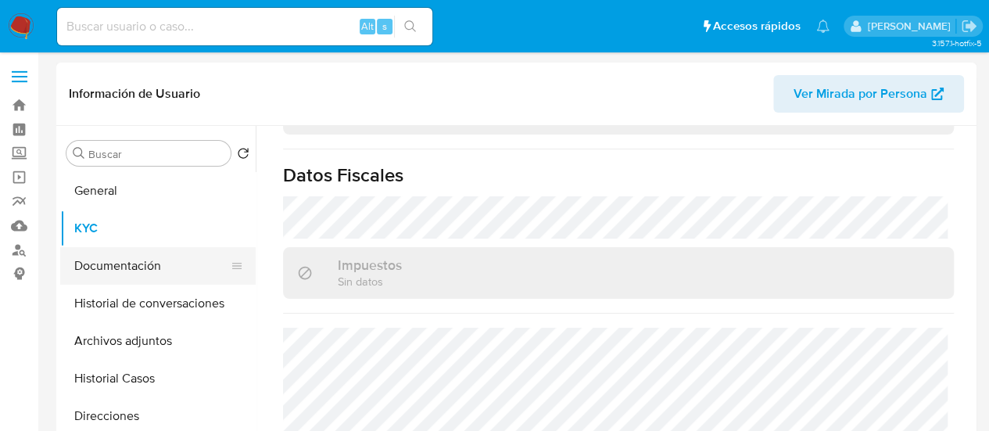
click at [110, 267] on button "Documentación" at bounding box center [151, 266] width 183 height 38
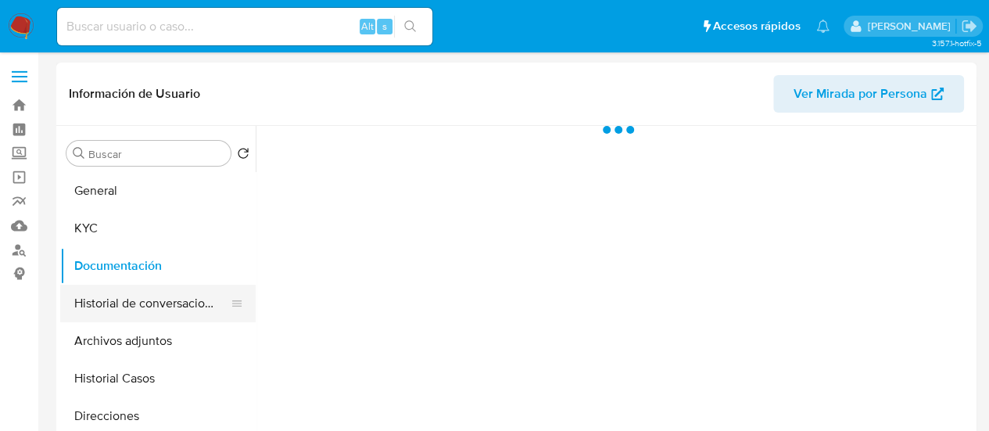
scroll to position [0, 0]
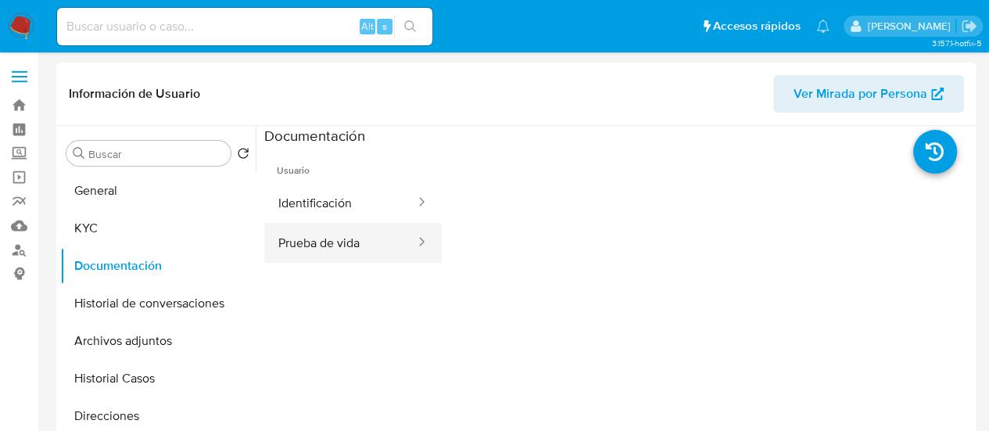
click at [372, 231] on button "Prueba de vida" at bounding box center [340, 243] width 152 height 40
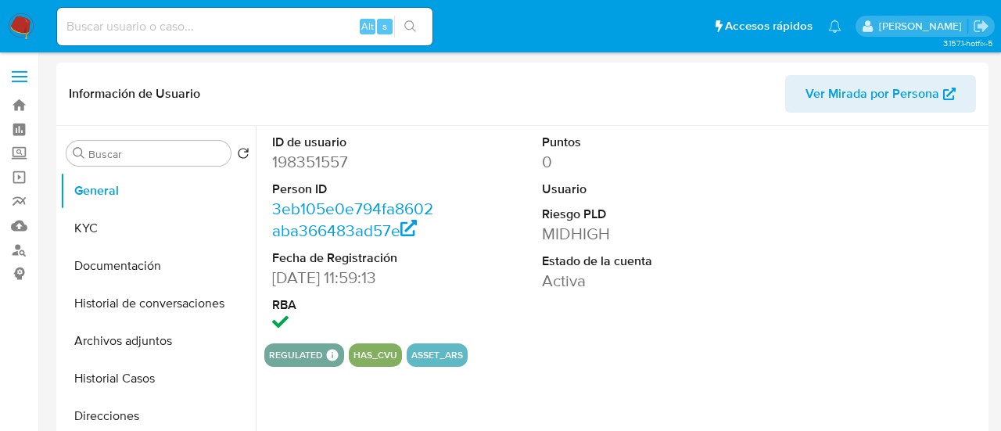
select select "10"
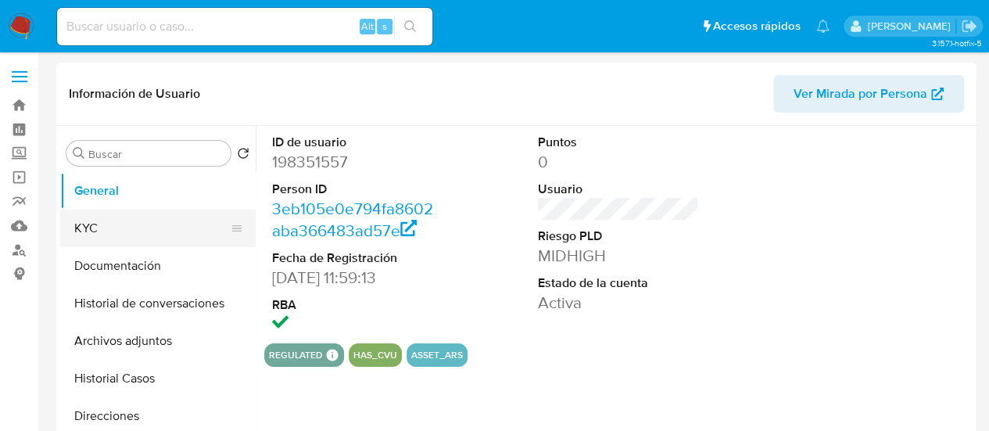
click at [117, 220] on button "KYC" at bounding box center [151, 228] width 183 height 38
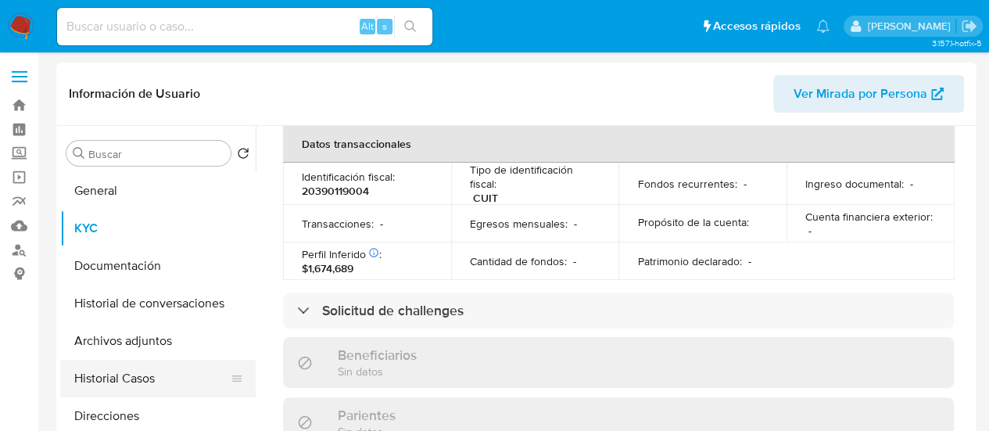
scroll to position [867, 0]
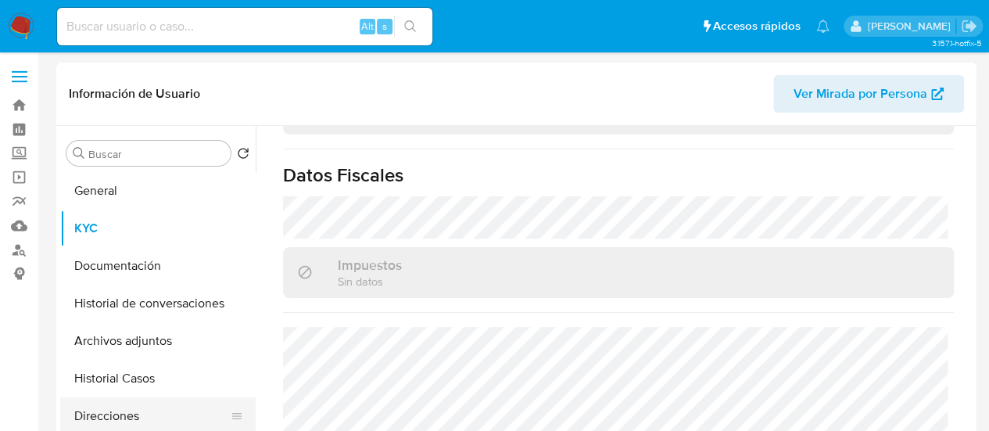
click at [139, 398] on button "Direcciones" at bounding box center [151, 416] width 183 height 38
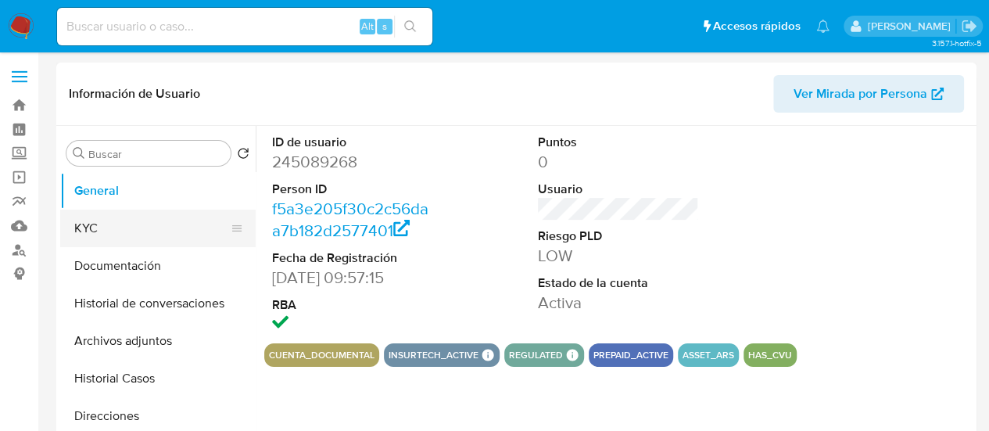
click at [150, 218] on button "KYC" at bounding box center [151, 228] width 183 height 38
select select "10"
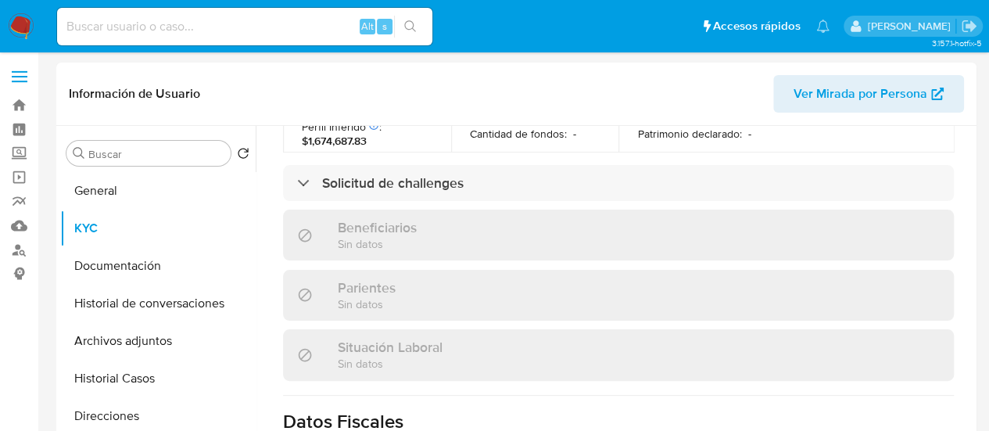
scroll to position [852, 0]
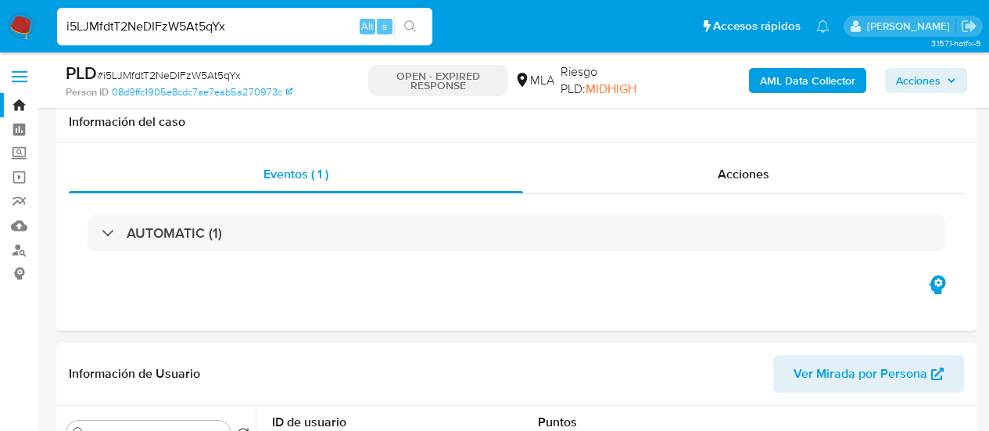
select select "10"
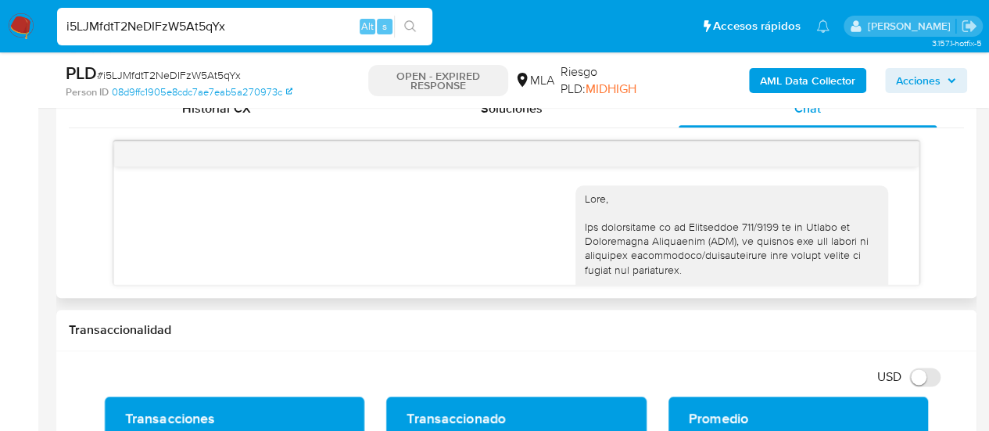
scroll to position [391, 0]
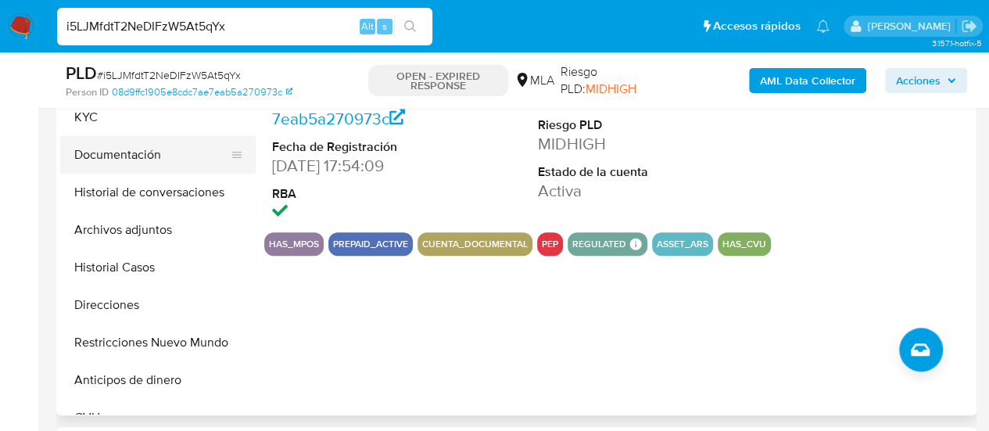
click at [110, 151] on button "Documentación" at bounding box center [151, 155] width 183 height 38
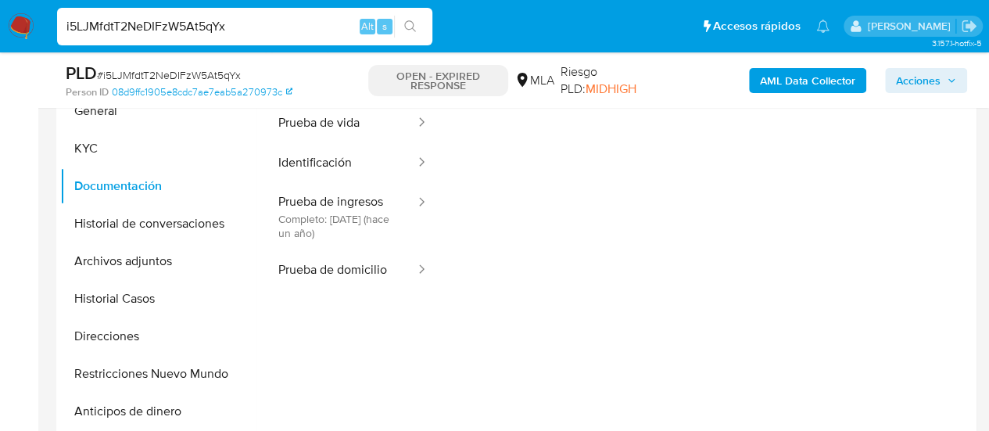
scroll to position [313, 0]
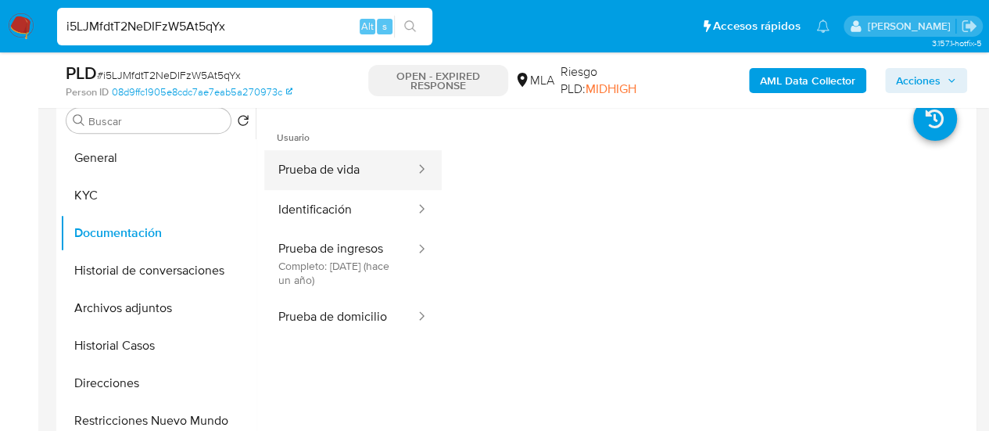
click at [344, 169] on button "Prueba de vida" at bounding box center [340, 170] width 152 height 40
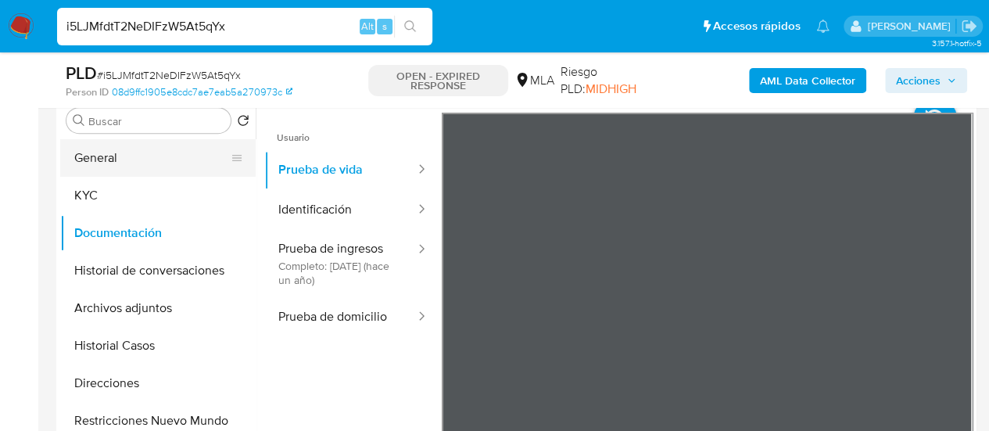
click at [86, 157] on button "General" at bounding box center [151, 158] width 183 height 38
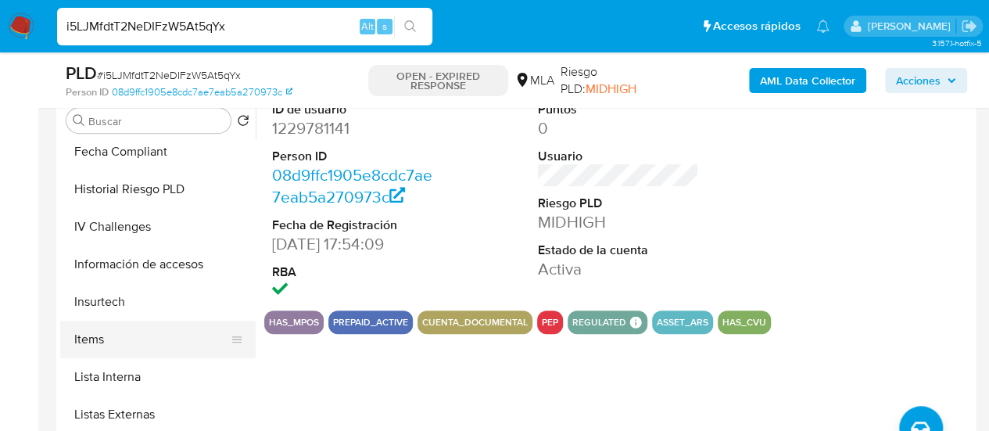
scroll to position [625, 0]
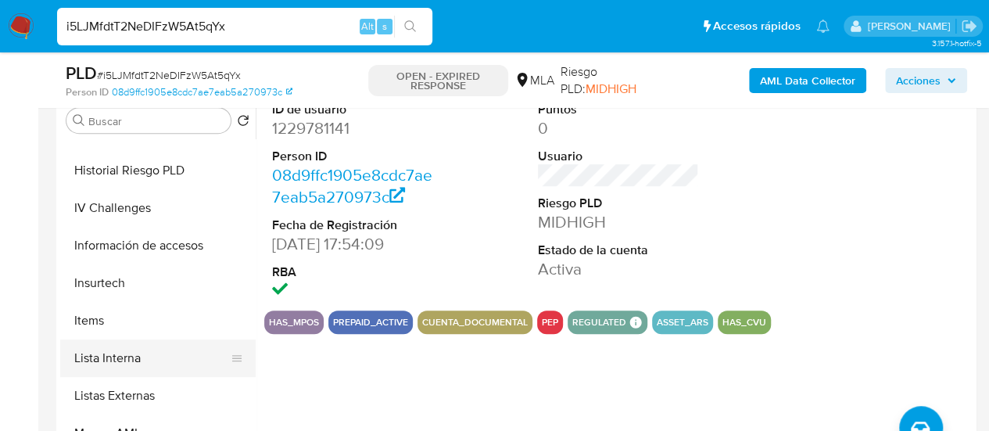
click at [141, 365] on button "Lista Interna" at bounding box center [151, 358] width 183 height 38
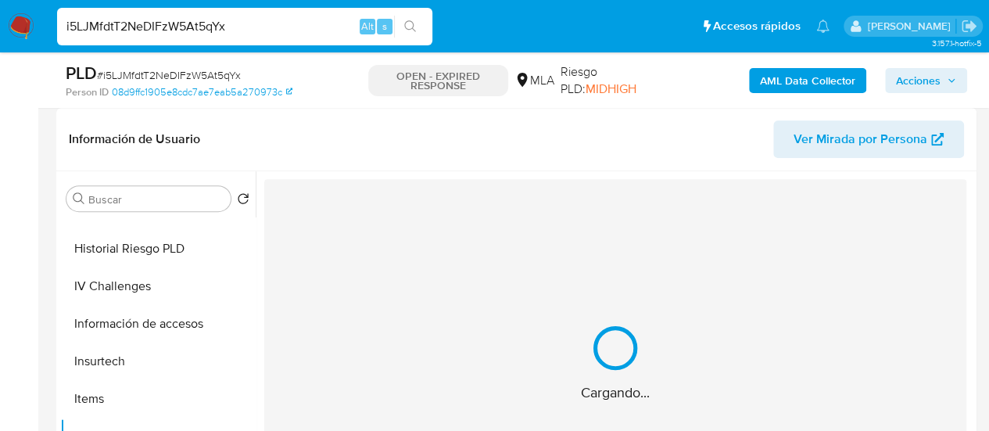
scroll to position [313, 0]
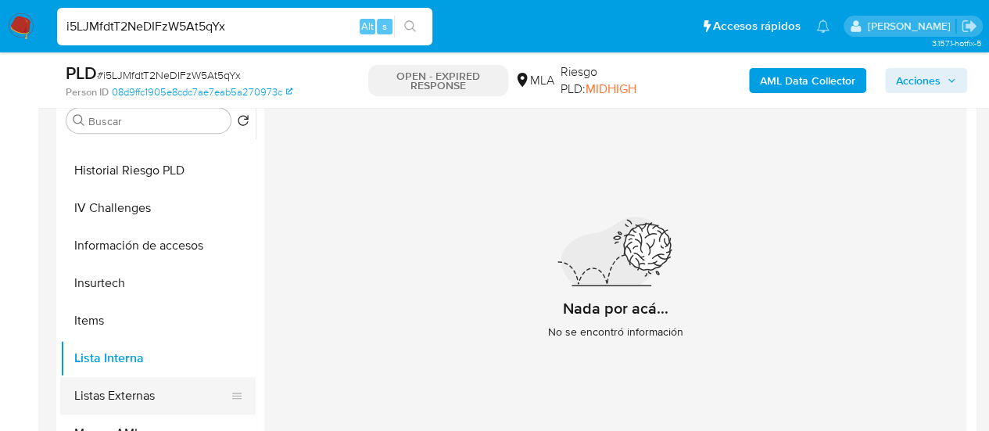
click at [109, 401] on button "Listas Externas" at bounding box center [151, 396] width 183 height 38
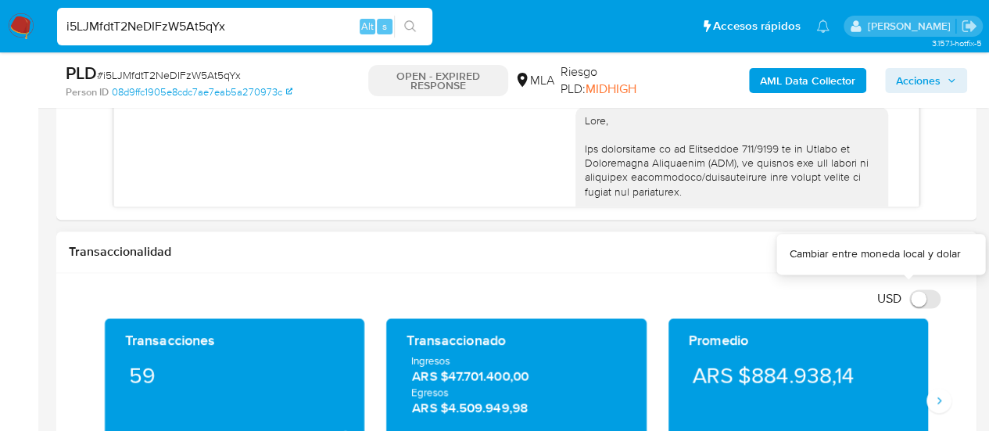
scroll to position [1016, 0]
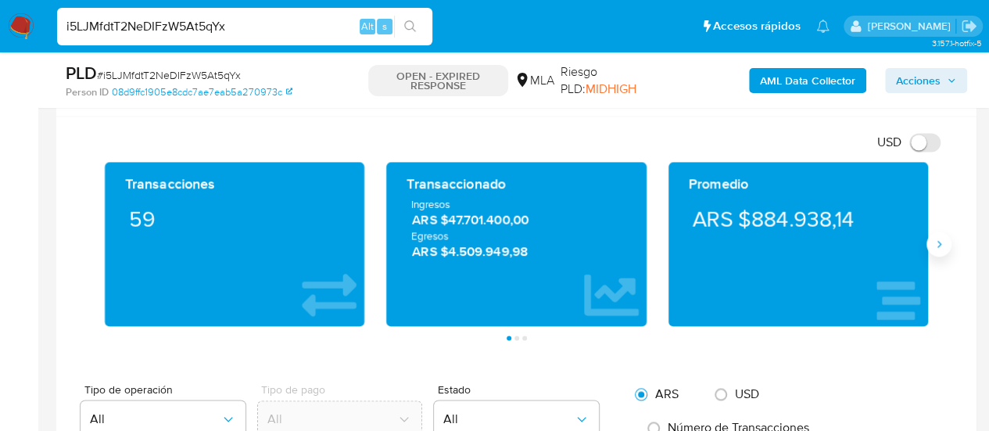
click at [933, 247] on icon "Siguiente" at bounding box center [939, 244] width 13 height 13
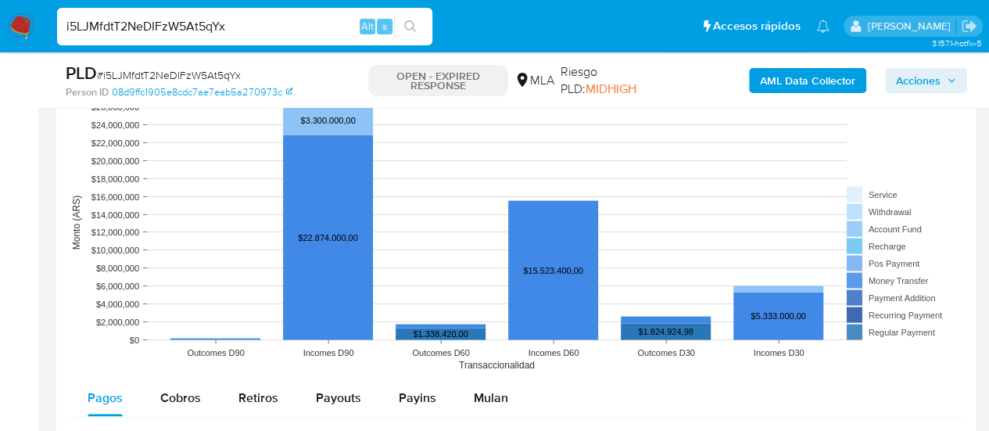
scroll to position [1485, 0]
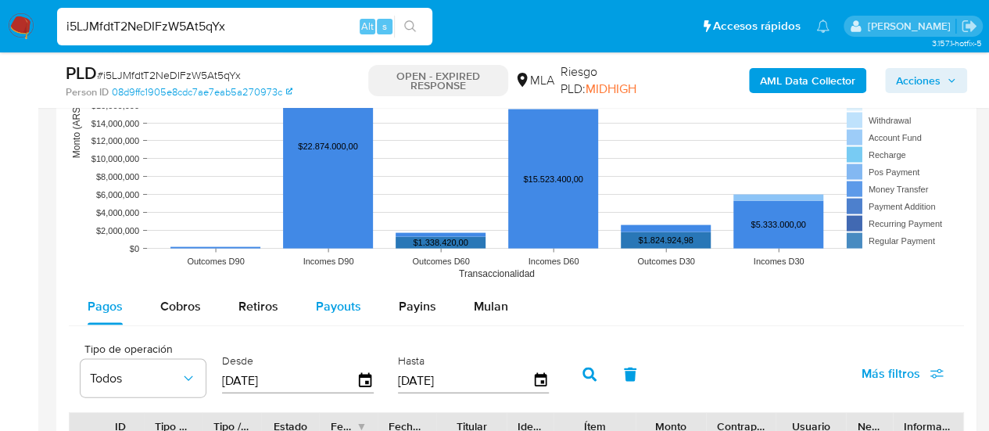
click at [324, 305] on span "Payouts" at bounding box center [338, 306] width 45 height 18
select select "10"
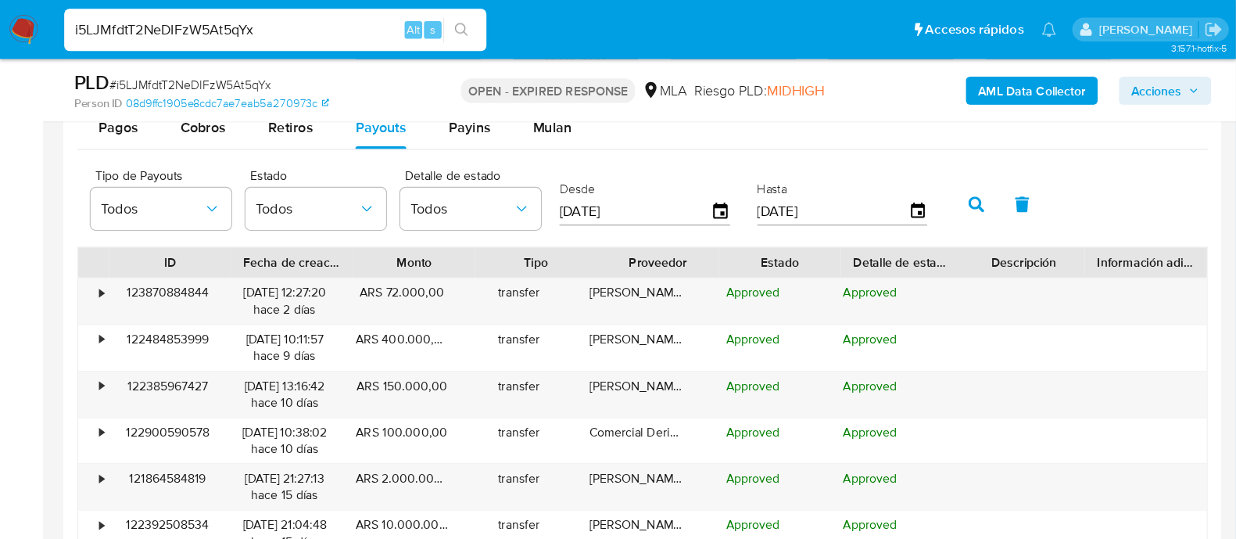
scroll to position [625, 0]
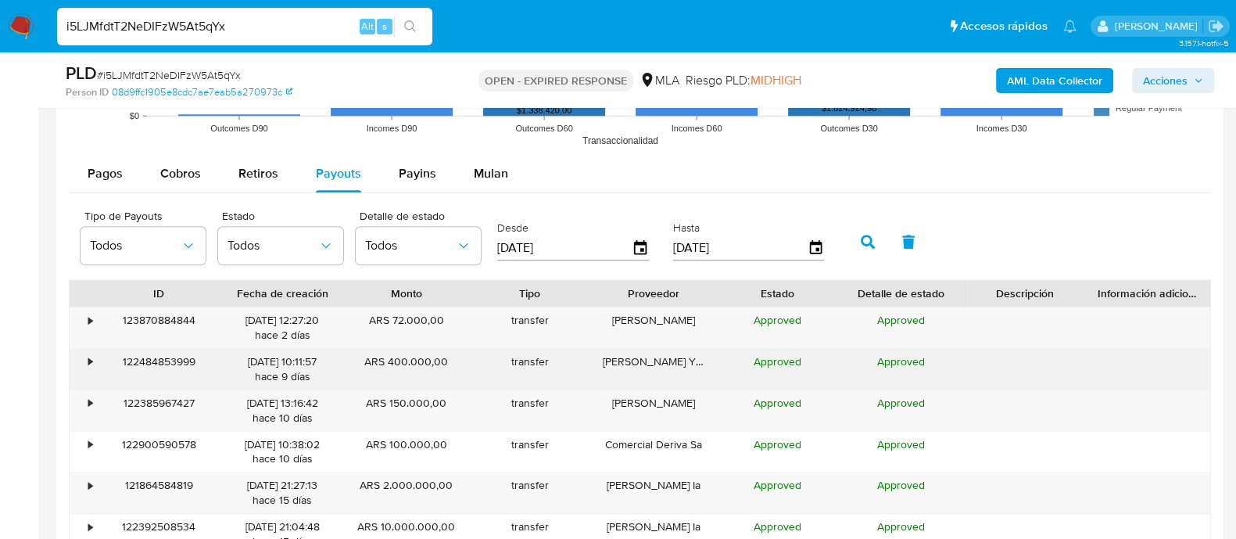
drag, startPoint x: 933, startPoint y: 4, endPoint x: 480, endPoint y: 381, distance: 589.4
click at [480, 381] on div "transfer" at bounding box center [530, 369] width 124 height 41
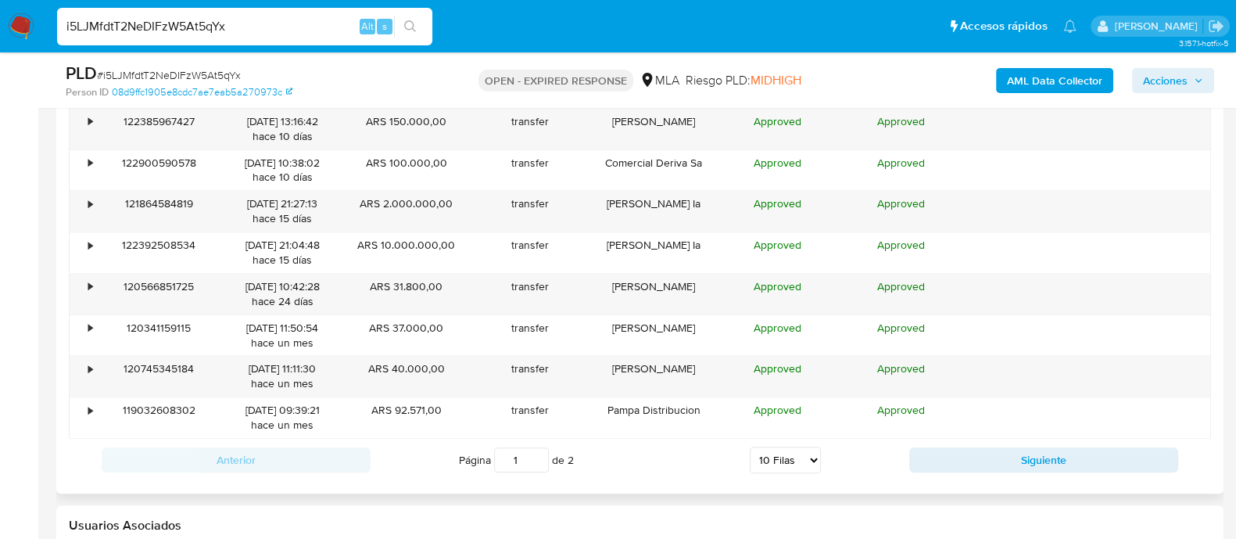
scroll to position [2013, 0]
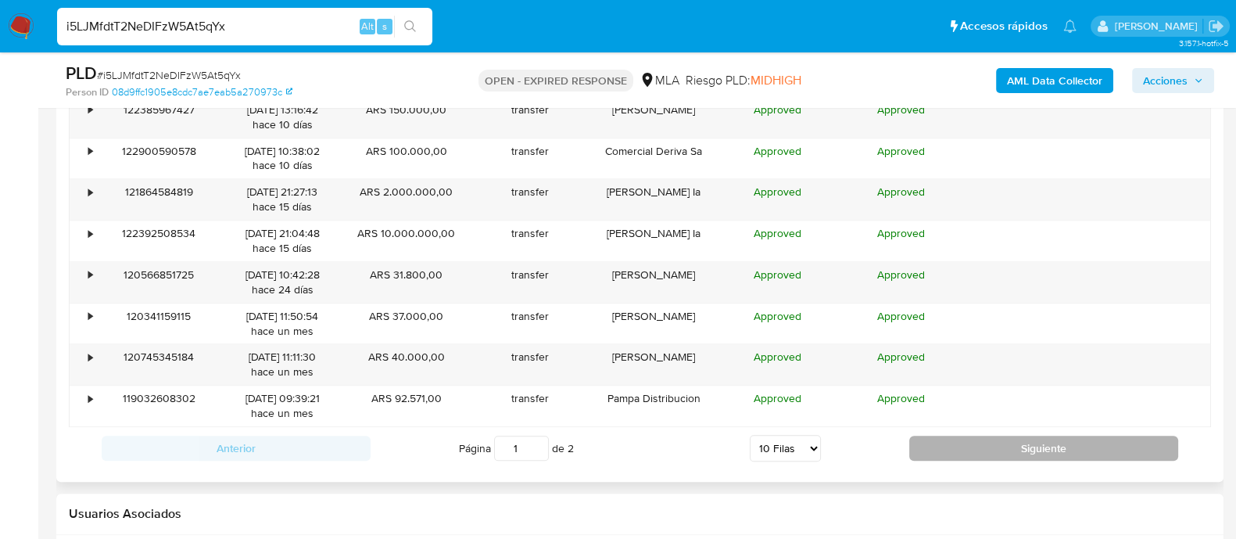
click at [986, 430] on button "Siguiente" at bounding box center [1043, 447] width 269 height 25
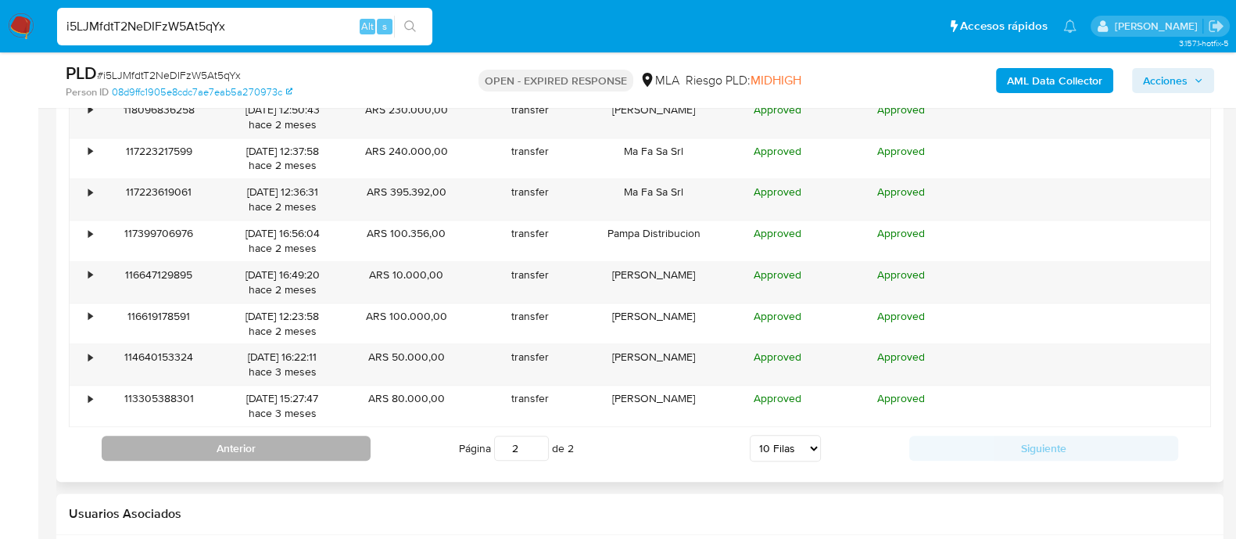
click at [293, 430] on button "Anterior" at bounding box center [236, 447] width 269 height 25
type input "1"
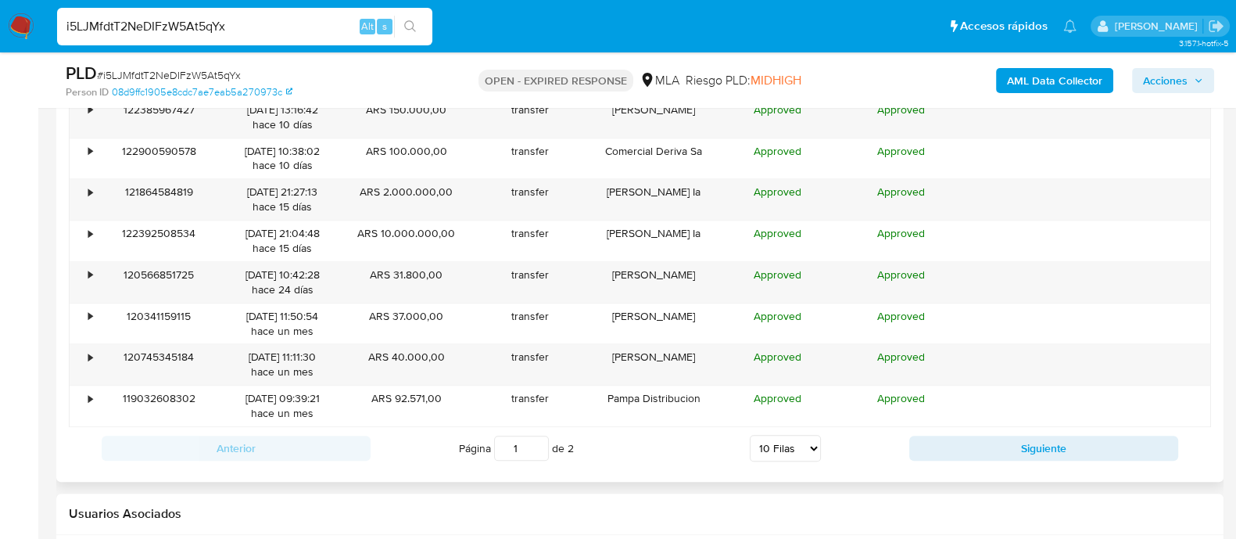
scroll to position [1915, 0]
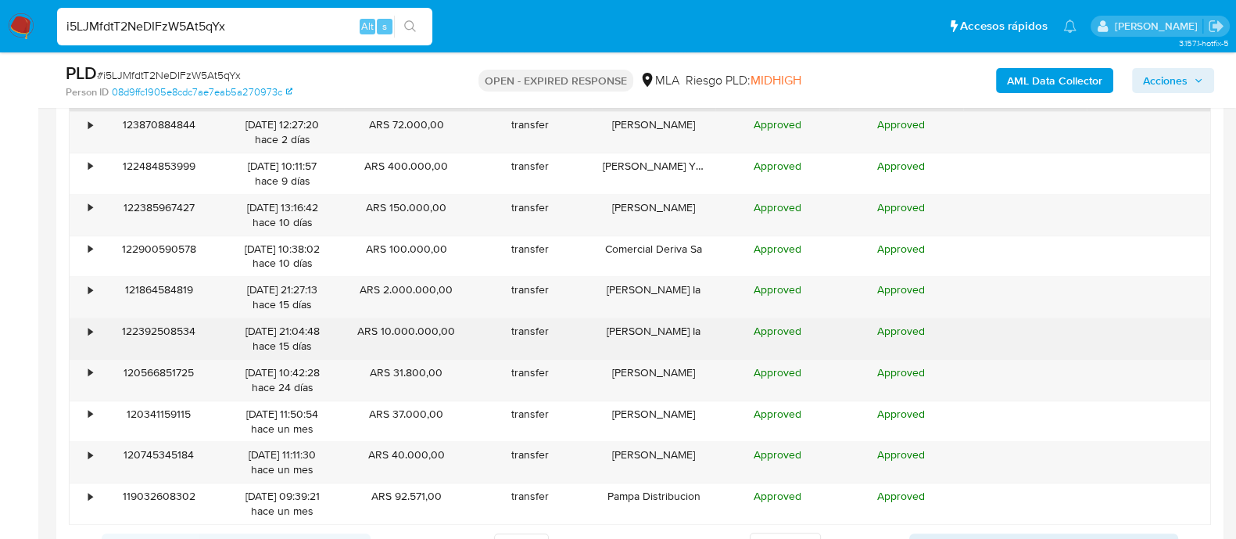
click at [87, 321] on div "•" at bounding box center [83, 338] width 27 height 41
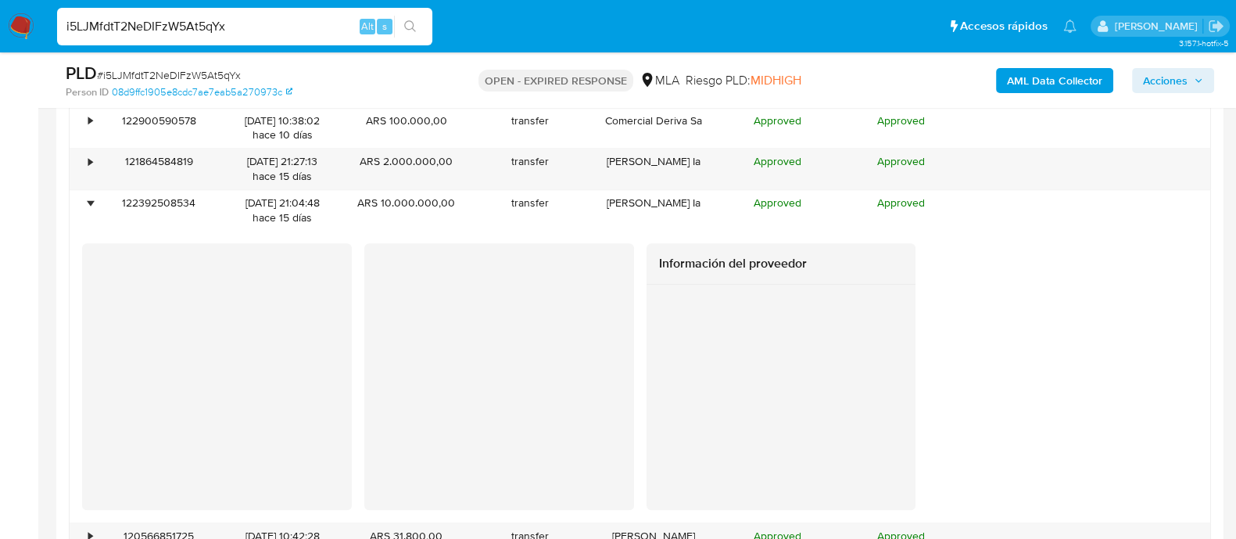
scroll to position [2013, 0]
